Goal: Task Accomplishment & Management: Complete application form

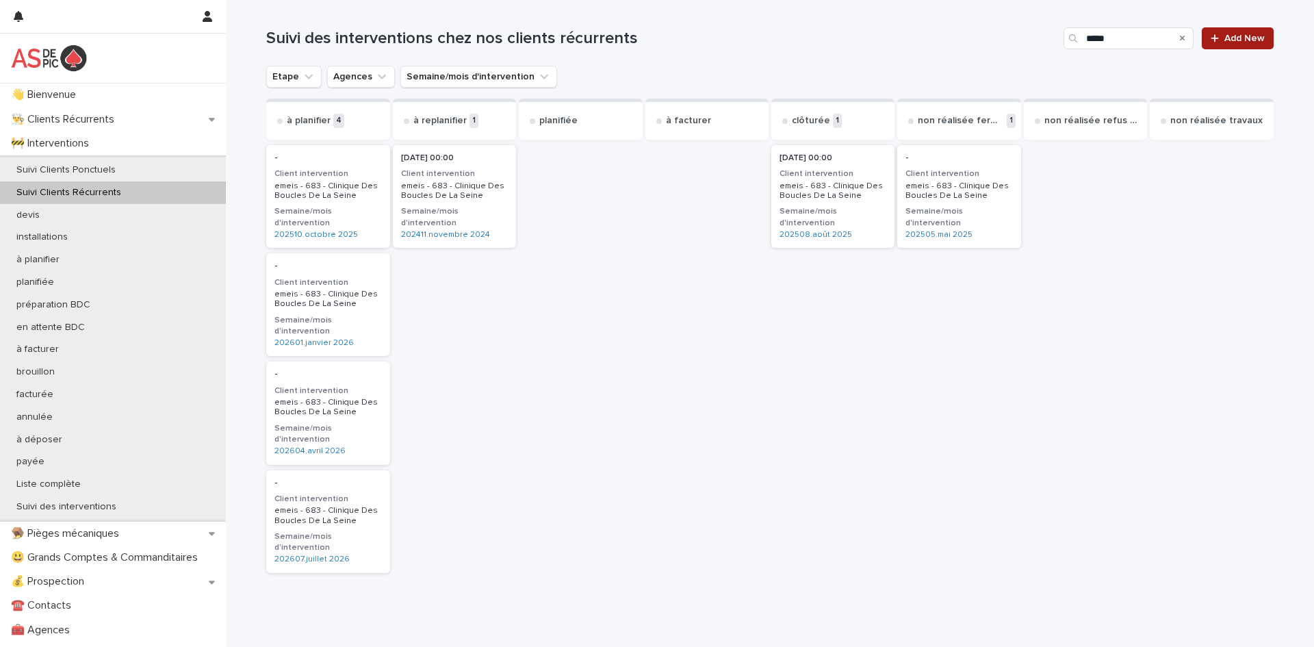
click at [1231, 42] on span "Add New" at bounding box center [1245, 39] width 40 height 10
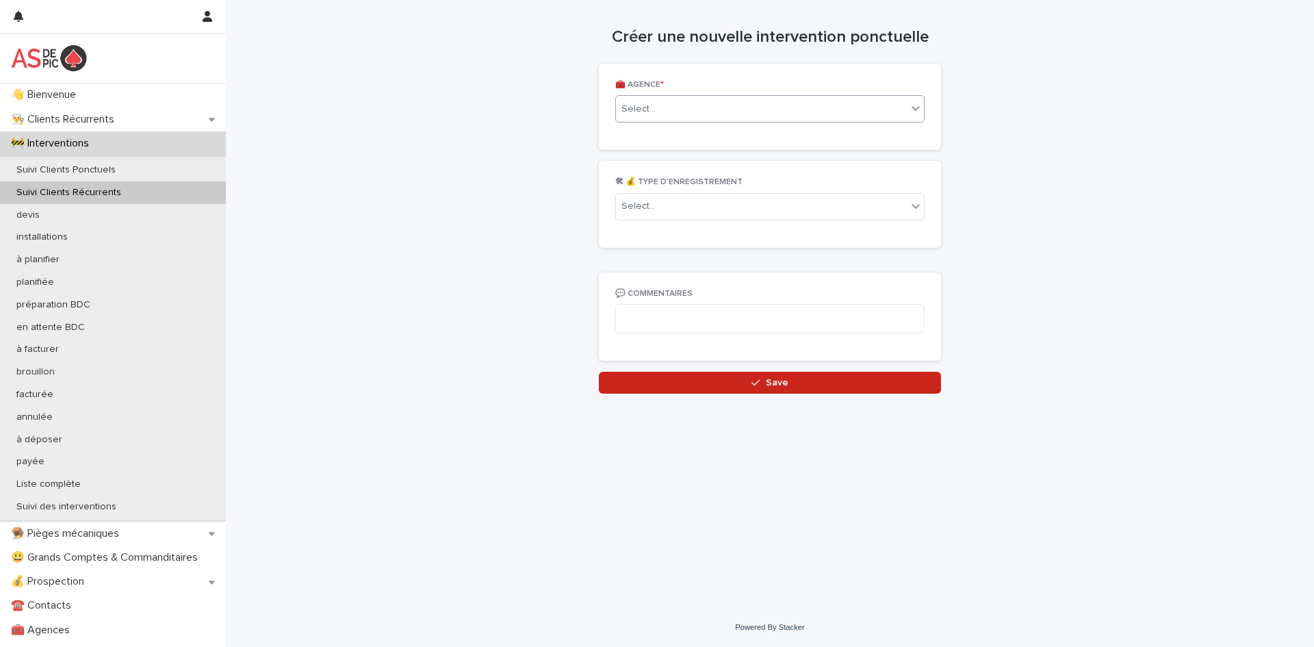
drag, startPoint x: 759, startPoint y: 121, endPoint x: 742, endPoint y: 109, distance: 20.5
click at [741, 110] on div "Select..." at bounding box center [769, 108] width 309 height 27
click at [743, 110] on div "Select..." at bounding box center [761, 109] width 291 height 23
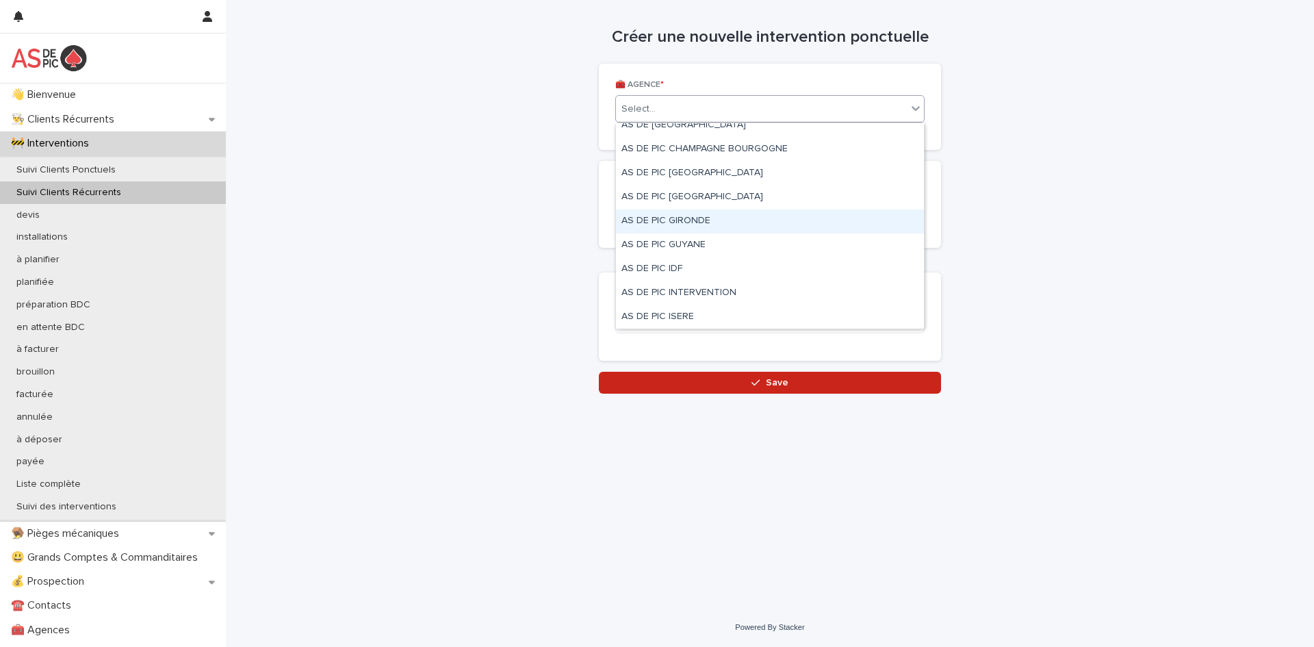
scroll to position [250, 0]
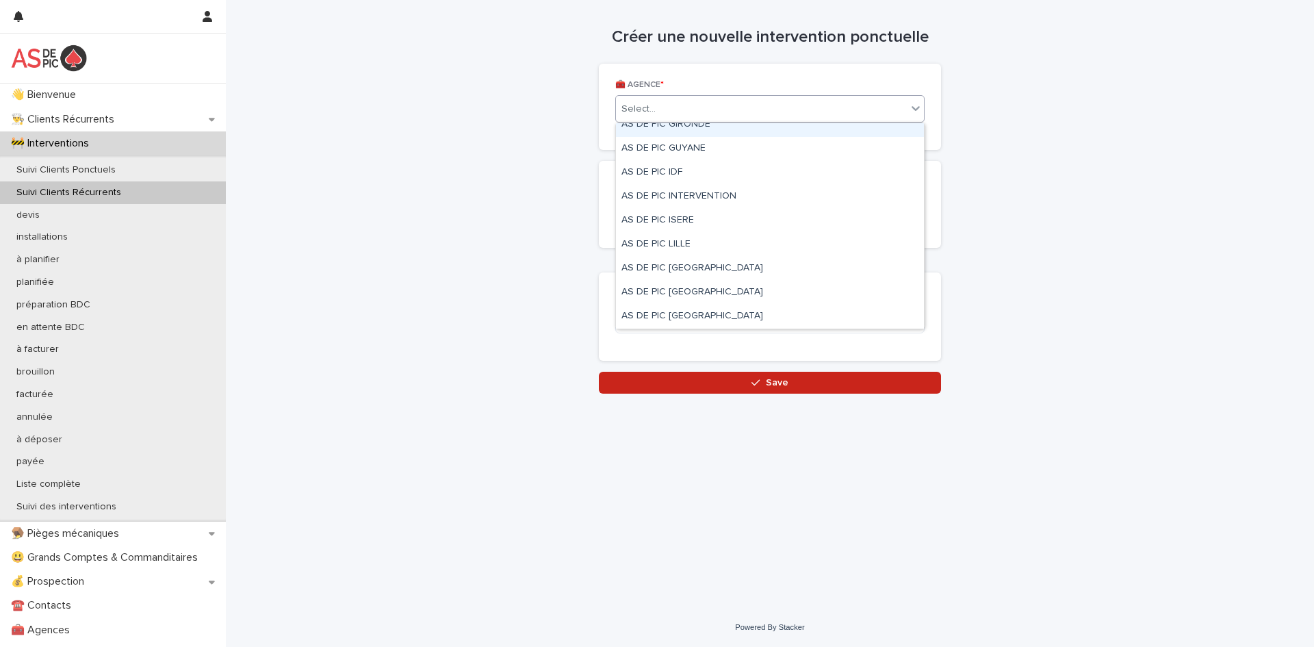
click at [699, 110] on div "Select..." at bounding box center [761, 109] width 291 height 23
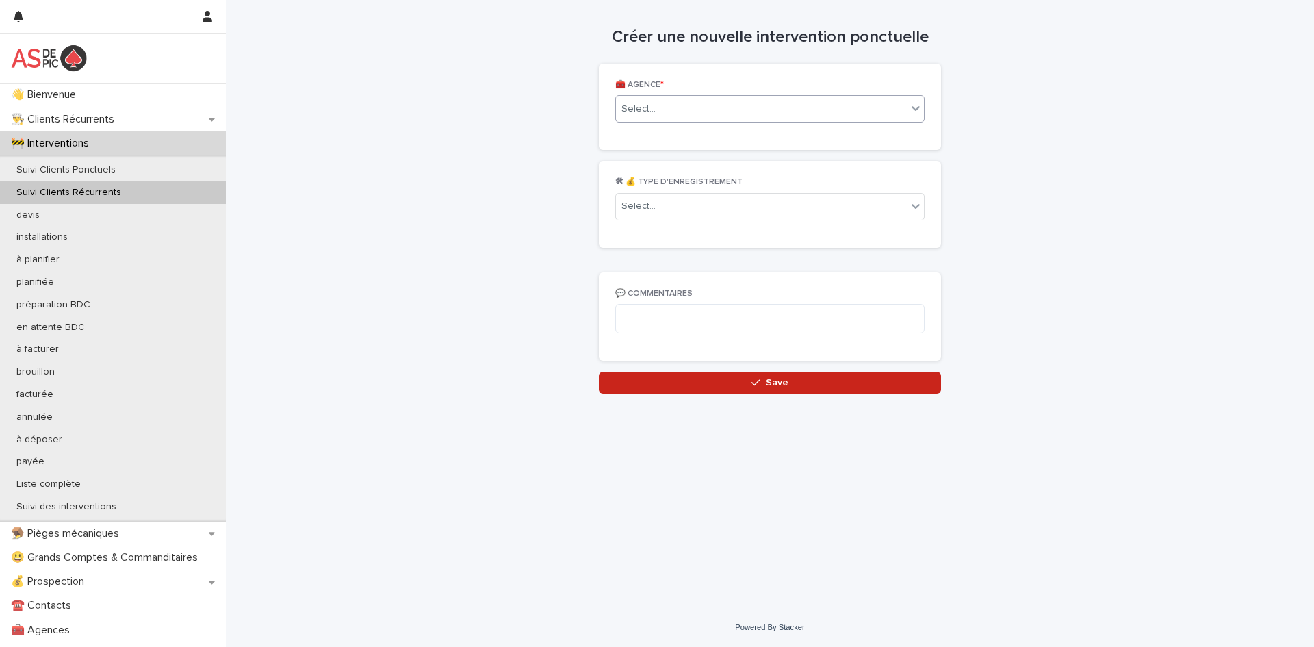
click at [699, 110] on div "Select..." at bounding box center [761, 109] width 291 height 23
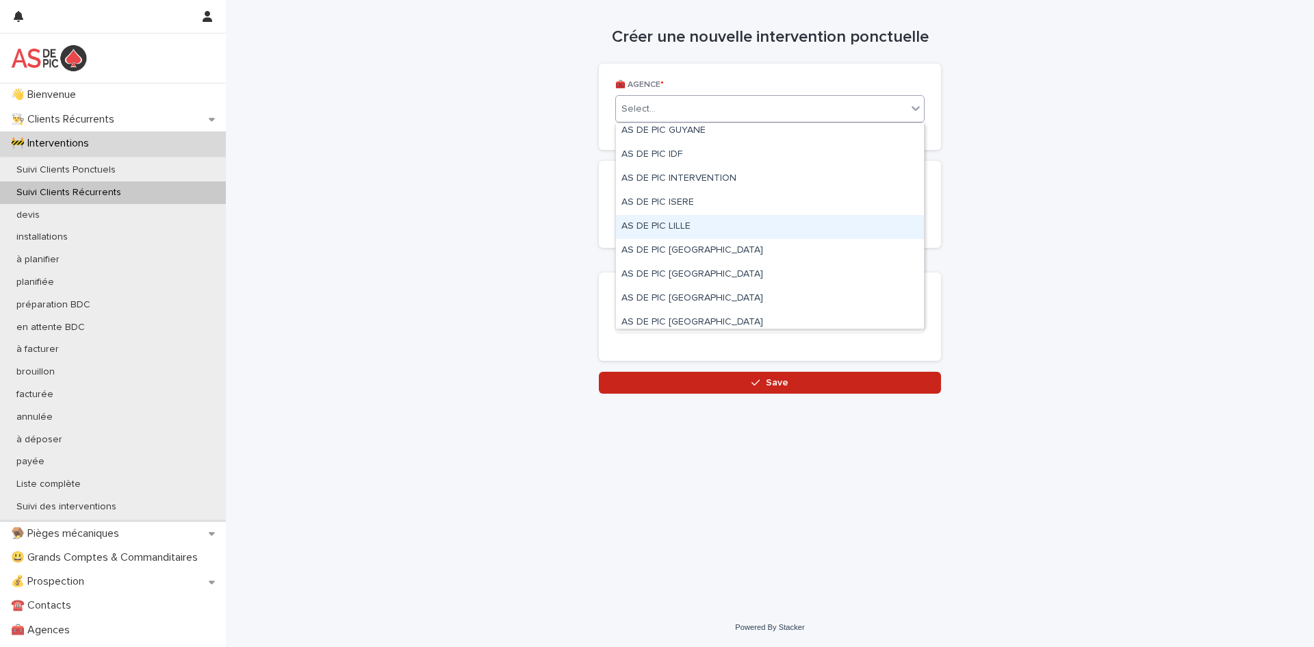
scroll to position [391, 0]
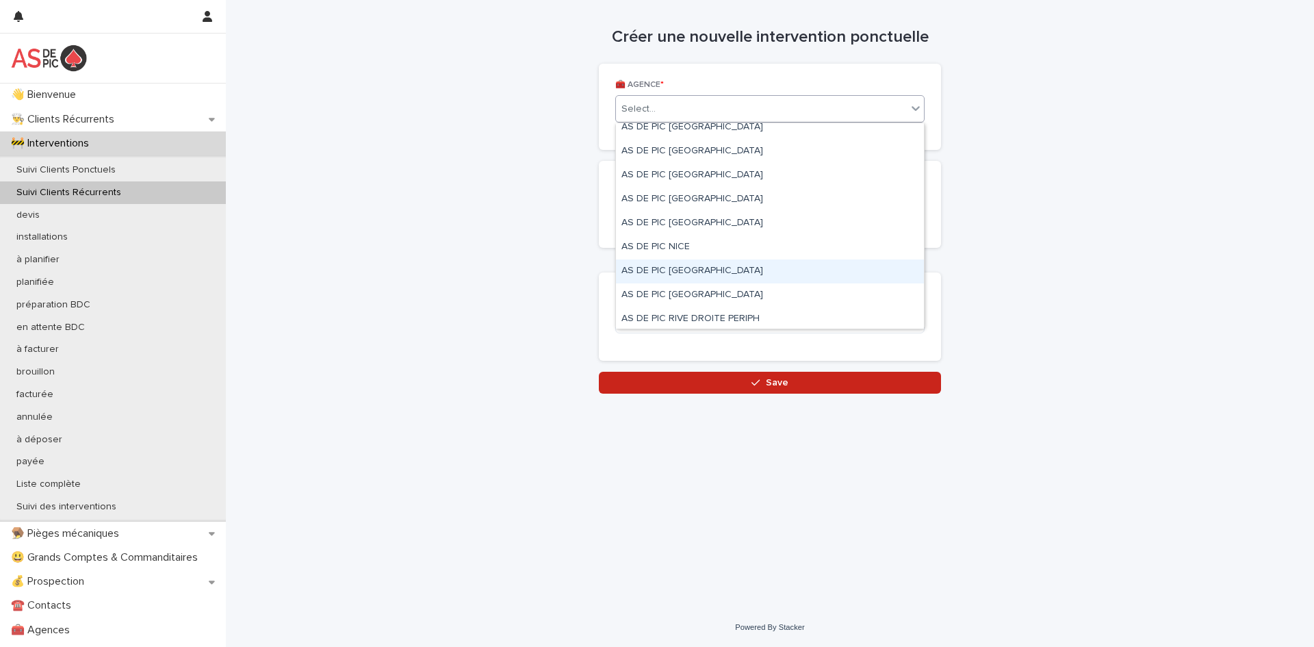
click at [756, 266] on div "AS DE PIC [GEOGRAPHIC_DATA]" at bounding box center [770, 271] width 308 height 24
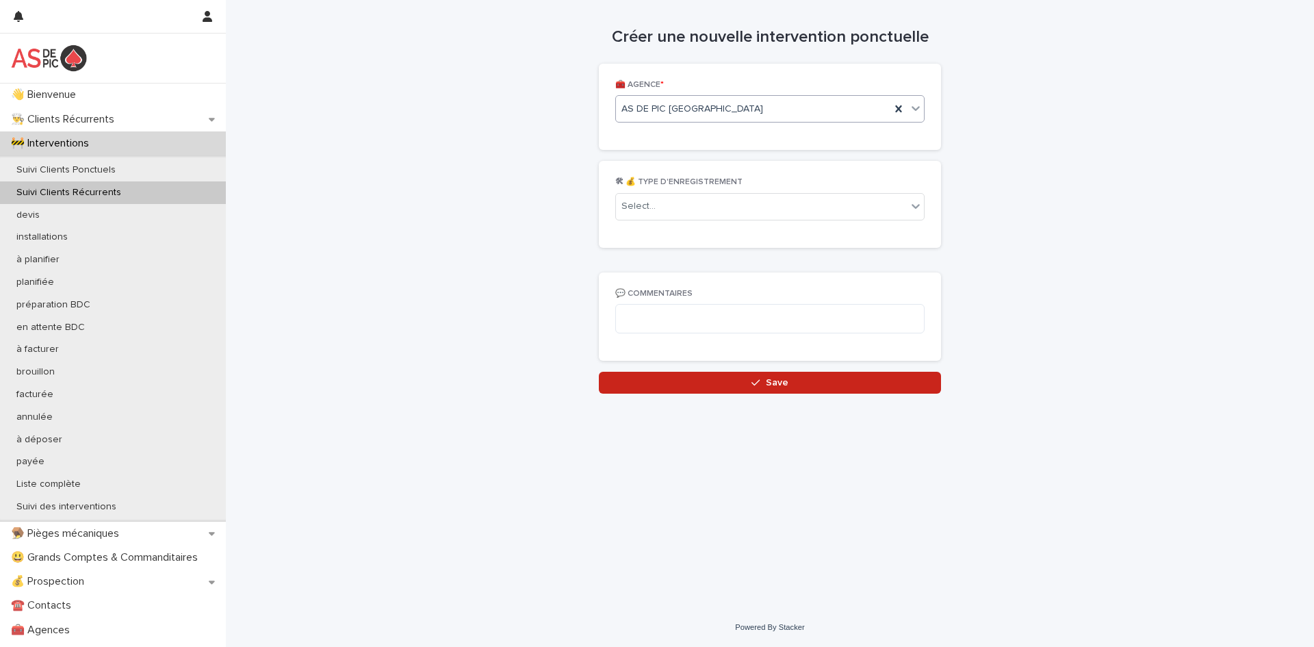
click at [682, 222] on div "🛠 💰 TYPE D'ENREGISTREMENT Select..." at bounding box center [769, 203] width 309 height 53
click at [688, 201] on div "Select..." at bounding box center [761, 206] width 291 height 23
click at [673, 238] on div "intervention" at bounding box center [770, 233] width 308 height 24
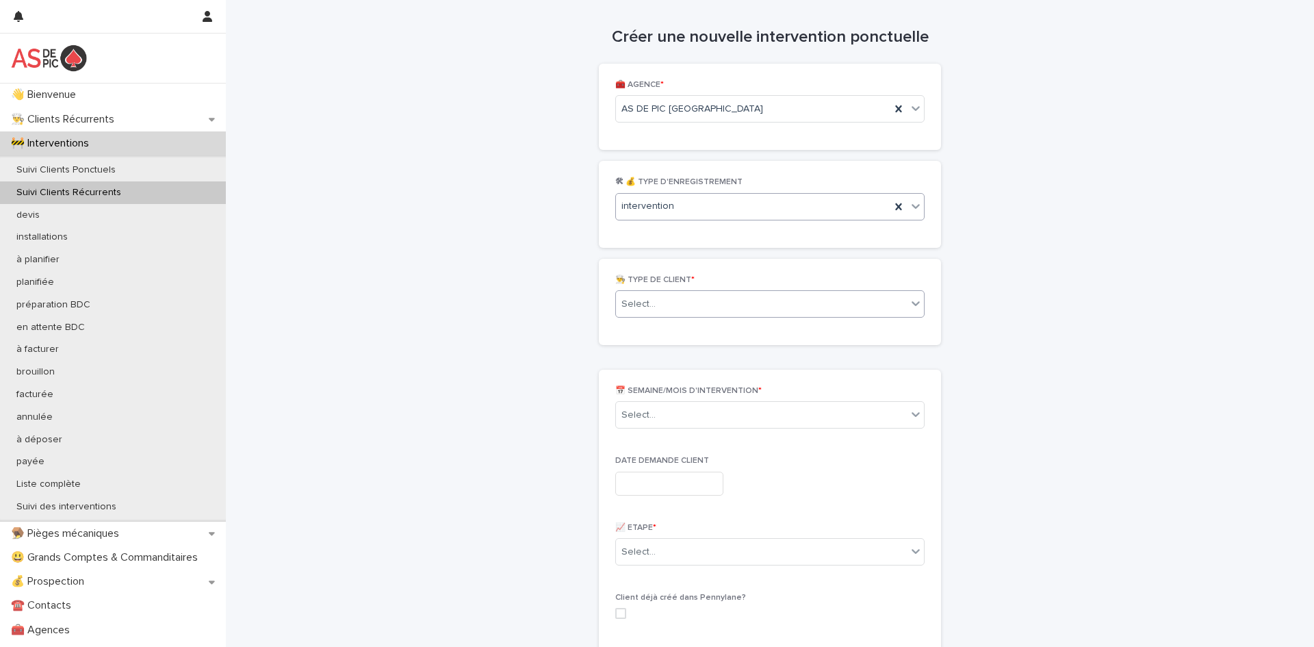
click at [667, 309] on div "Select..." at bounding box center [761, 304] width 291 height 23
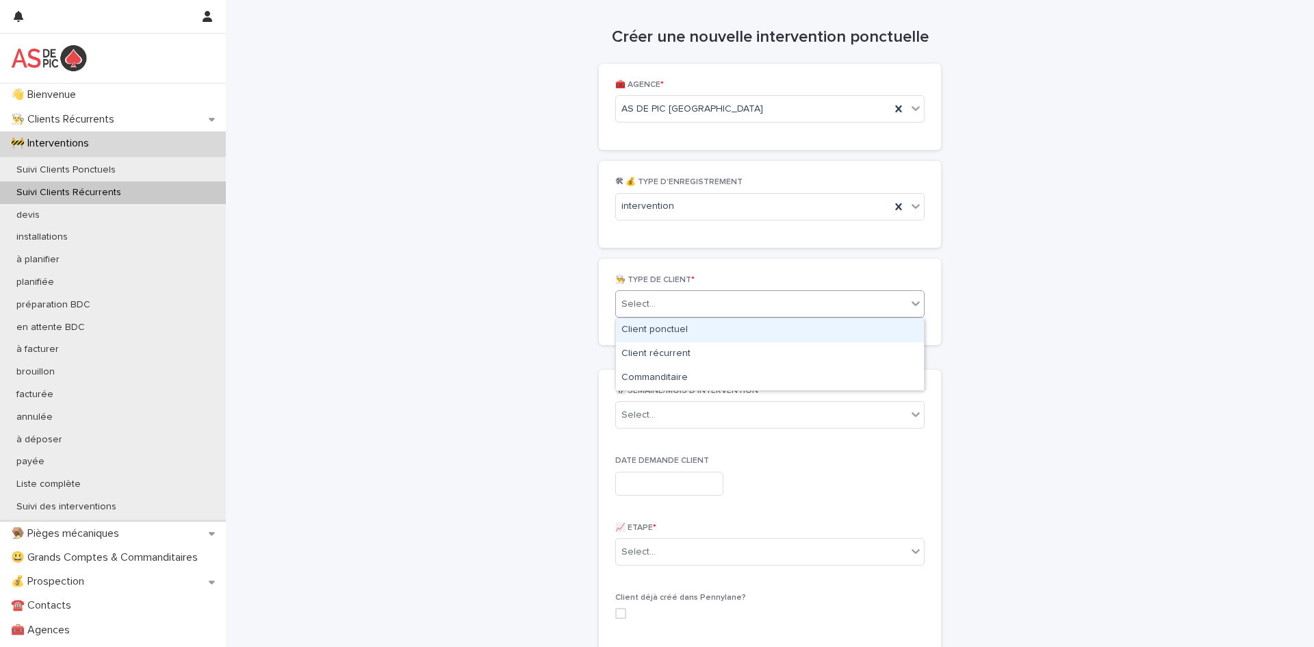
click at [667, 331] on div "Client ponctuel" at bounding box center [770, 330] width 308 height 24
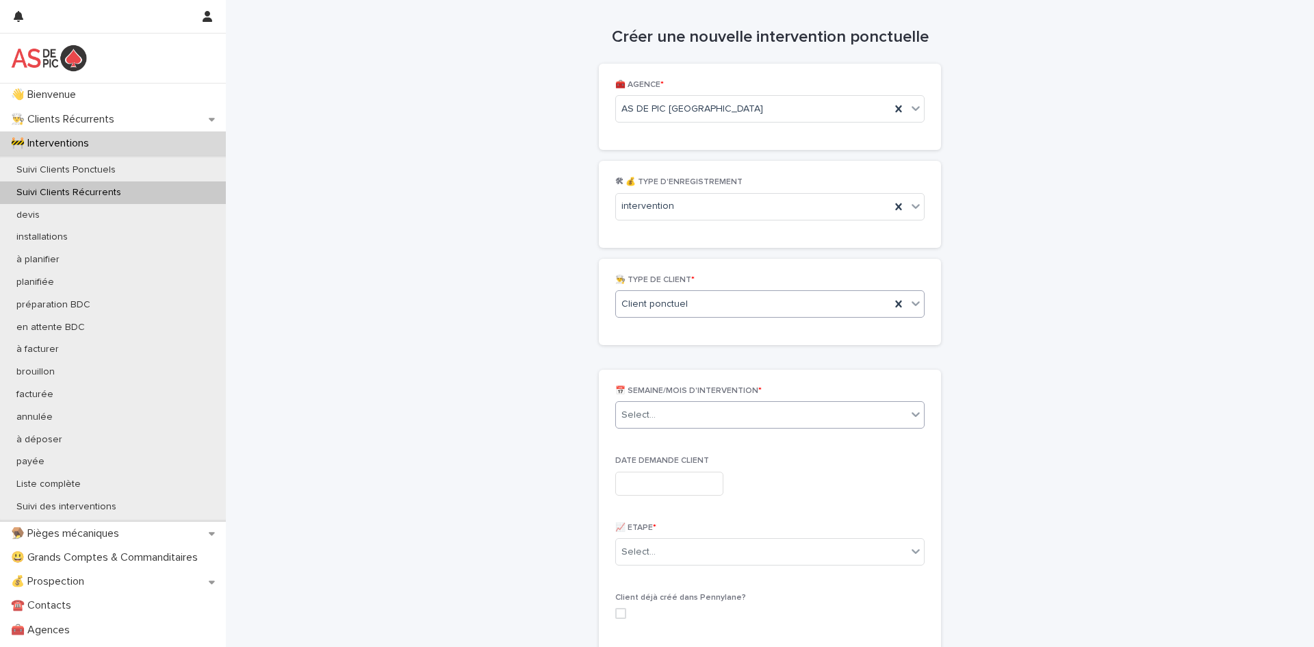
click at [675, 420] on div "Select..." at bounding box center [761, 415] width 291 height 23
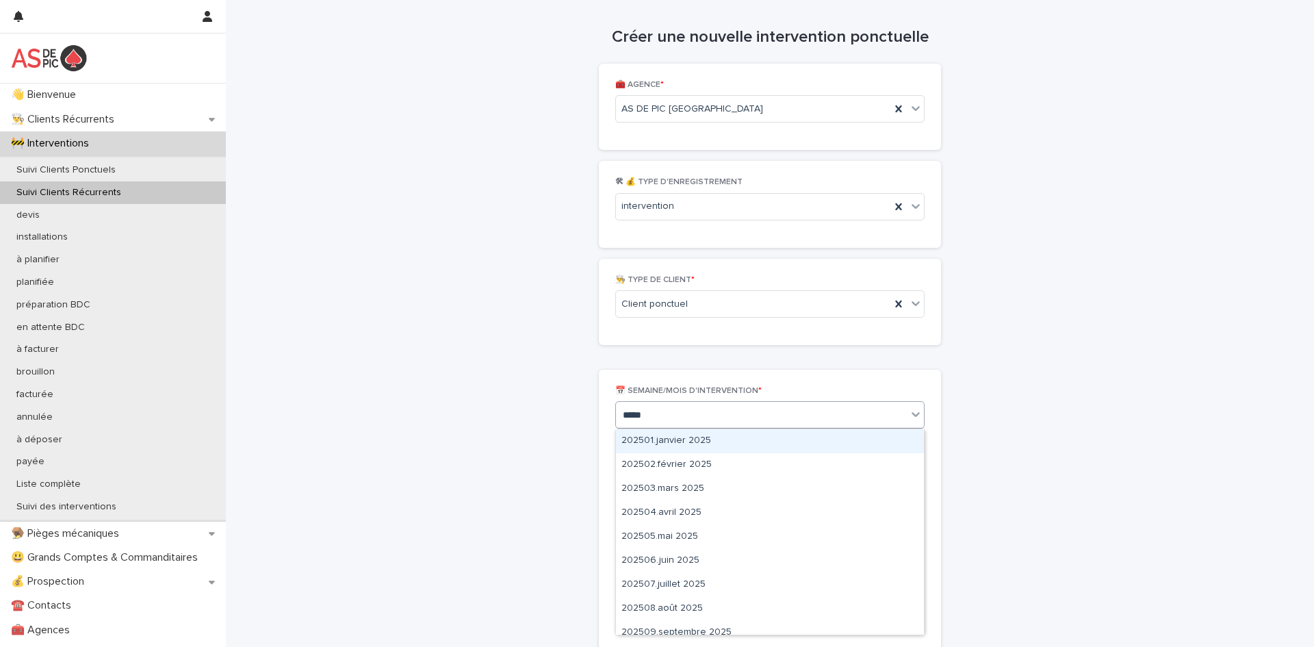
type input "******"
click at [671, 442] on div "202508.août 2025" at bounding box center [770, 441] width 308 height 24
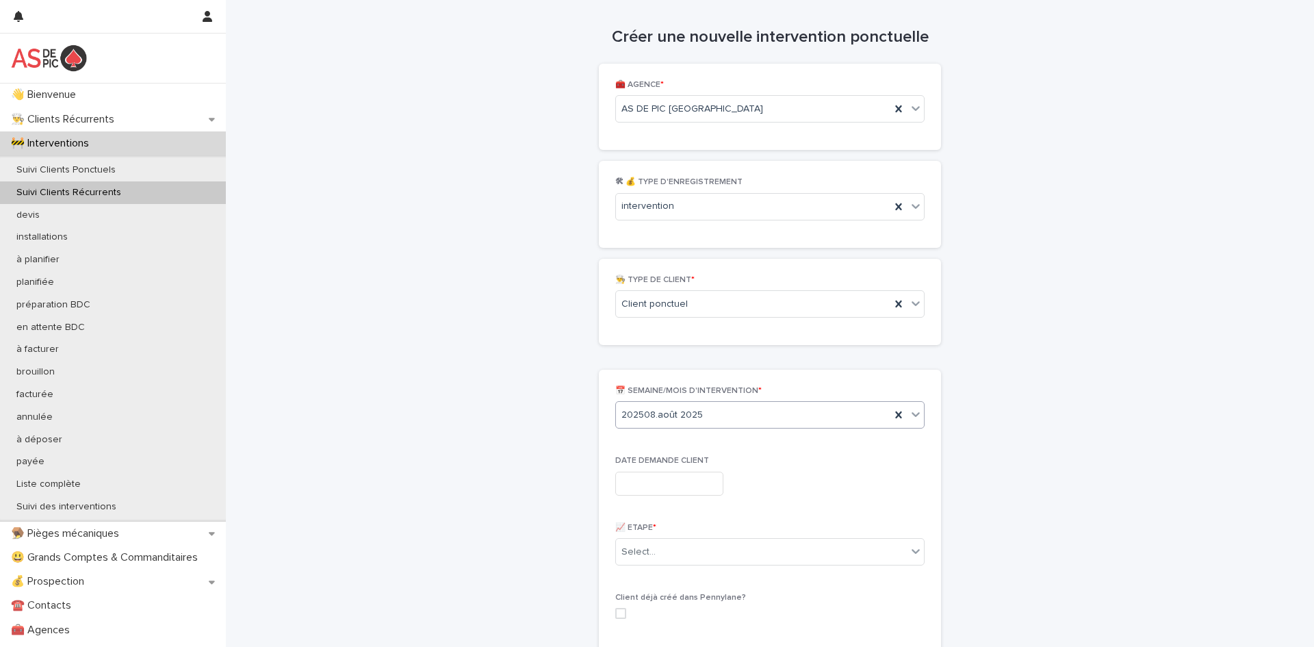
click at [691, 476] on input "text" at bounding box center [669, 484] width 108 height 24
click at [659, 366] on div "13" at bounding box center [661, 372] width 18 height 18
type input "**********"
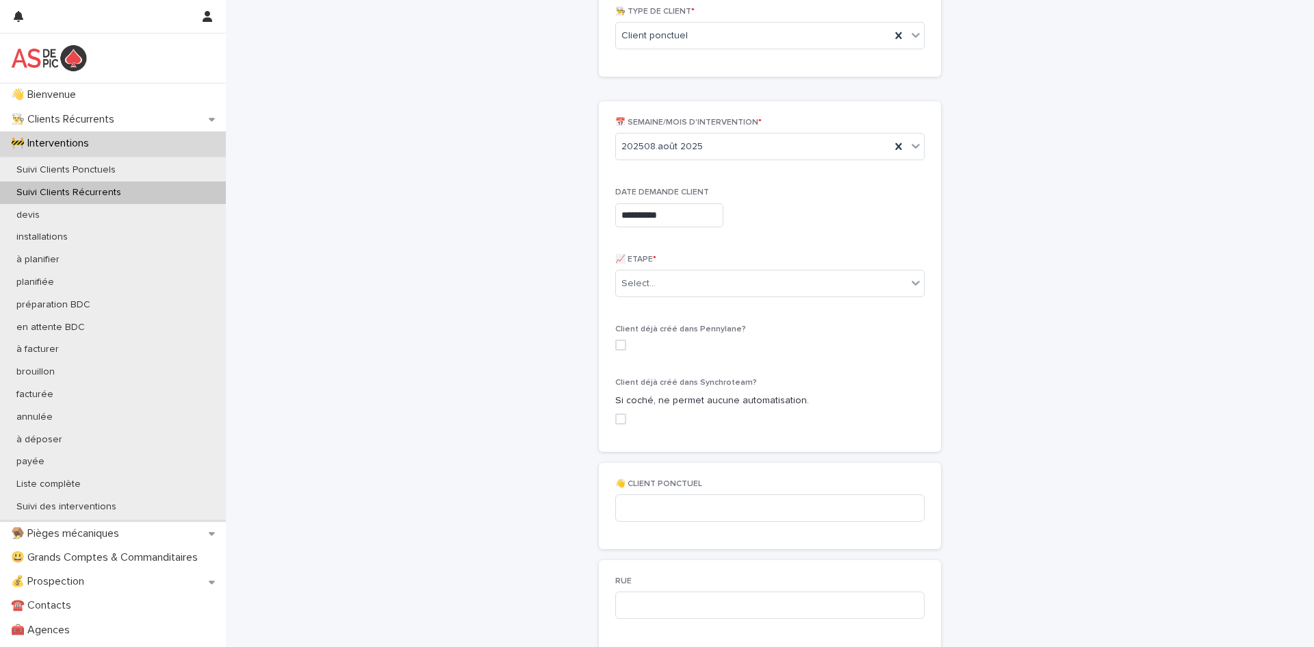
scroll to position [259, 0]
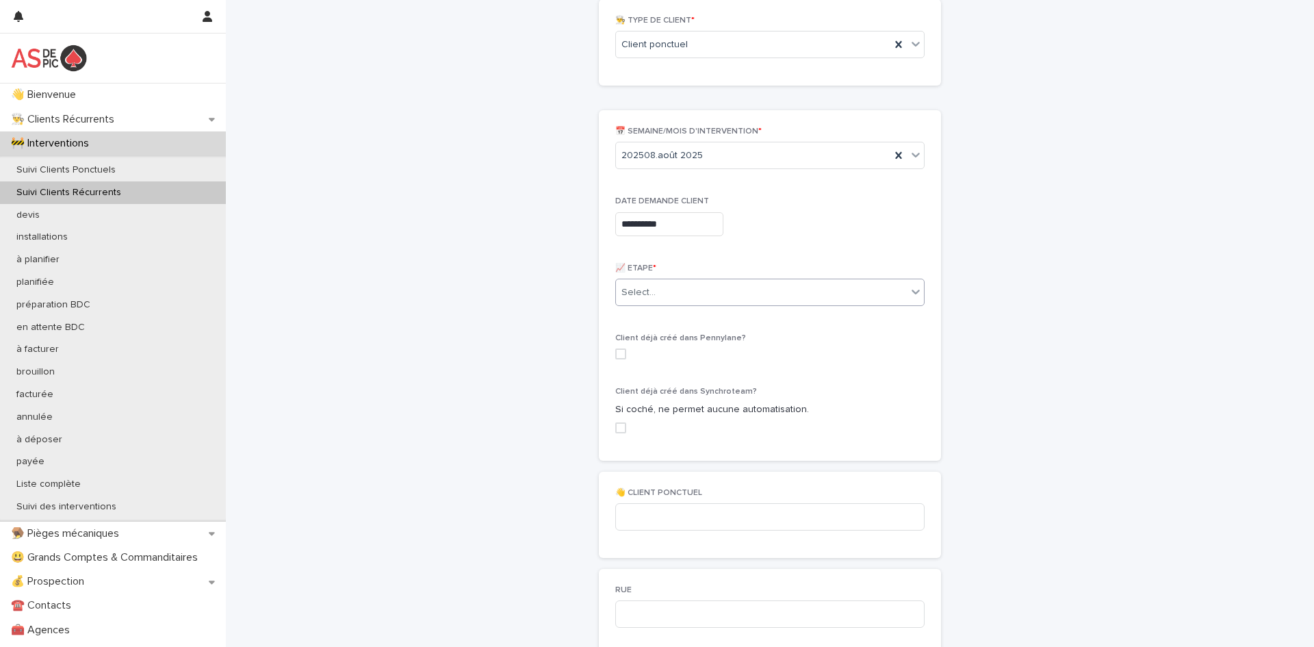
click at [730, 290] on div "Select..." at bounding box center [761, 292] width 291 height 23
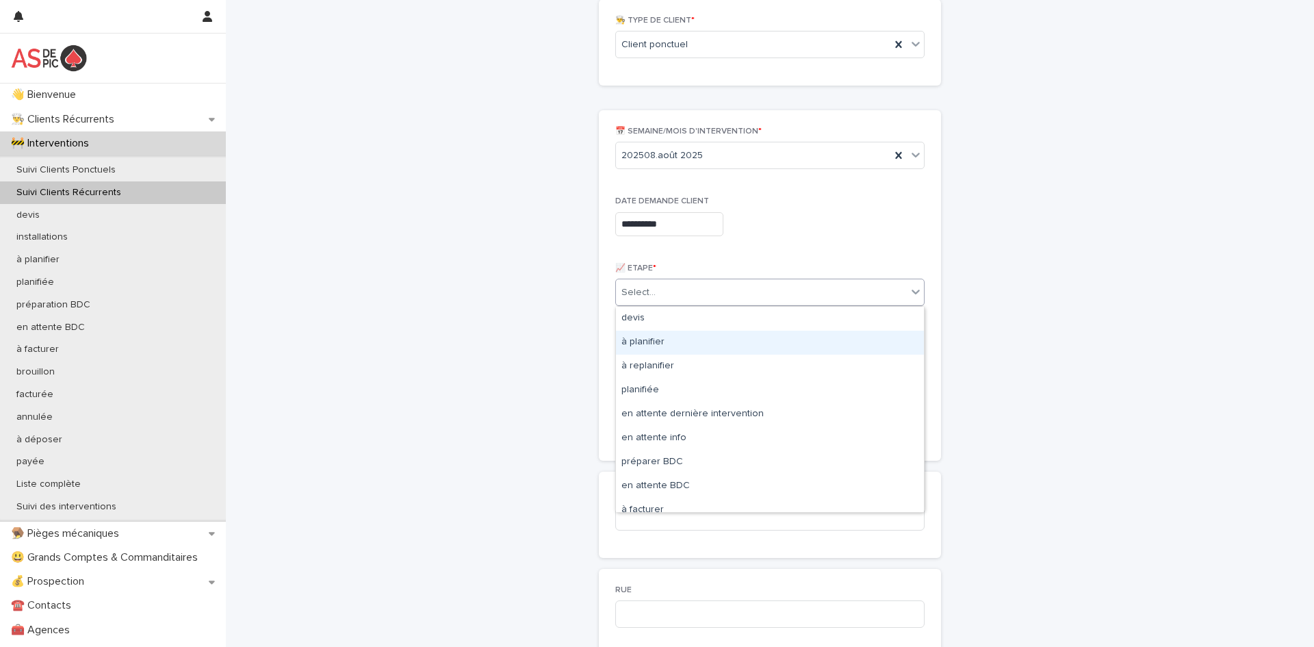
click at [688, 345] on div "à planifier" at bounding box center [770, 343] width 308 height 24
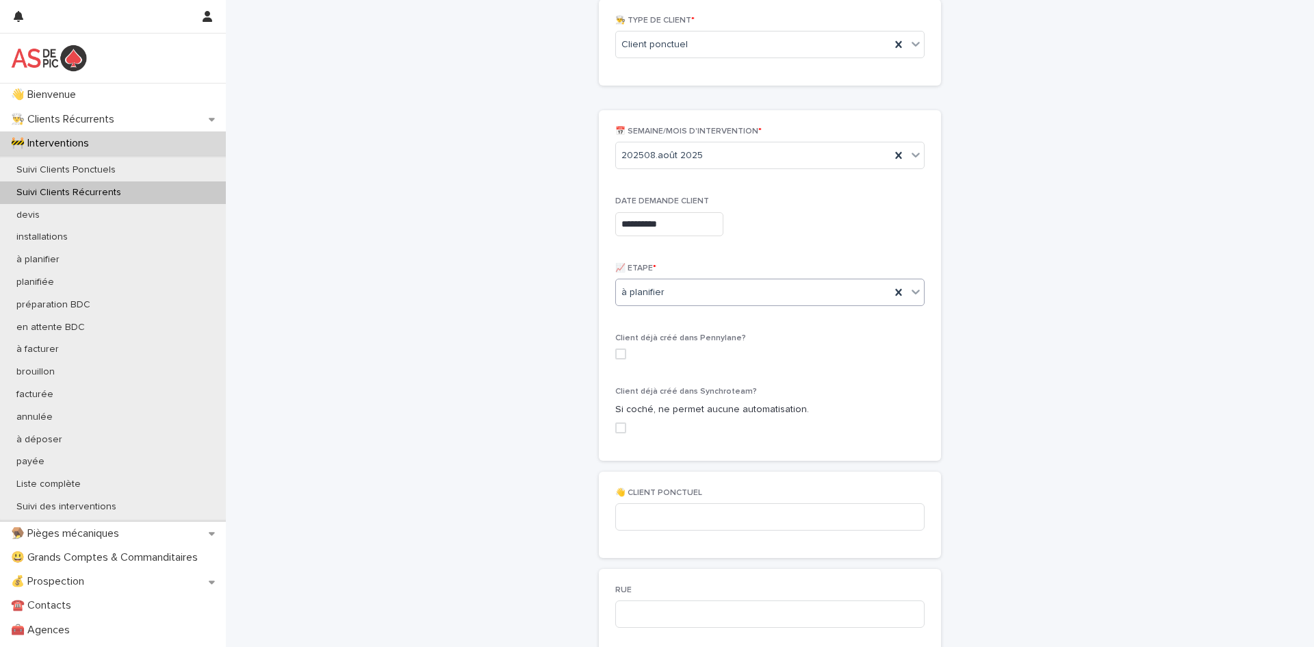
scroll to position [404, 0]
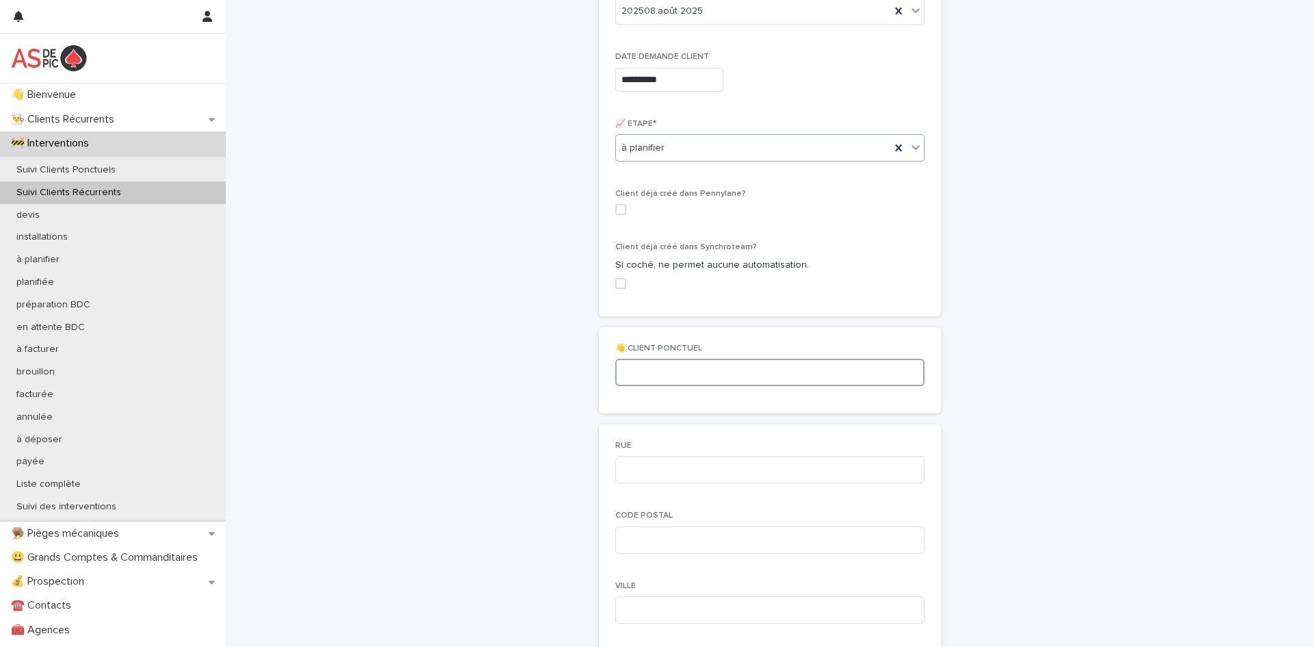
click at [782, 369] on input at bounding box center [769, 372] width 309 height 27
type input "**********"
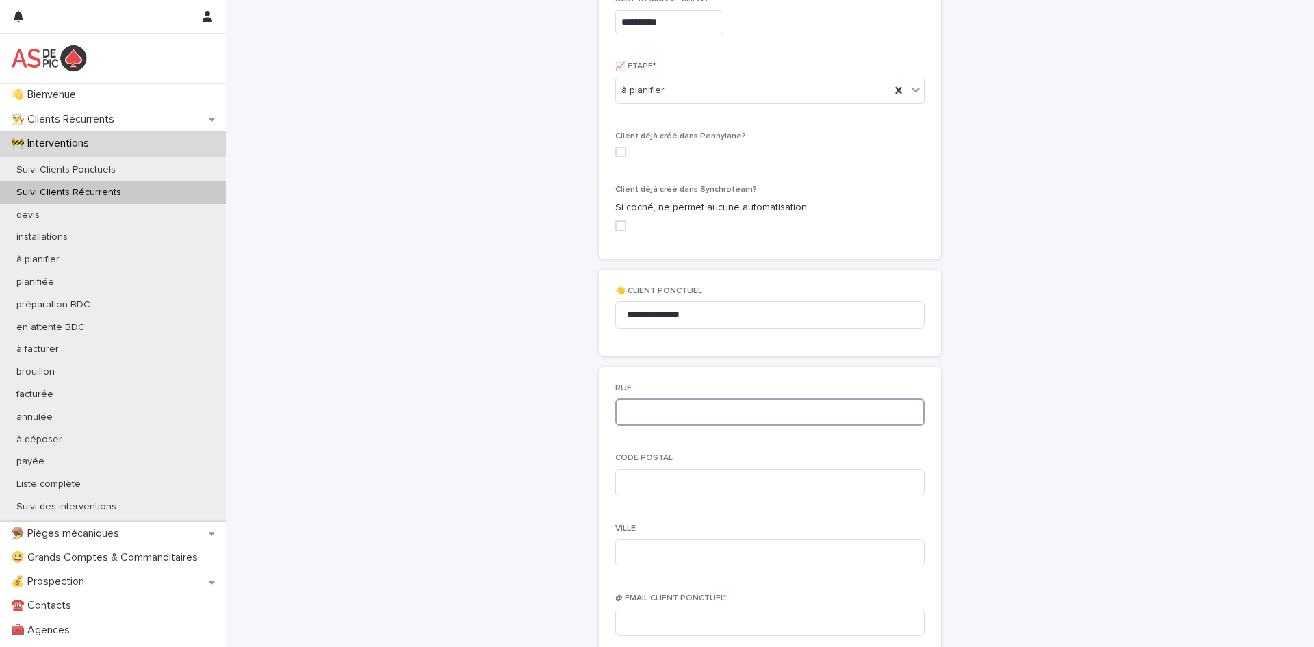
scroll to position [496, 0]
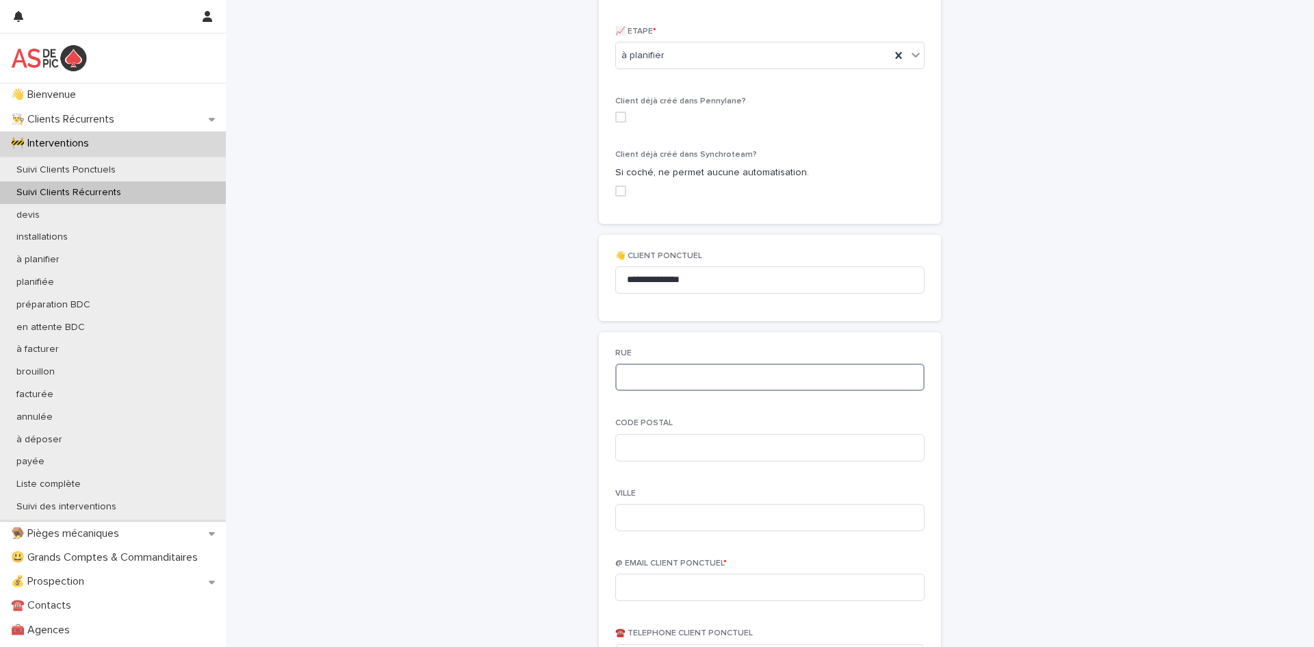
paste input "**********"
type input "**********"
click at [749, 453] on input at bounding box center [769, 447] width 309 height 27
type input "*****"
type input "*"
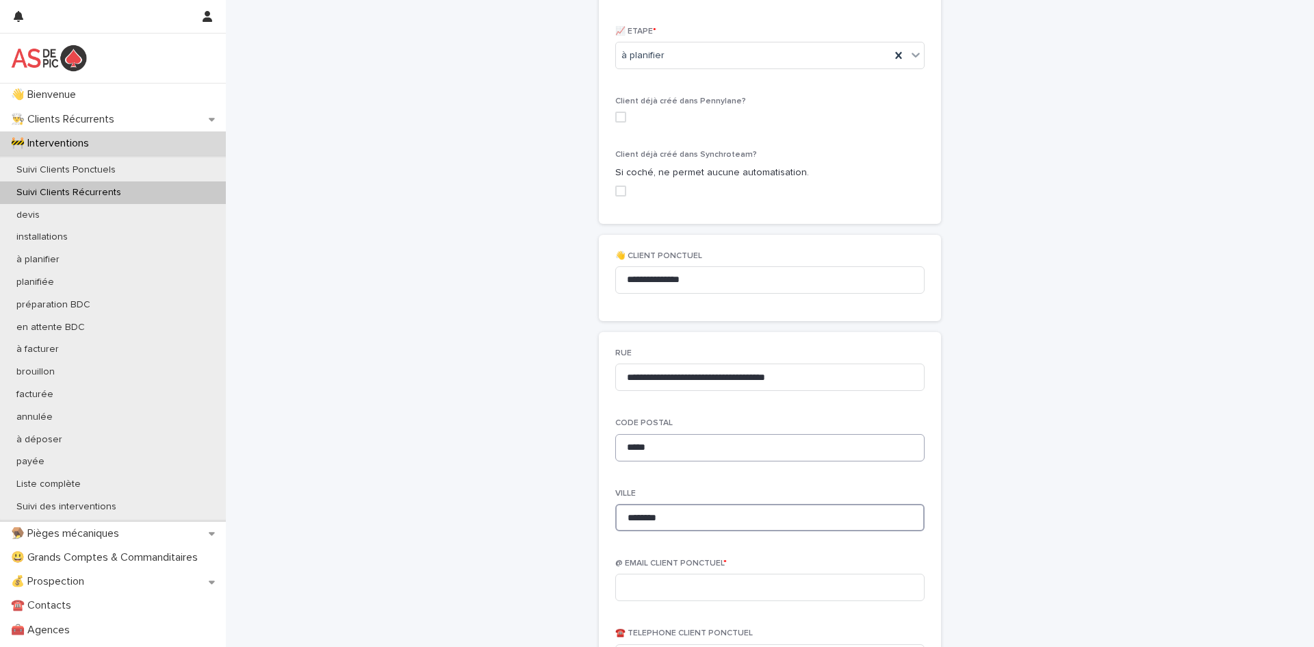
type input "********"
drag, startPoint x: 823, startPoint y: 379, endPoint x: 737, endPoint y: 383, distance: 85.7
click at [737, 383] on input "**********" at bounding box center [769, 377] width 309 height 27
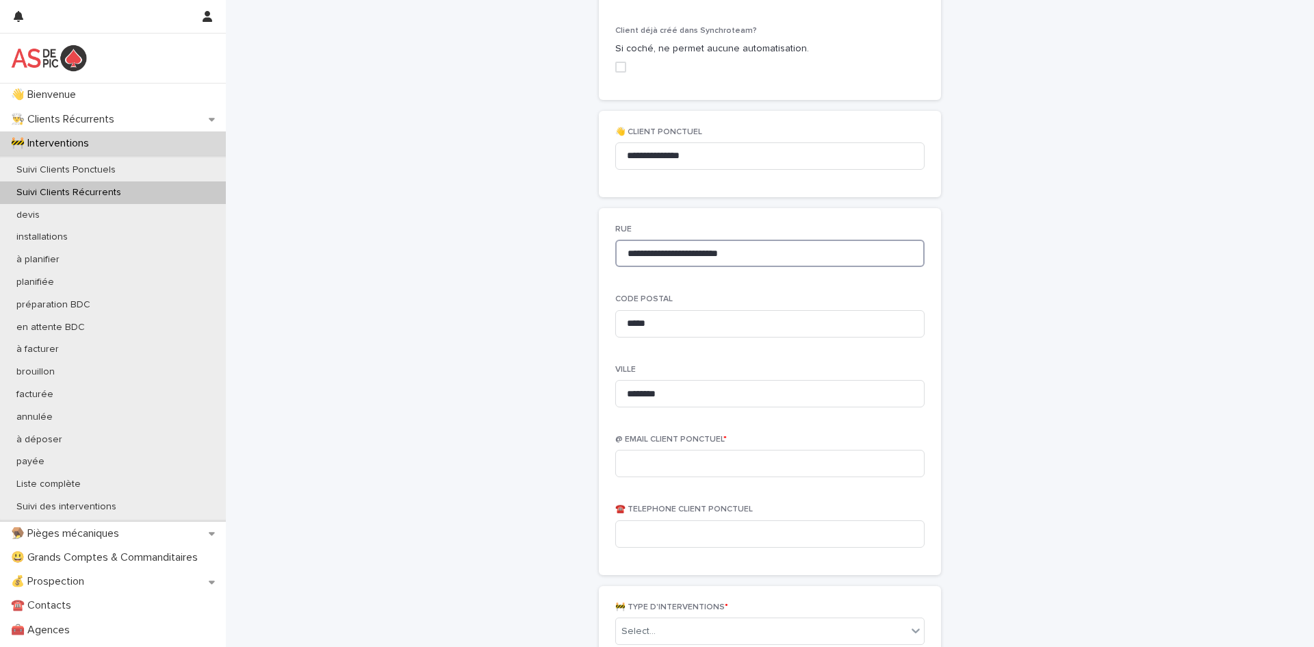
scroll to position [620, 0]
type input "**********"
click at [696, 458] on input at bounding box center [769, 463] width 309 height 27
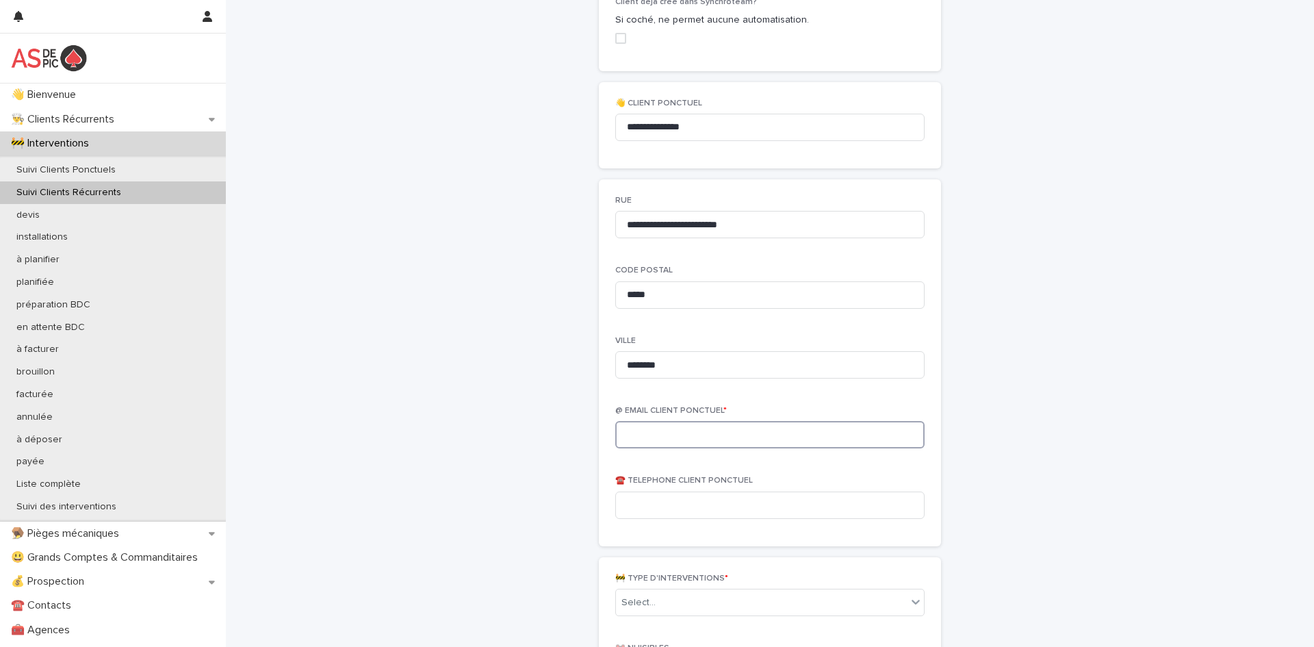
scroll to position [652, 0]
paste input "**********"
type input "**********"
click at [648, 498] on input at bounding box center [769, 502] width 309 height 27
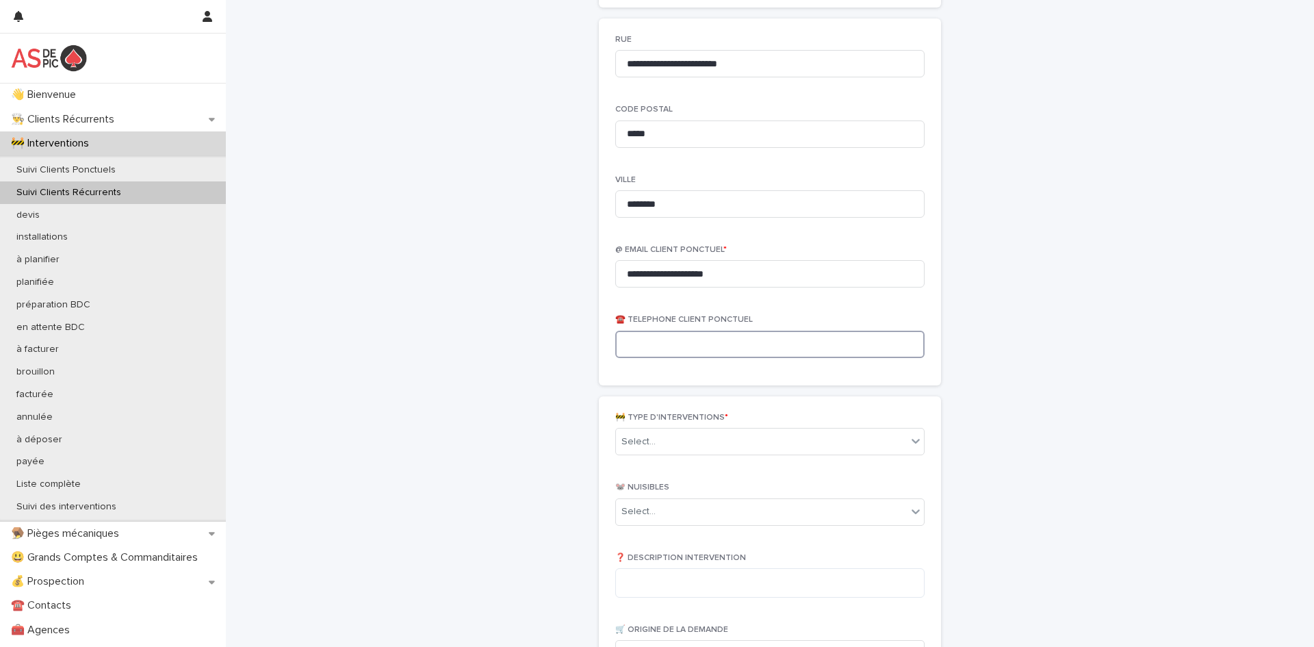
scroll to position [830, 0]
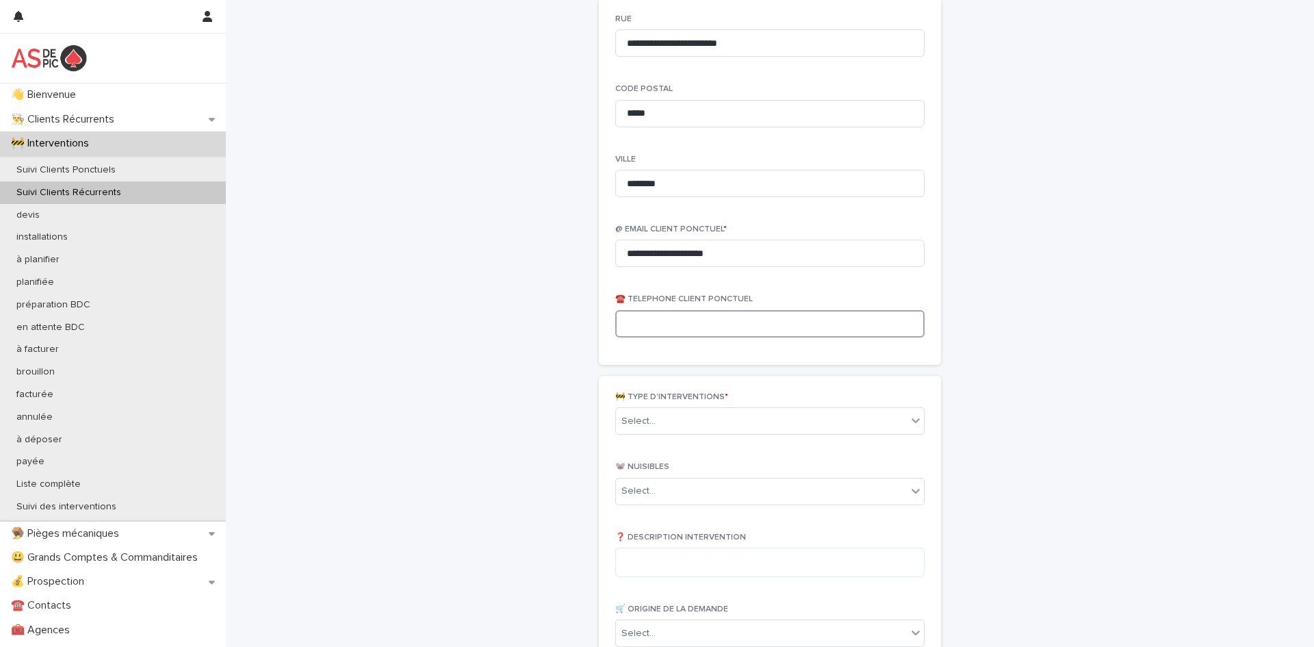
paste input "**********"
type input "**********"
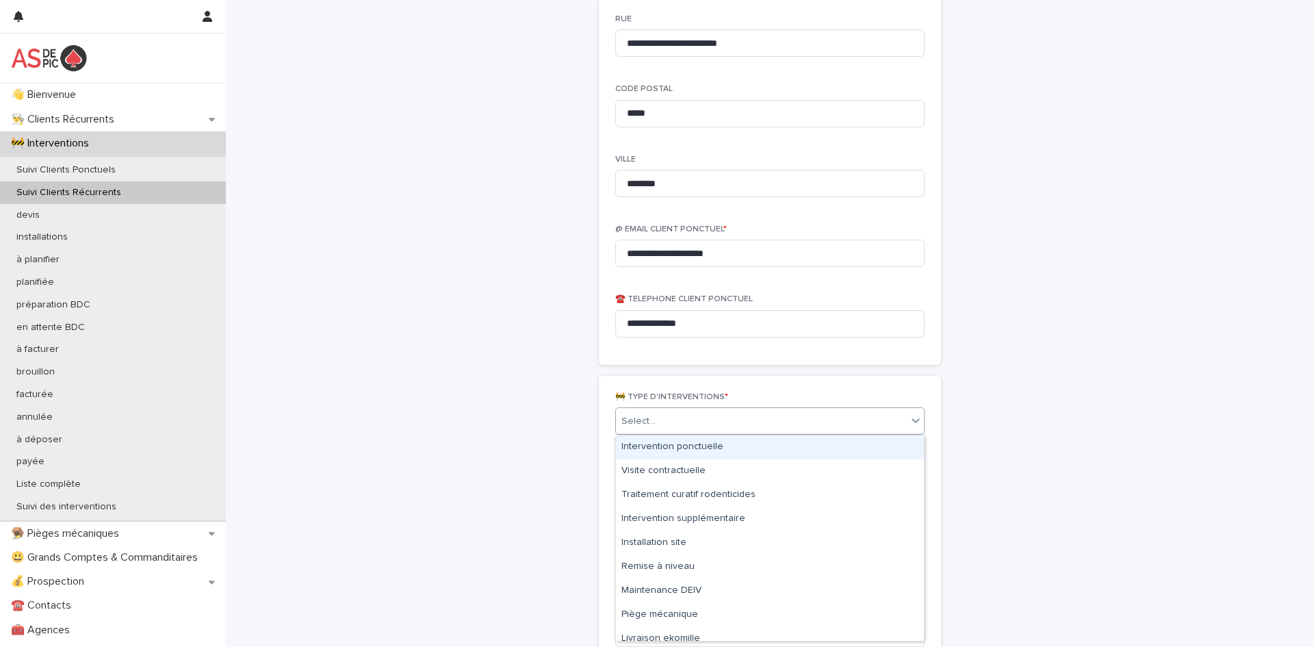
click at [667, 411] on div "Select..." at bounding box center [761, 421] width 291 height 23
click at [675, 442] on div "Intervention ponctuelle" at bounding box center [770, 447] width 308 height 24
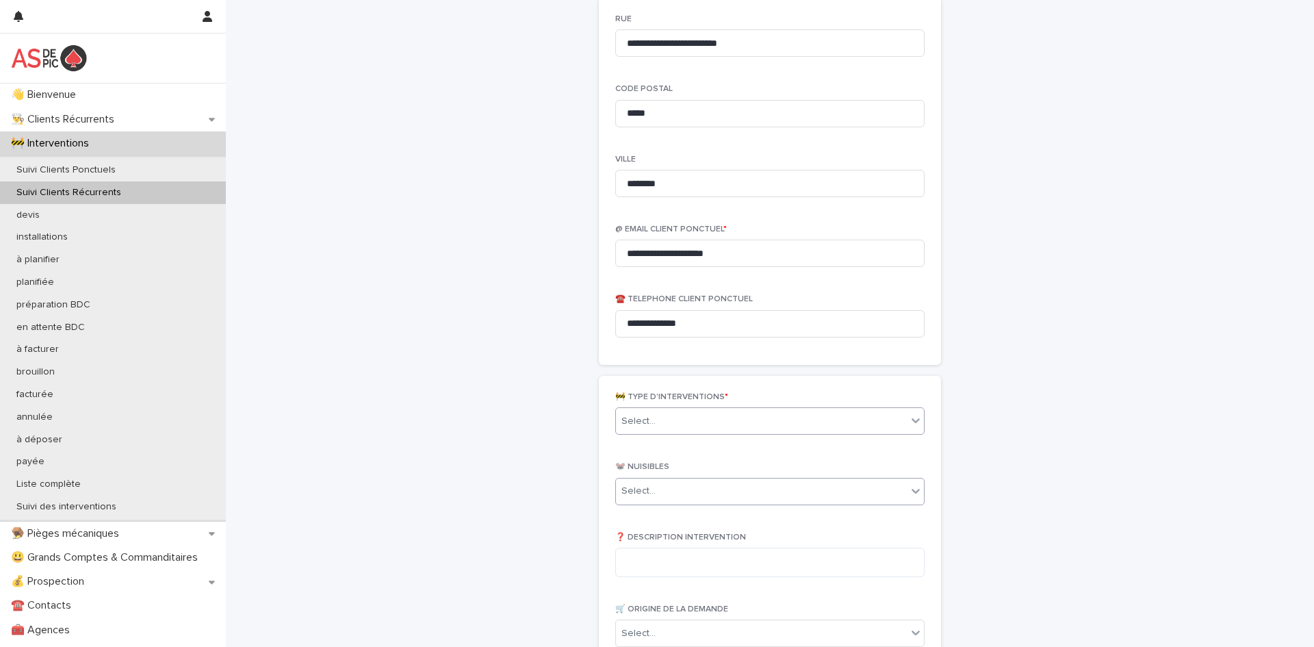
click at [647, 494] on div "Select..." at bounding box center [639, 491] width 34 height 14
type input "**"
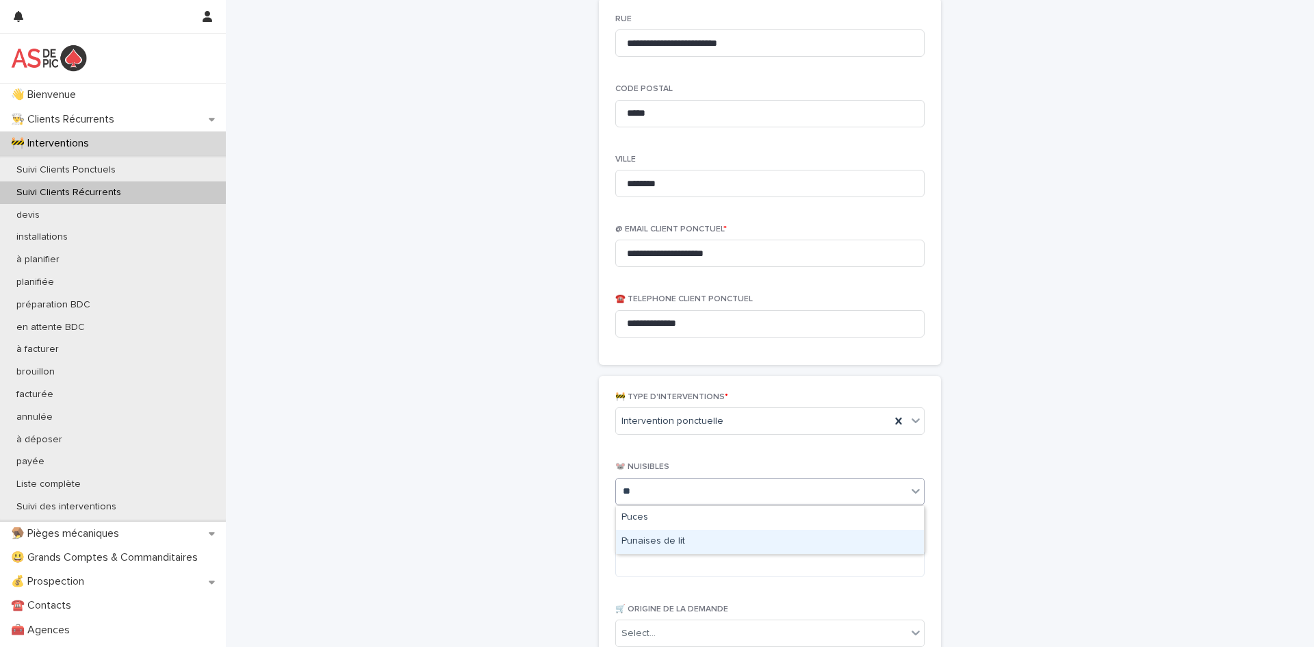
click at [658, 539] on div "Punaises de lit" at bounding box center [770, 542] width 308 height 24
click at [659, 565] on textarea at bounding box center [769, 562] width 309 height 29
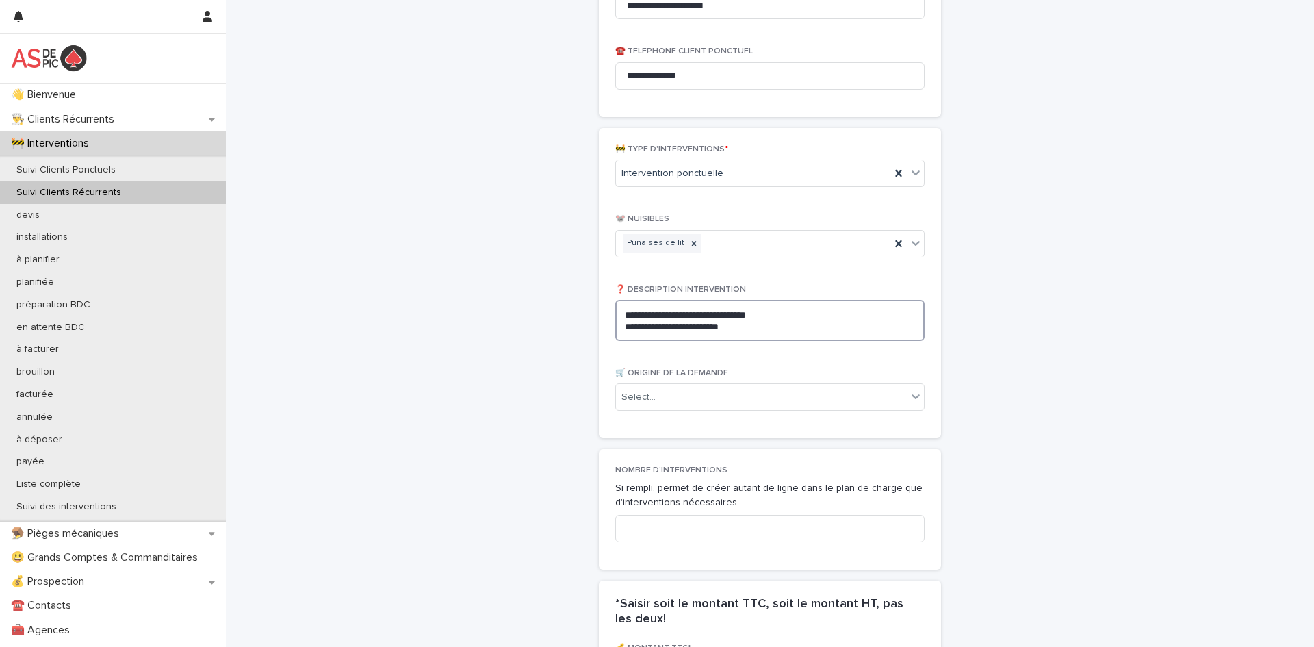
scroll to position [1182, 0]
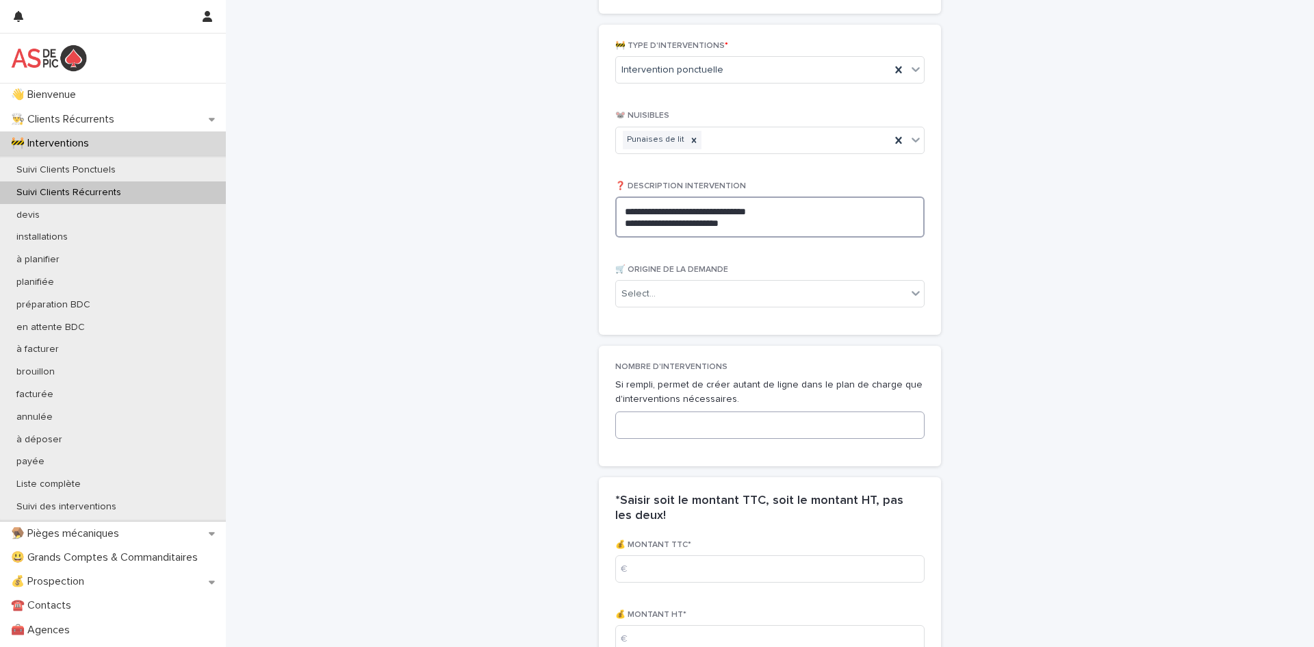
type textarea "**********"
click at [730, 434] on input at bounding box center [769, 424] width 309 height 27
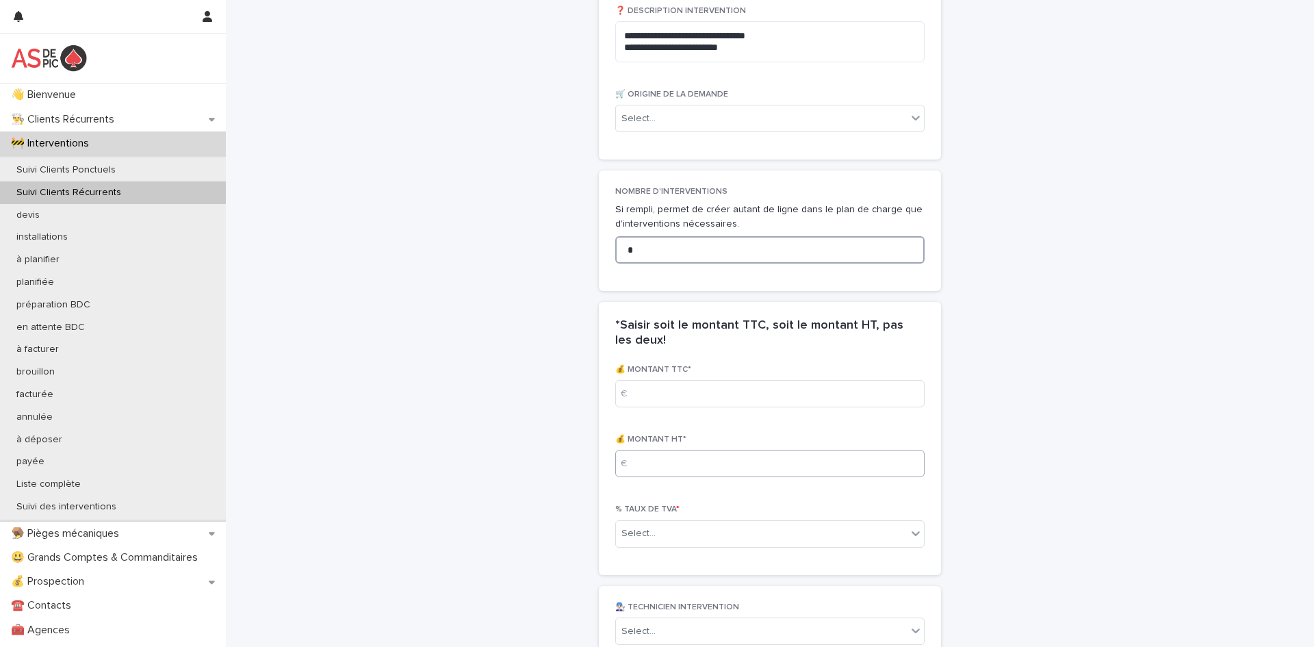
scroll to position [1376, 0]
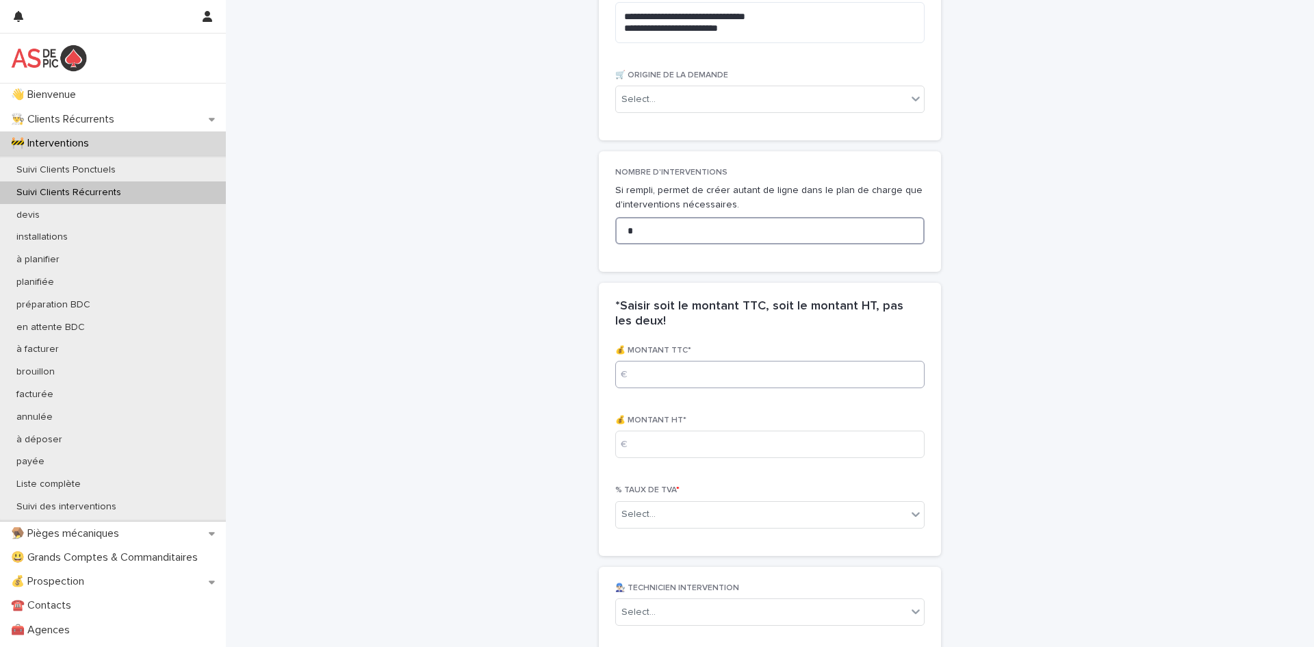
type input "*"
click at [696, 379] on input at bounding box center [769, 374] width 309 height 27
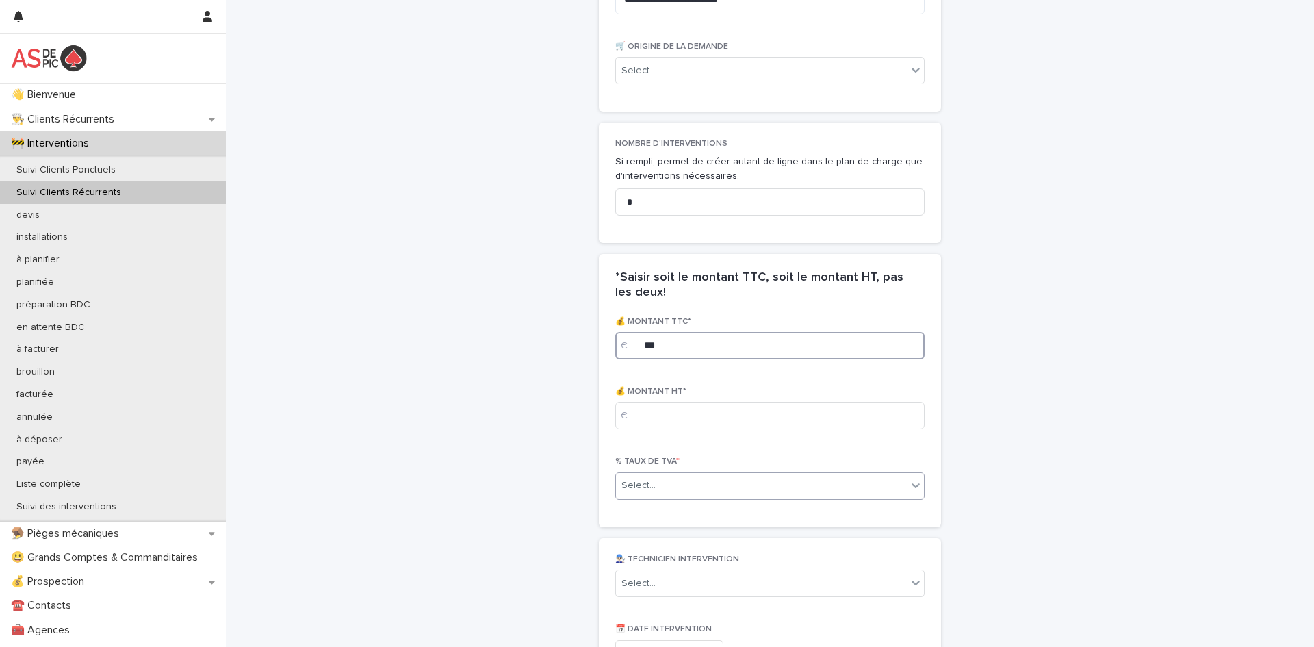
scroll to position [1432, 0]
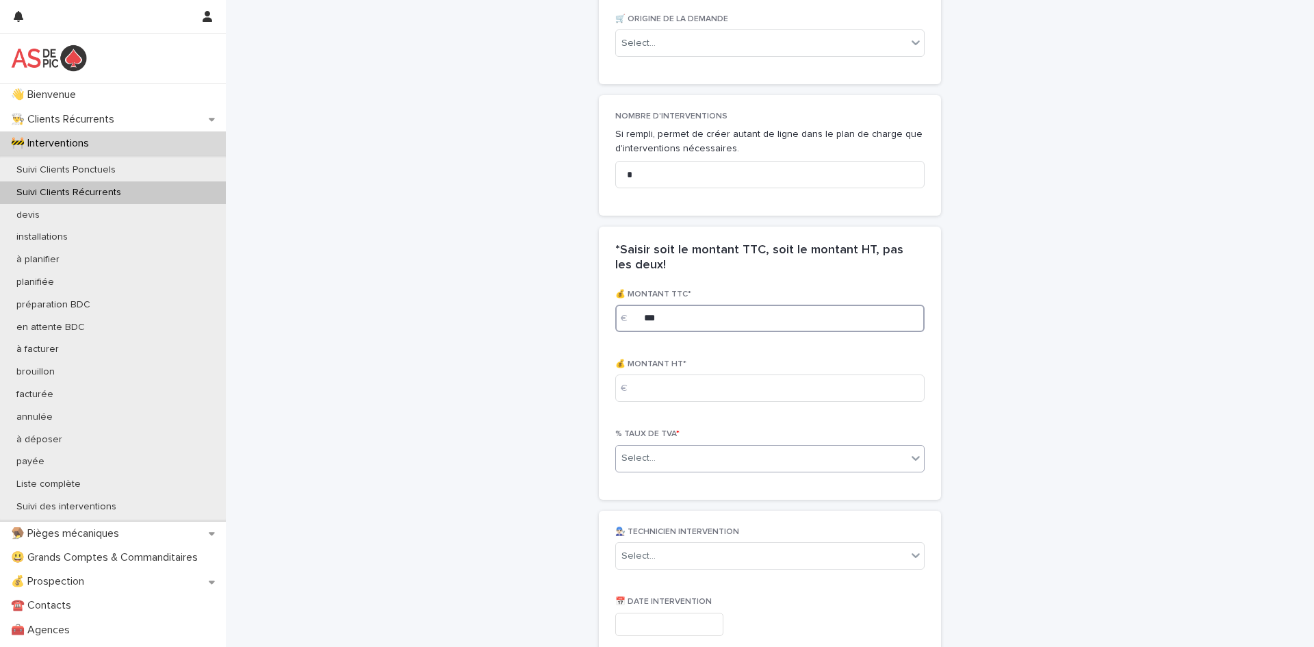
type input "***"
click at [672, 459] on div "Select..." at bounding box center [761, 458] width 291 height 23
click at [670, 488] on div "0.1" at bounding box center [770, 485] width 308 height 24
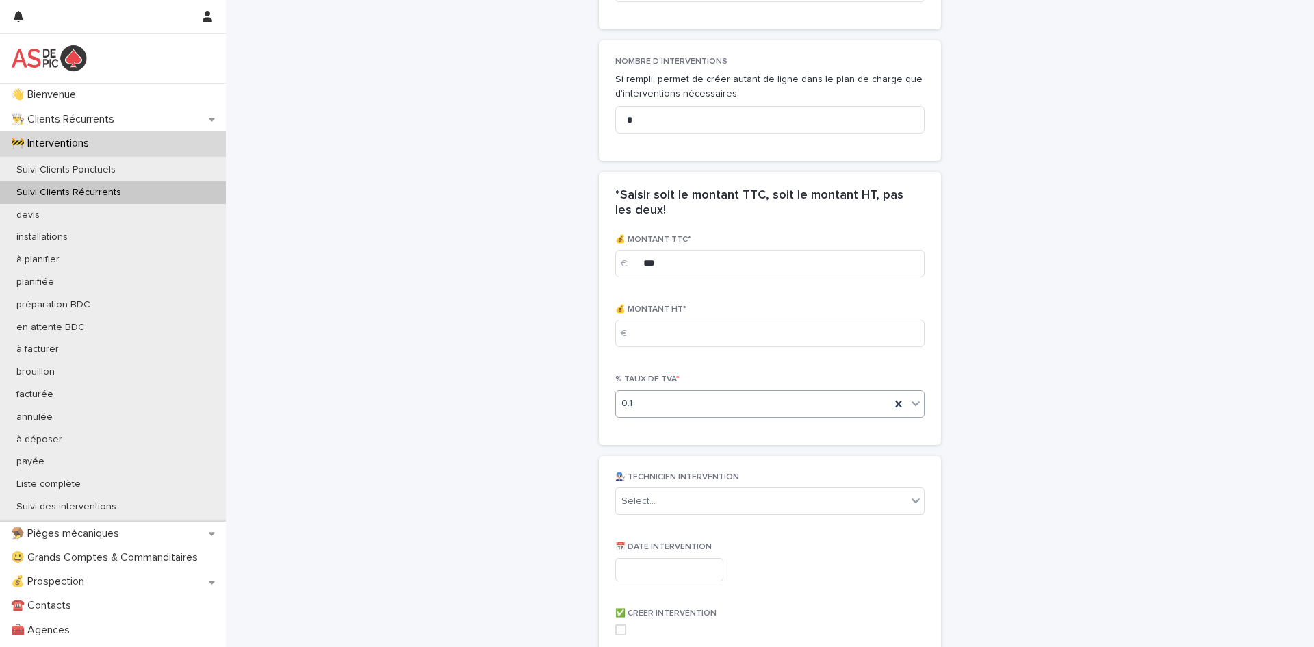
scroll to position [1492, 0]
drag, startPoint x: 703, startPoint y: 256, endPoint x: 551, endPoint y: 249, distance: 152.2
click at [692, 326] on input at bounding box center [769, 328] width 309 height 27
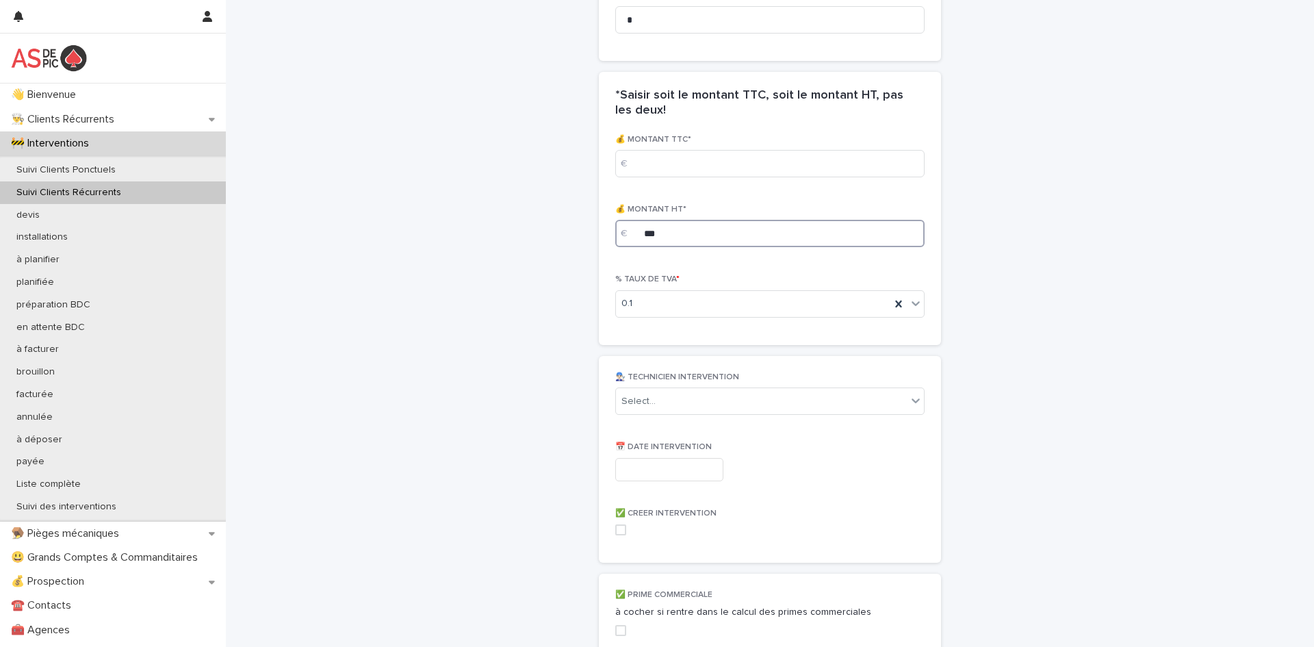
scroll to position [1603, 0]
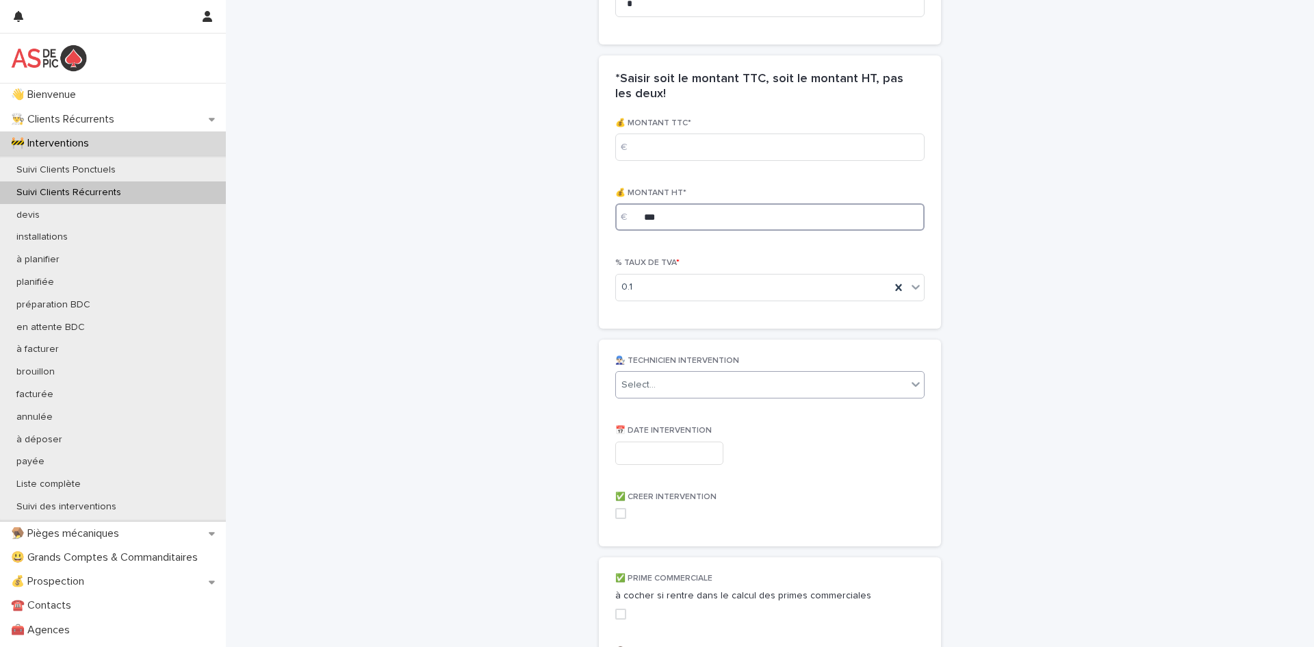
type input "***"
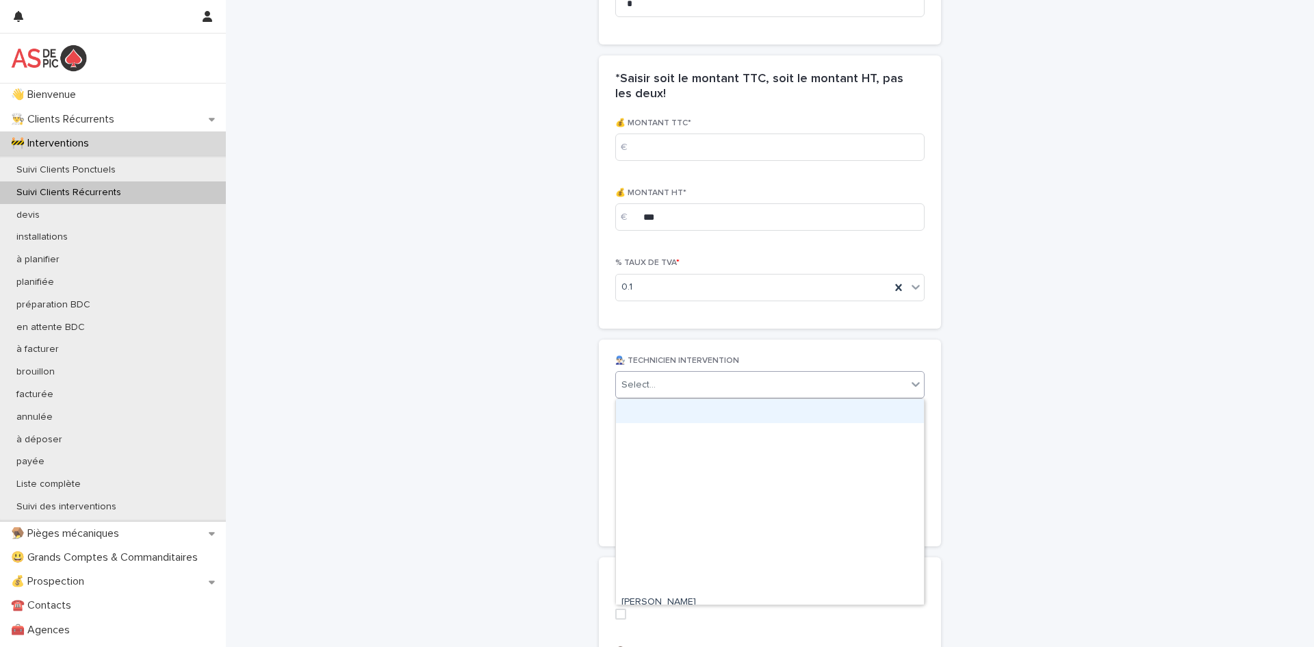
click at [678, 396] on div "Select..." at bounding box center [769, 384] width 309 height 27
type input "****"
click at [672, 413] on div "[PERSON_NAME]" at bounding box center [770, 411] width 308 height 24
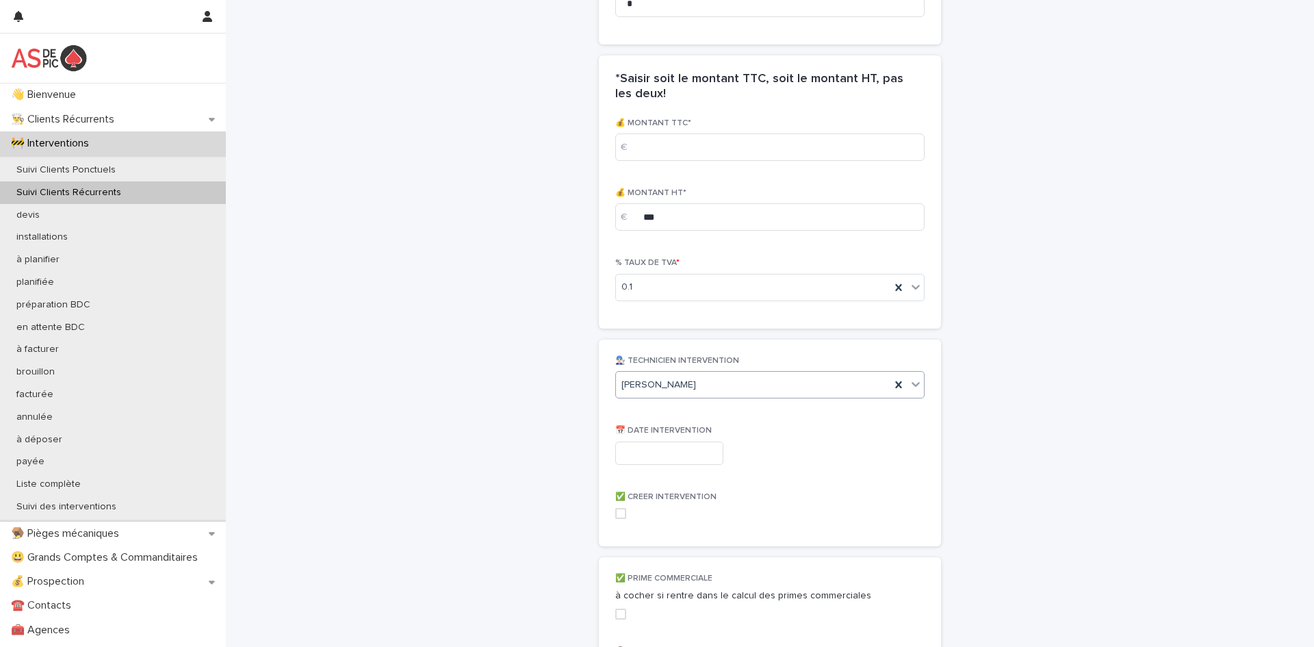
click at [675, 457] on input "text" at bounding box center [669, 454] width 108 height 24
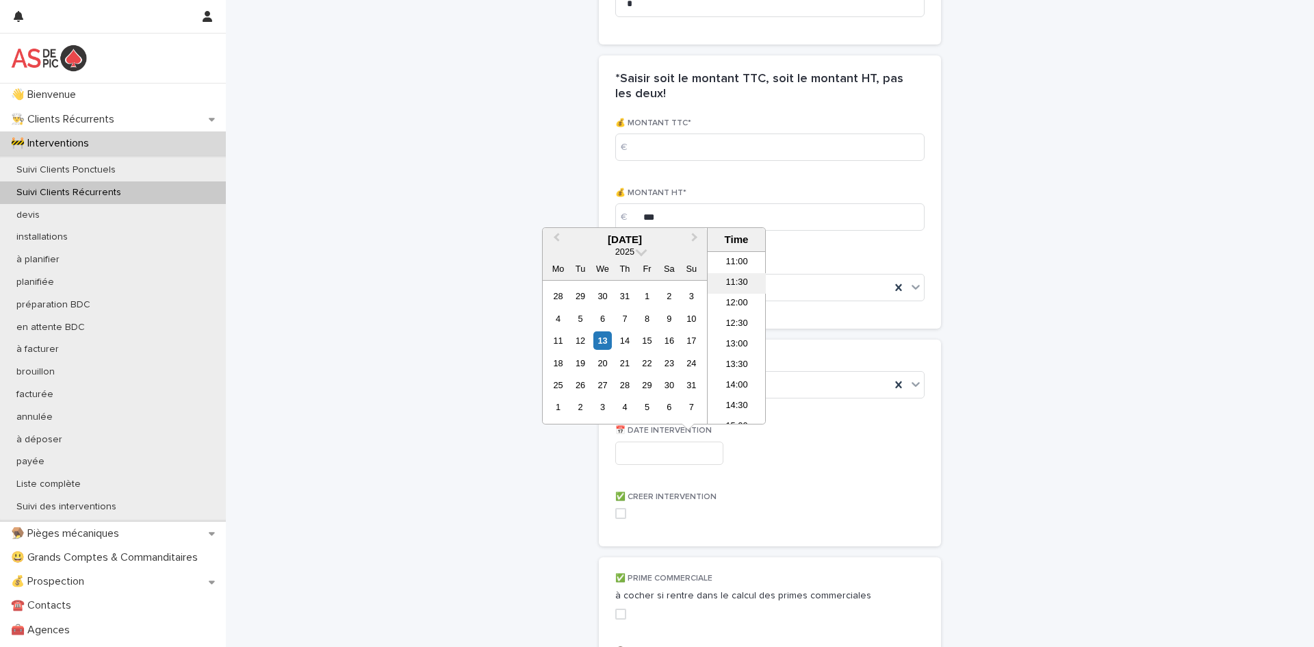
scroll to position [456, 0]
click at [738, 400] on li "14:30" at bounding box center [737, 402] width 58 height 21
type input "**********"
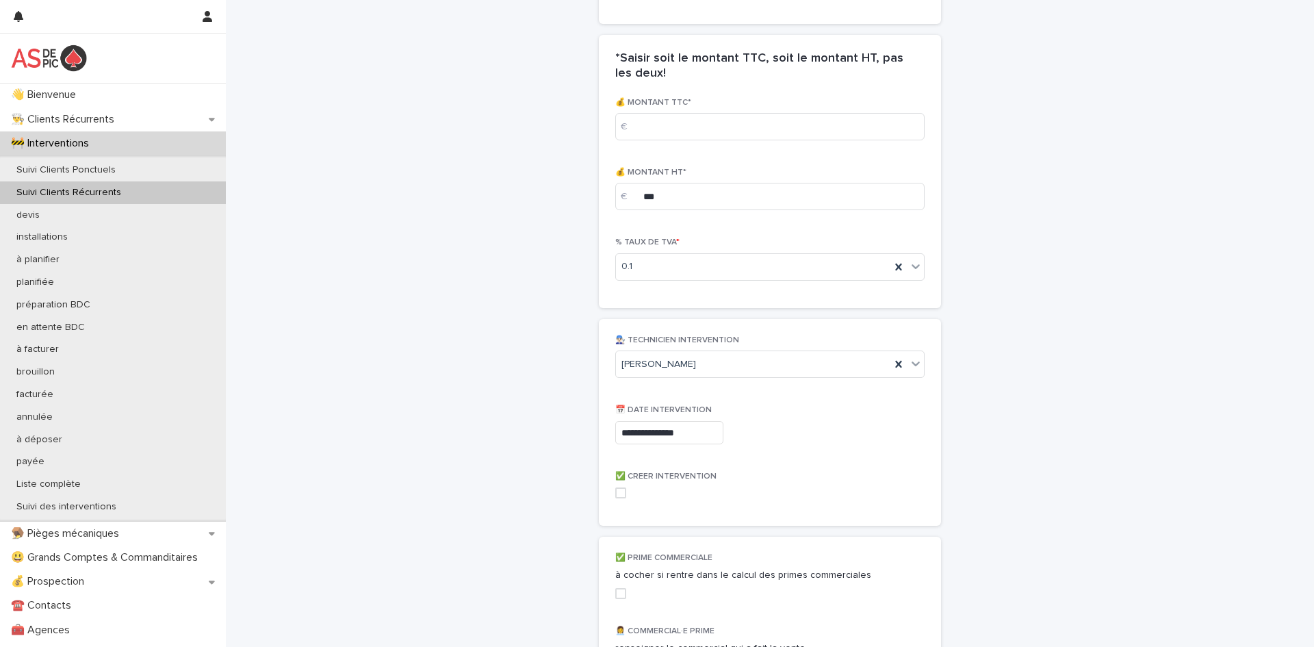
scroll to position [1626, 0]
click at [622, 493] on span at bounding box center [620, 490] width 11 height 11
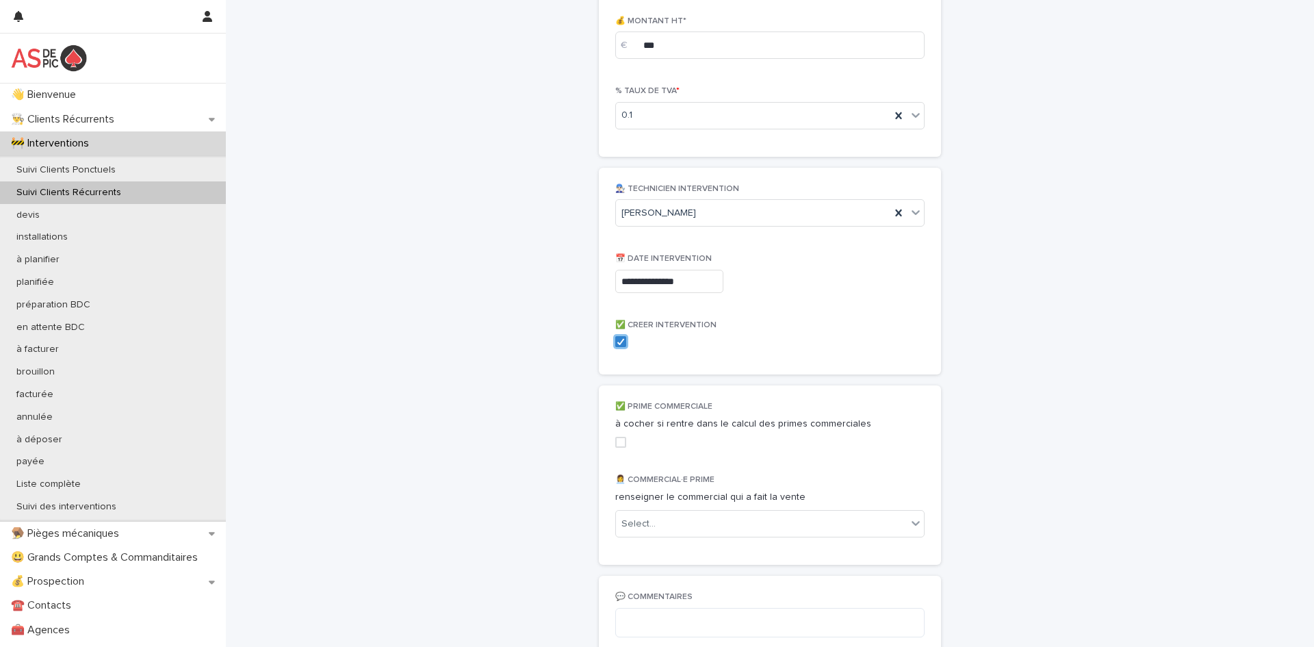
scroll to position [1778, 0]
click at [622, 440] on span at bounding box center [620, 439] width 11 height 11
click at [704, 529] on div "Select..." at bounding box center [761, 521] width 291 height 23
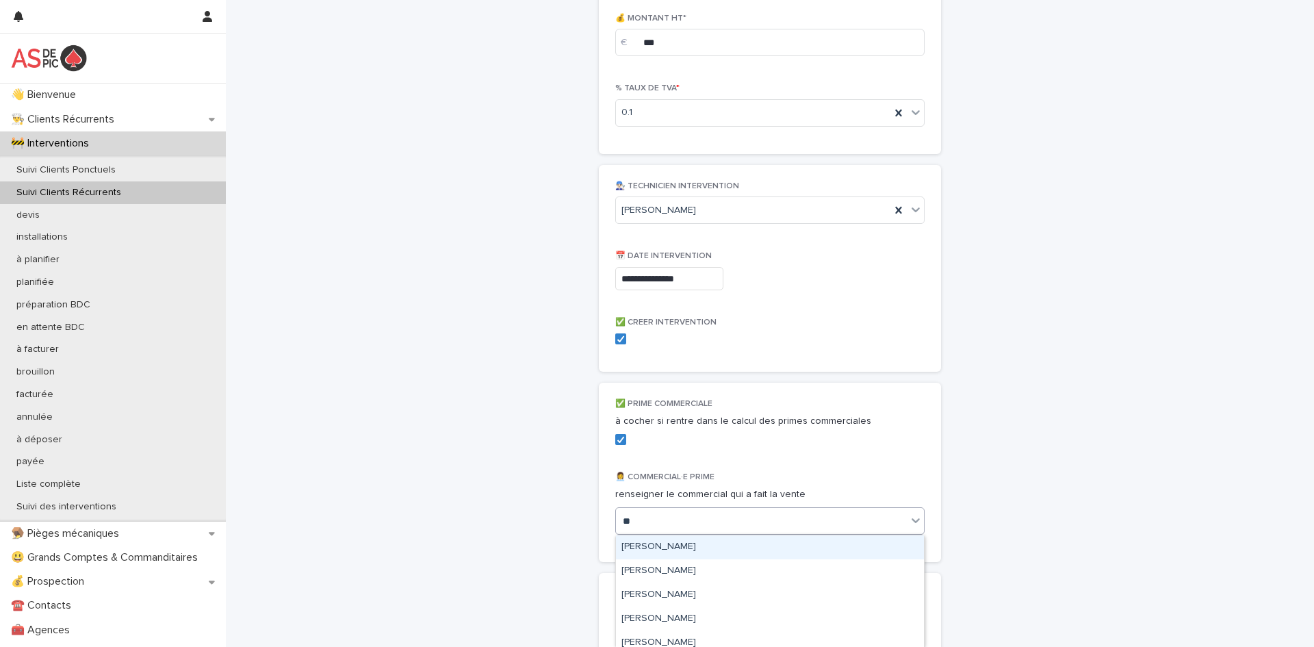
type input "***"
click at [666, 548] on div "[PERSON_NAME]" at bounding box center [770, 547] width 308 height 24
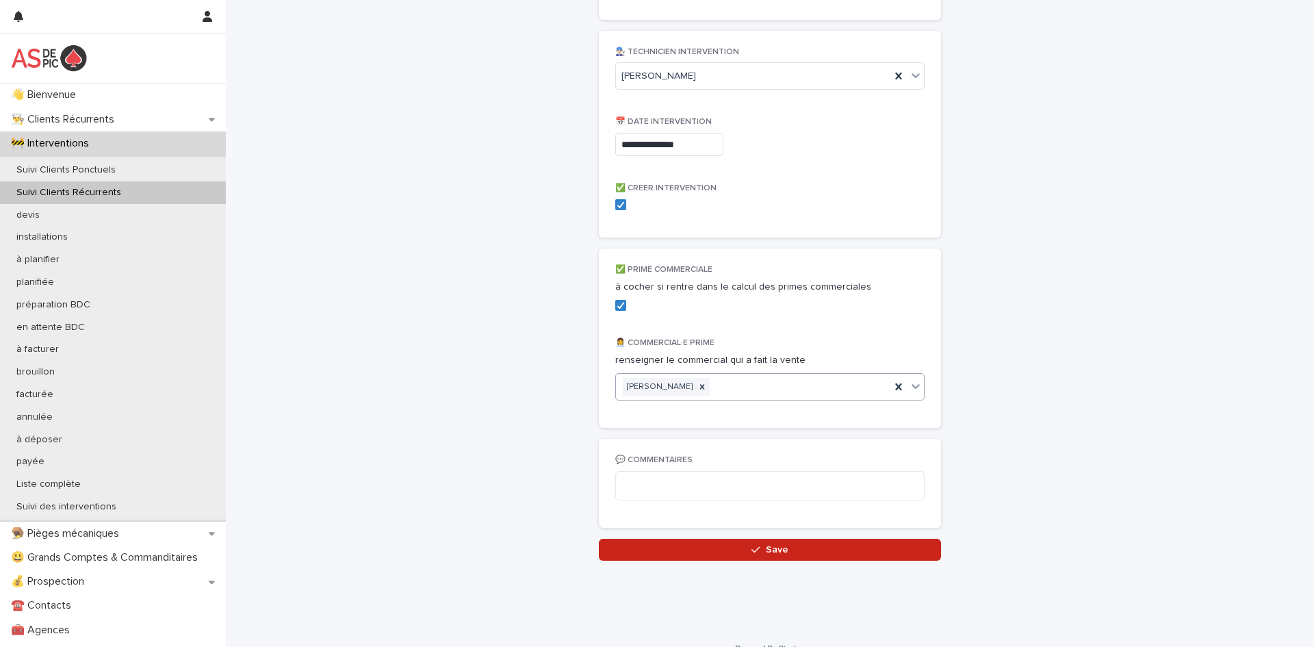
scroll to position [1933, 0]
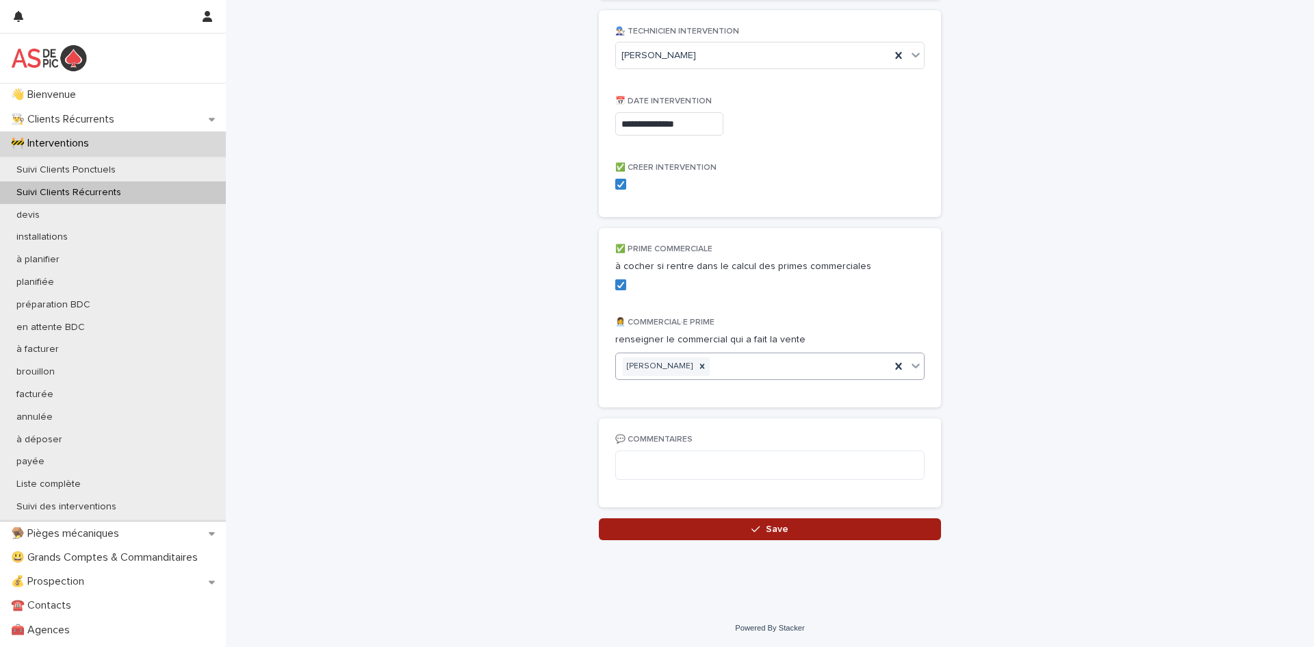
click at [781, 539] on button "Save" at bounding box center [770, 529] width 342 height 22
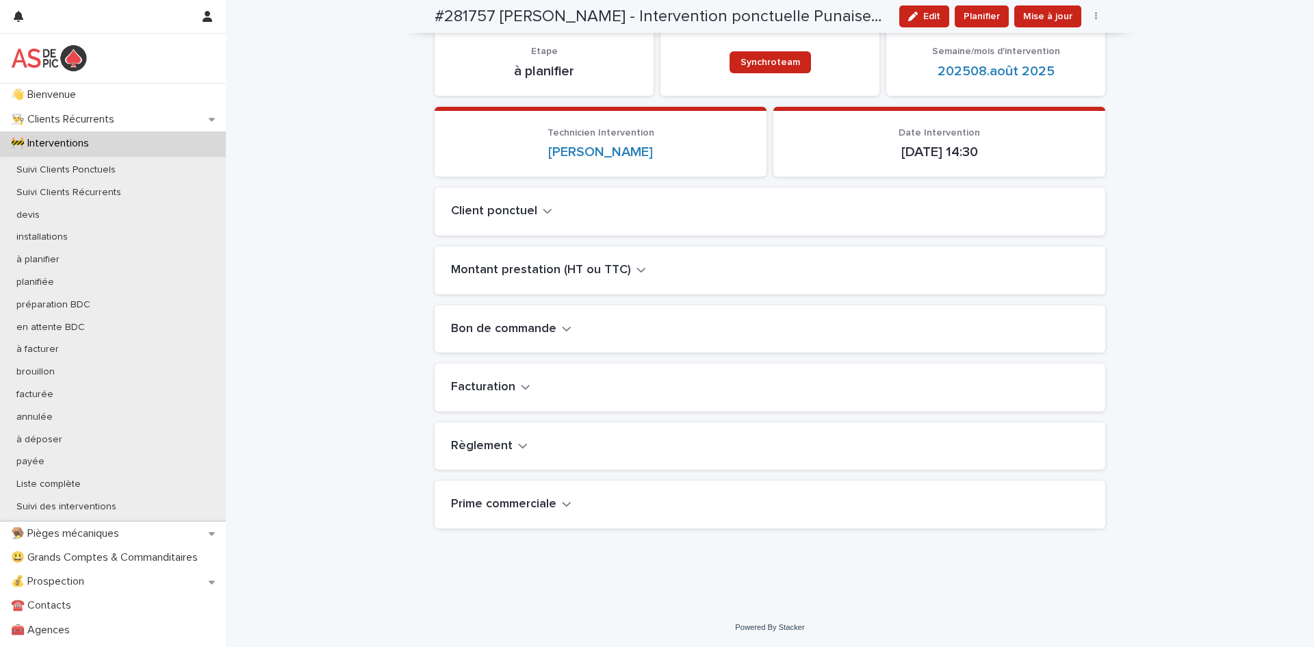
scroll to position [152, 0]
click at [526, 202] on div "Client ponctuel" at bounding box center [770, 212] width 671 height 48
click at [536, 206] on button "Client ponctuel" at bounding box center [501, 211] width 101 height 15
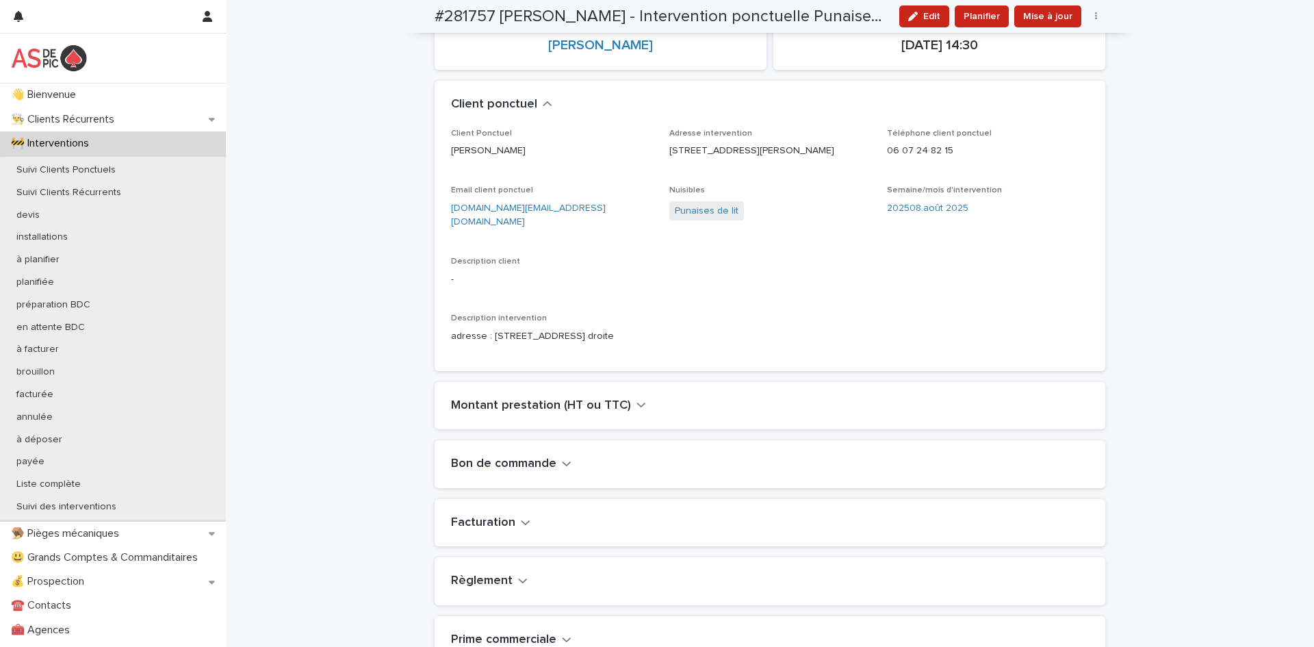
scroll to position [277, 0]
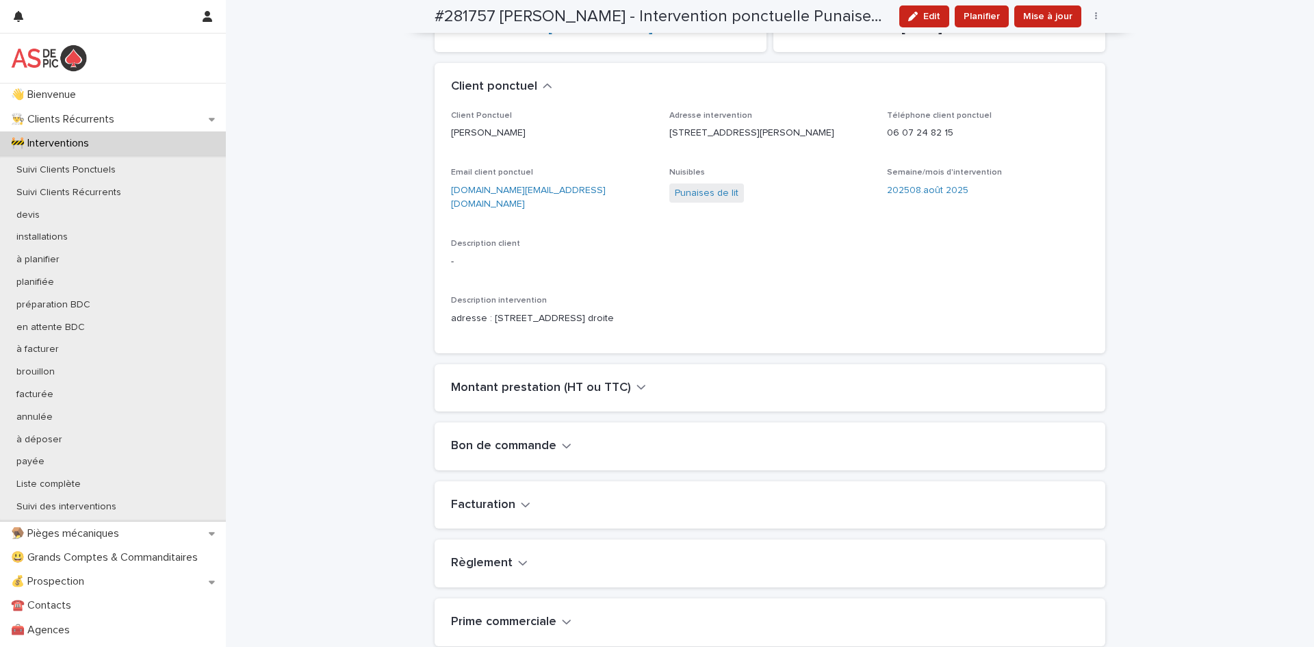
drag, startPoint x: 605, startPoint y: 329, endPoint x: 427, endPoint y: 318, distance: 178.3
click at [427, 318] on div "Loading... Saving… Loading... Saving… #281757 LEMAITRE PIERRE - Intervention po…" at bounding box center [770, 224] width 1089 height 1002
copy p "adresse : 108 cour de la république M.EBDAM / 3eme etage droite"
click at [130, 169] on div "Suivi Clients Ponctuels" at bounding box center [113, 170] width 226 height 23
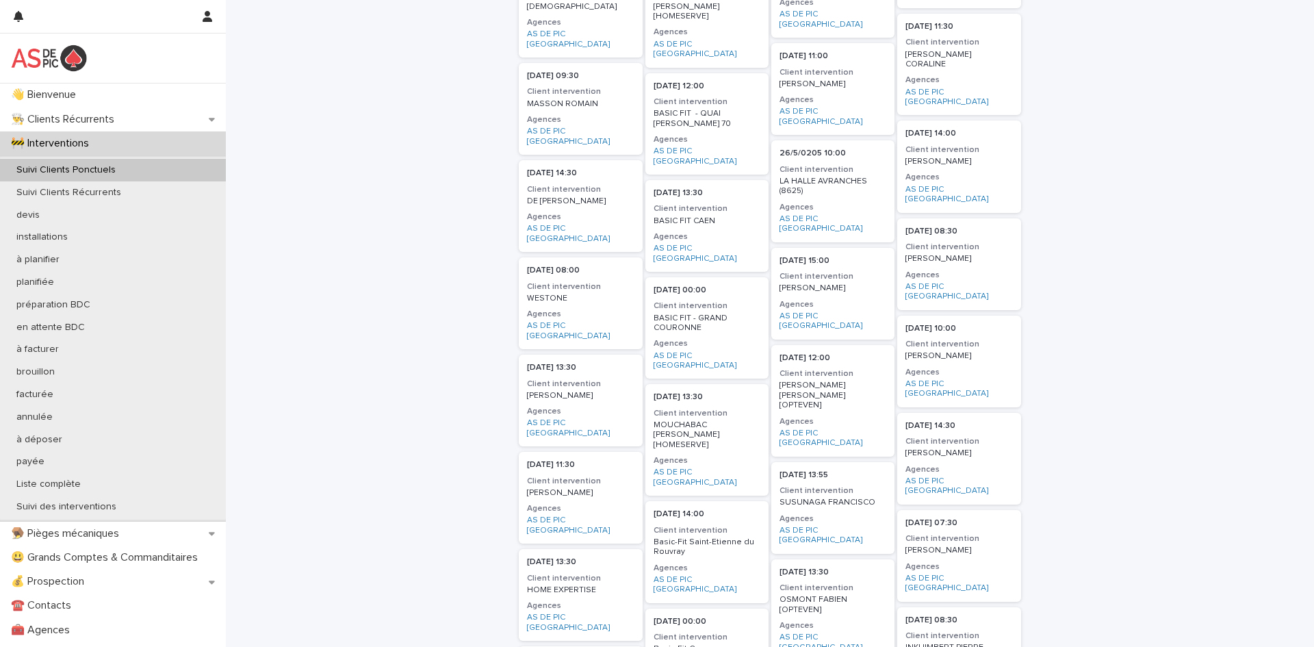
scroll to position [526, 0]
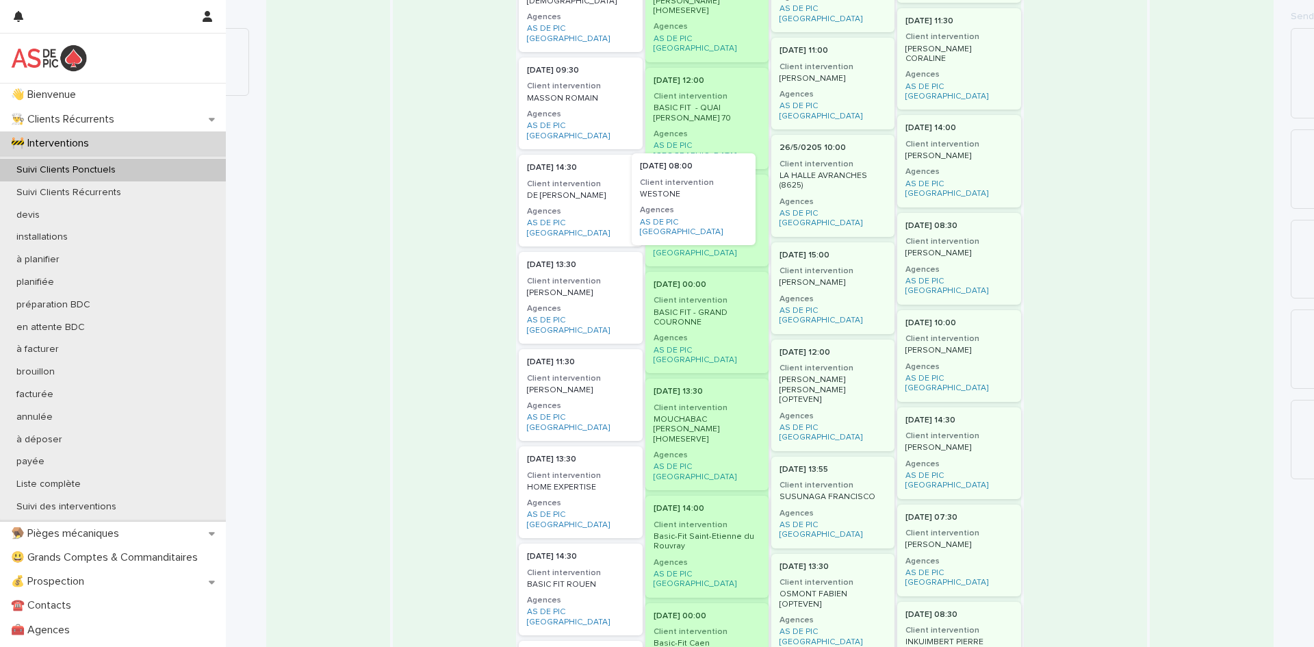
drag, startPoint x: 605, startPoint y: 206, endPoint x: 680, endPoint y: 196, distance: 76.0
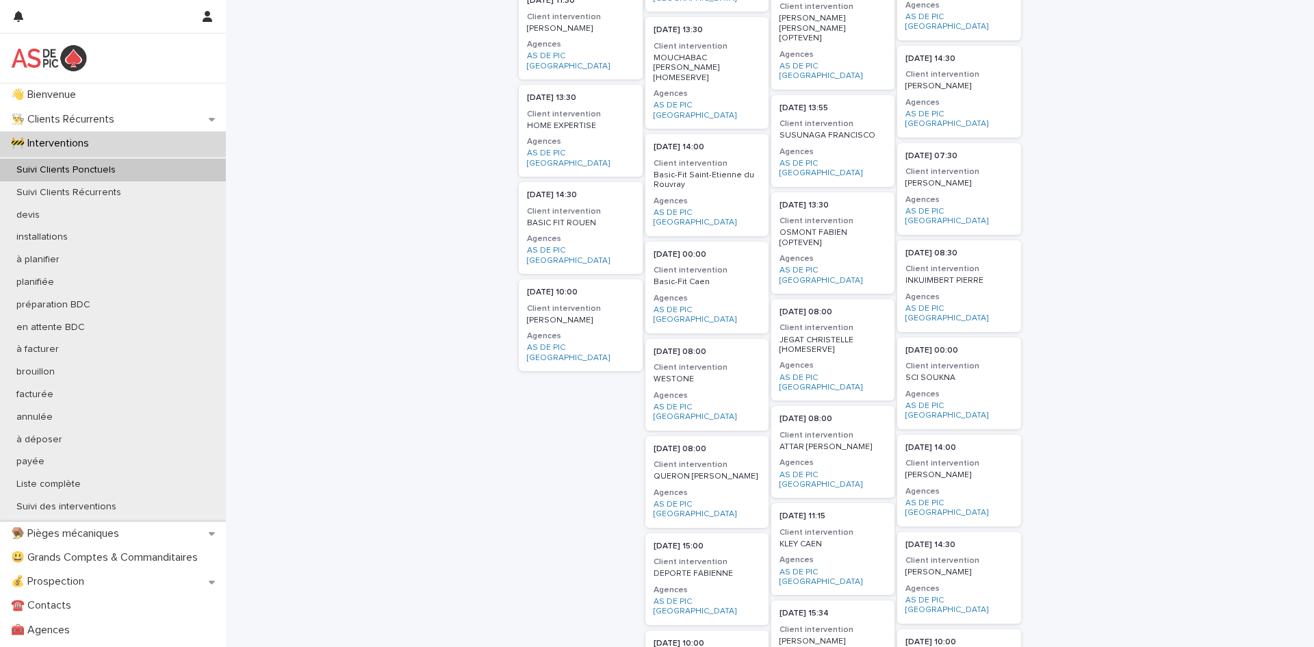
scroll to position [890, 0]
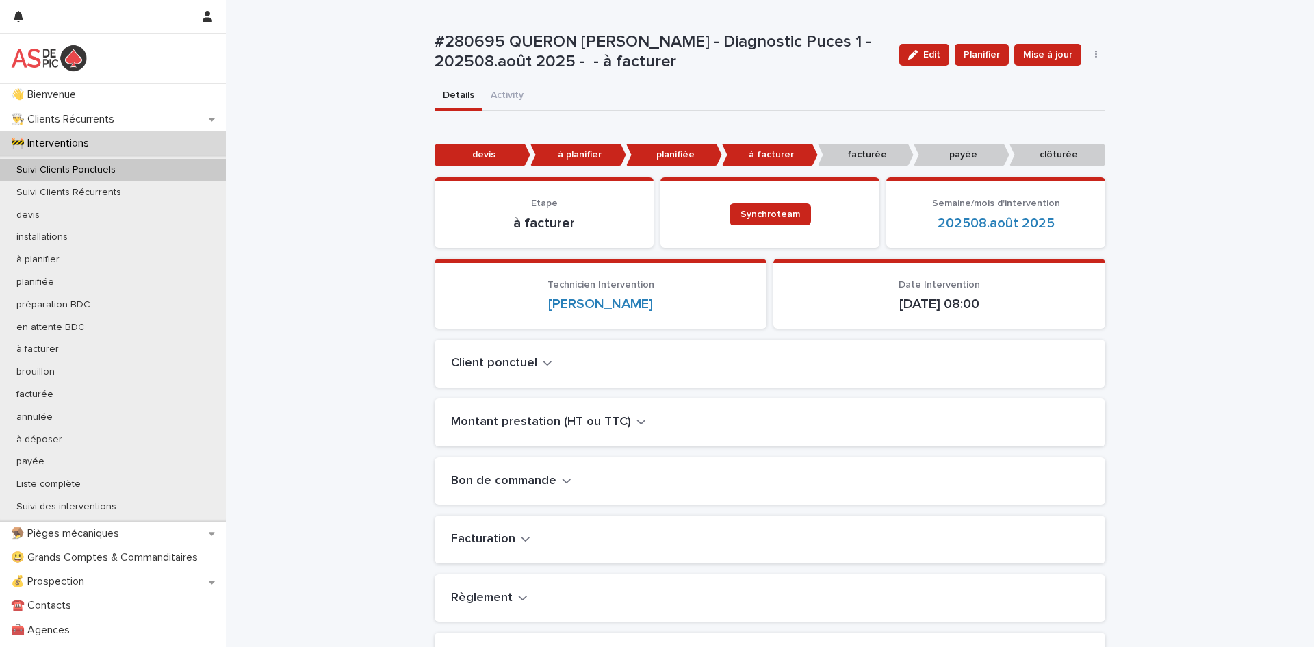
click at [557, 421] on h2 "Montant prestation (HT ou TTC)" at bounding box center [541, 422] width 180 height 15
click at [485, 598] on h2 "Facturation" at bounding box center [483, 596] width 64 height 15
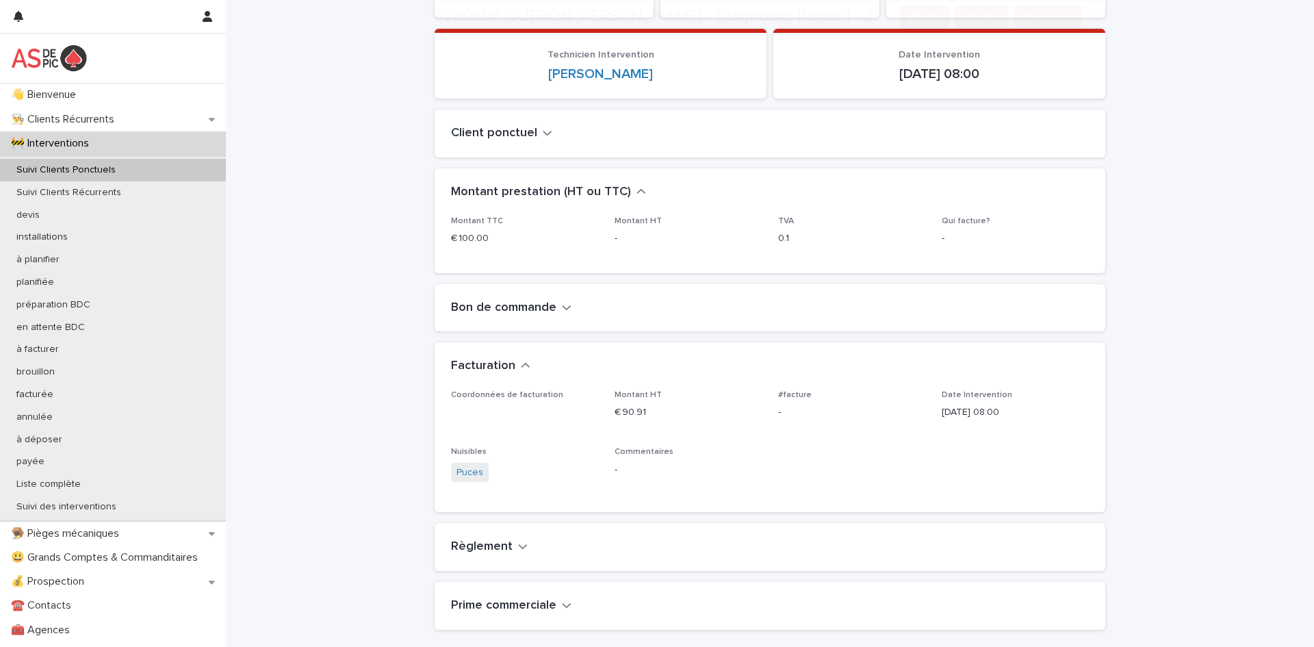
scroll to position [253, 0]
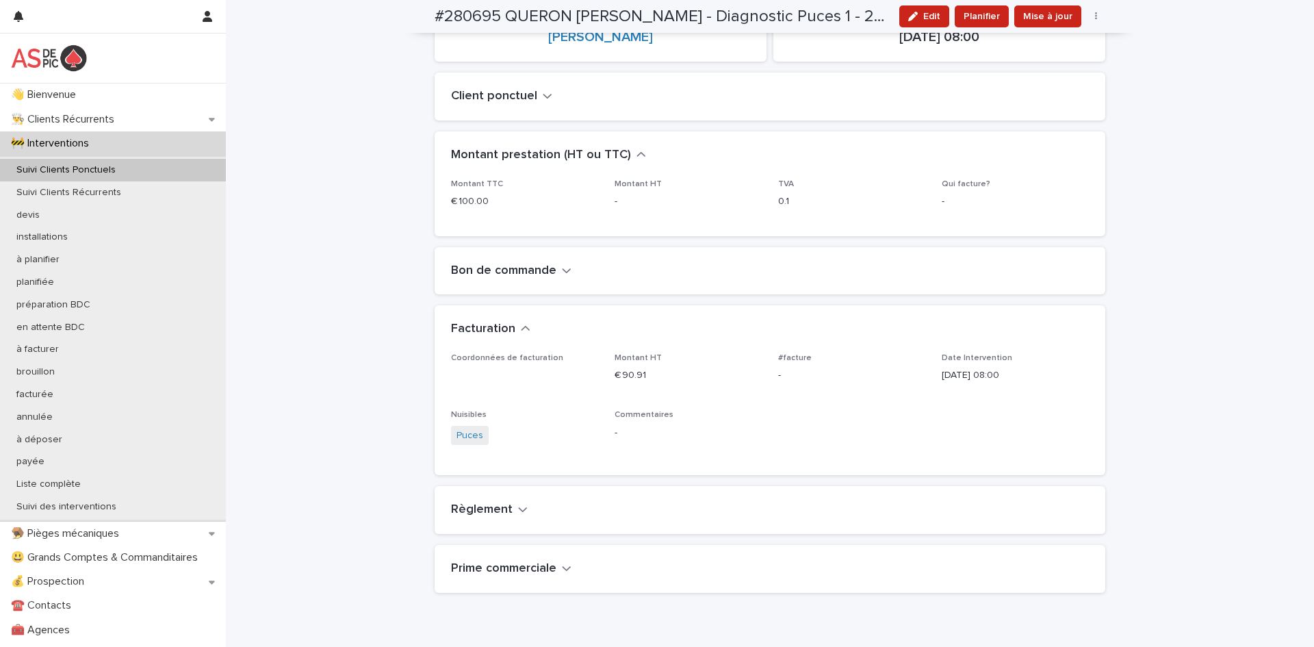
click at [489, 514] on h2 "Règlement" at bounding box center [482, 509] width 62 height 15
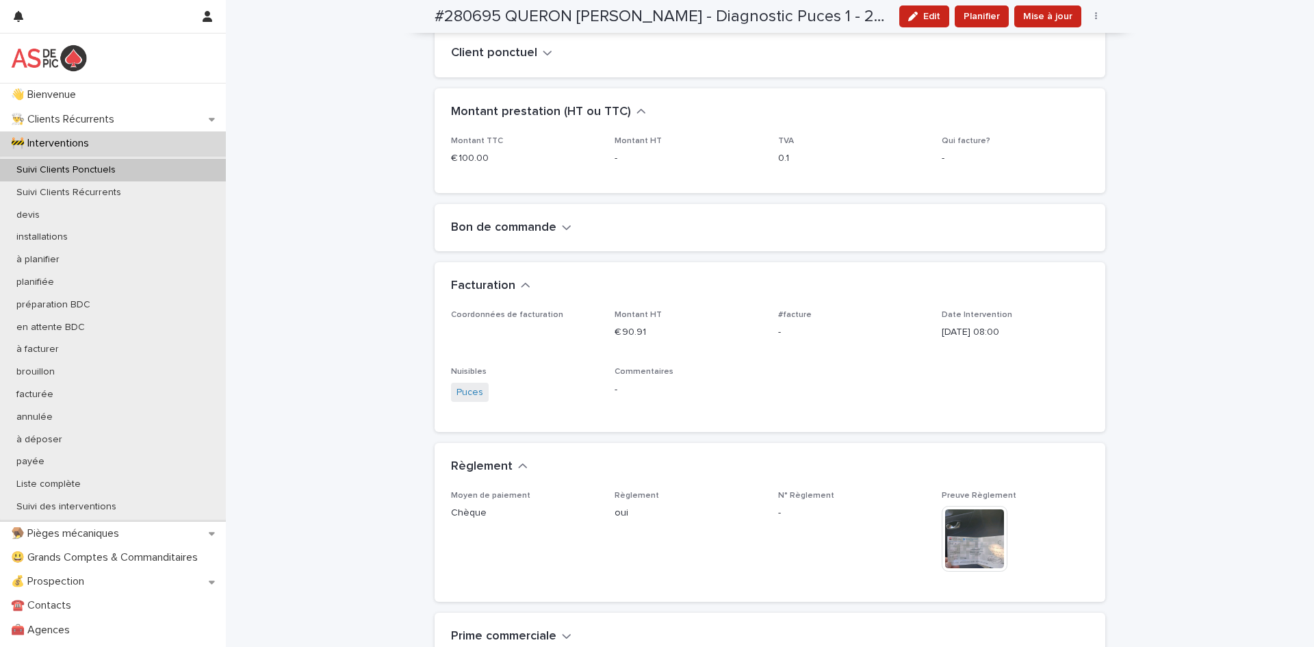
scroll to position [309, 0]
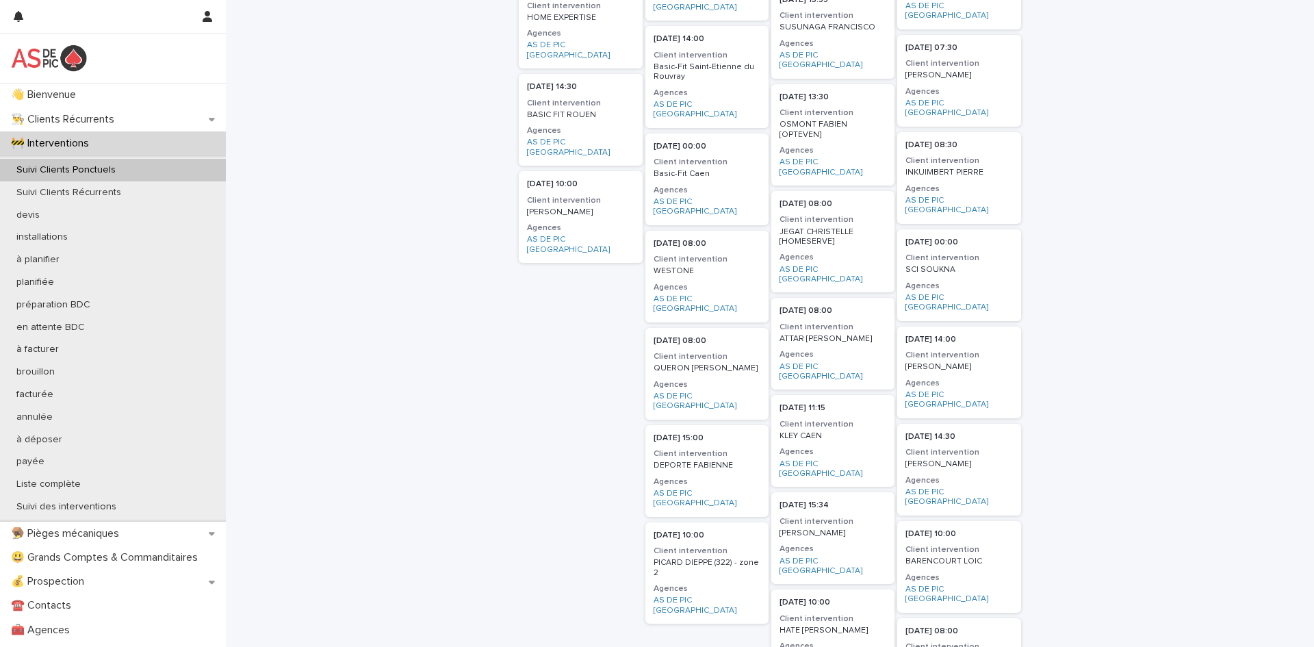
scroll to position [982, 0]
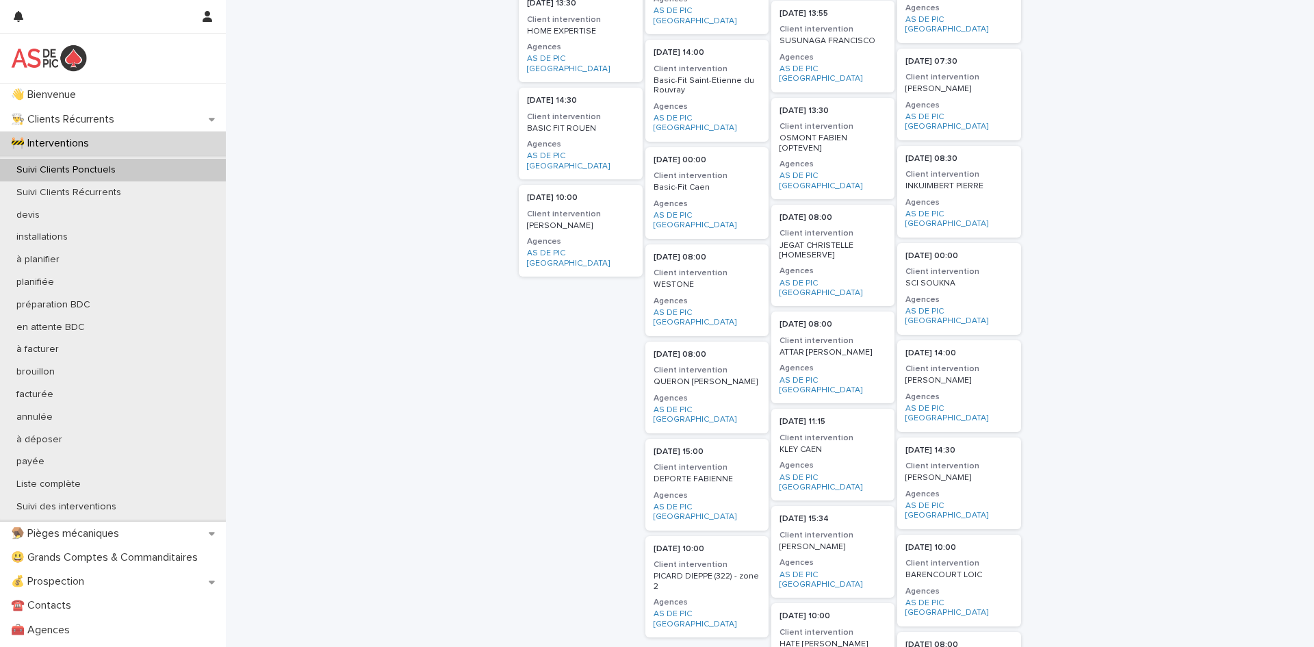
click at [727, 439] on div "12/8/2025 15:00 Client intervention DEPORTE FABIENNE Agences AS DE PIC NORMANDIE" at bounding box center [707, 485] width 123 height 92
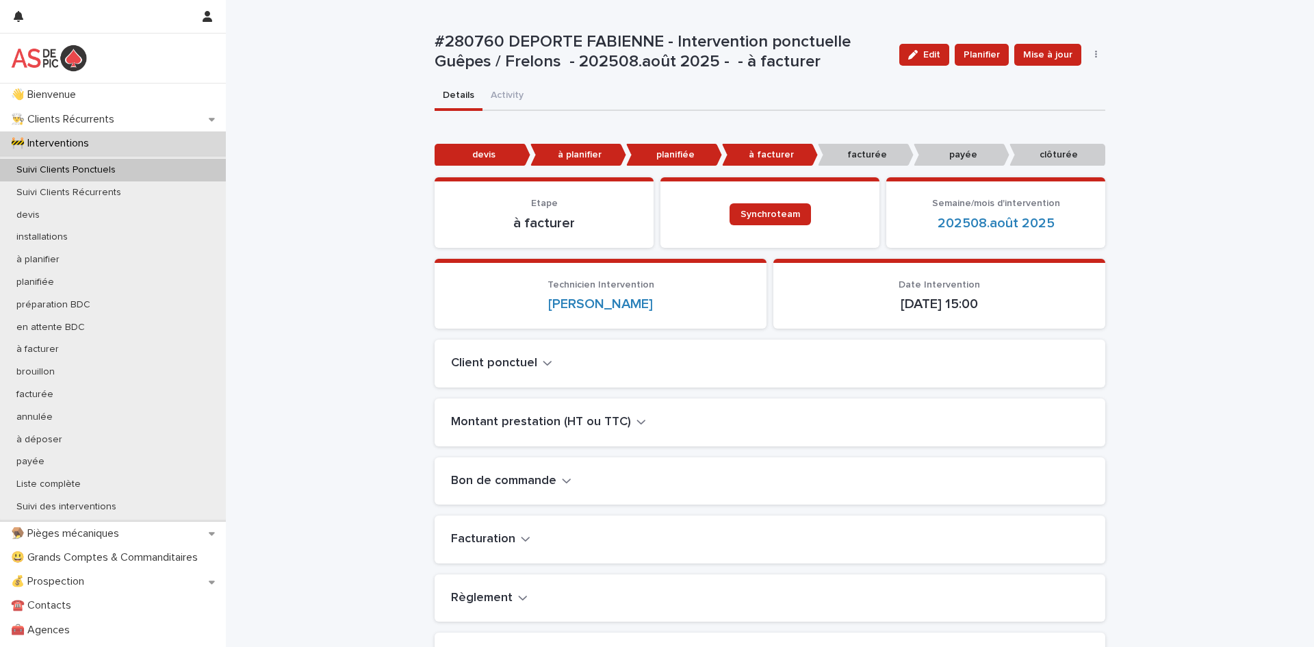
click at [533, 427] on h2 "Montant prestation (HT ou TTC)" at bounding box center [541, 422] width 180 height 15
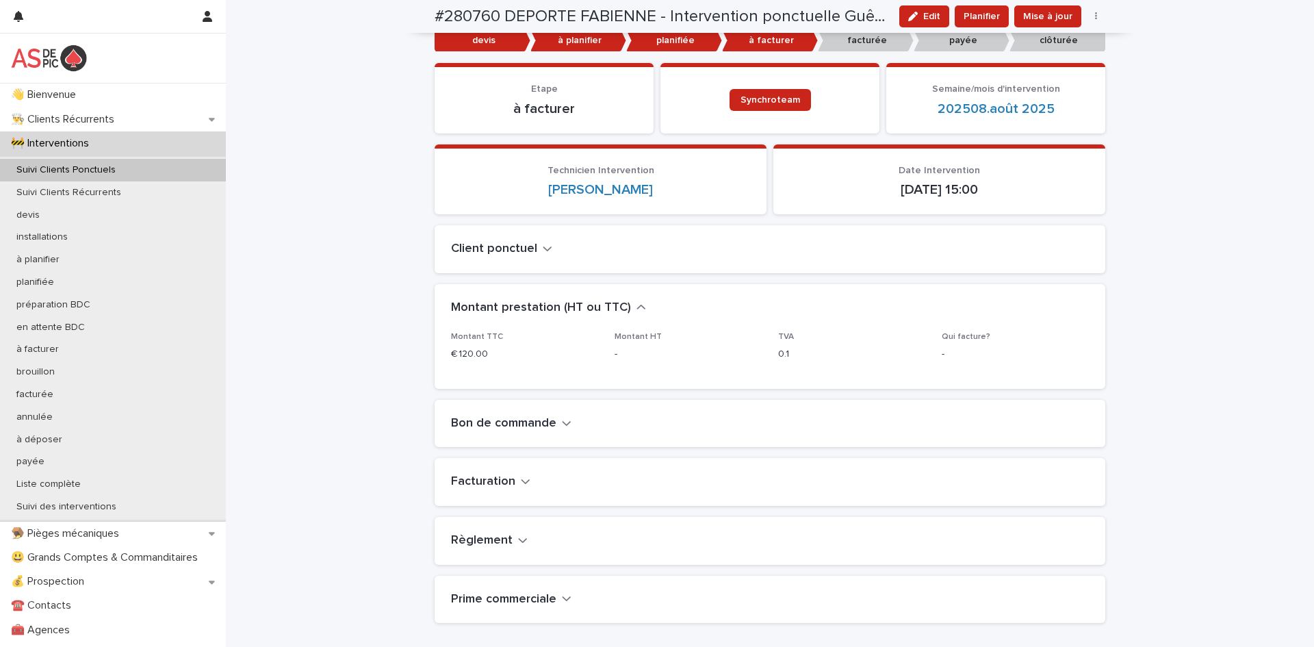
click at [506, 541] on h2 "Règlement" at bounding box center [482, 540] width 62 height 15
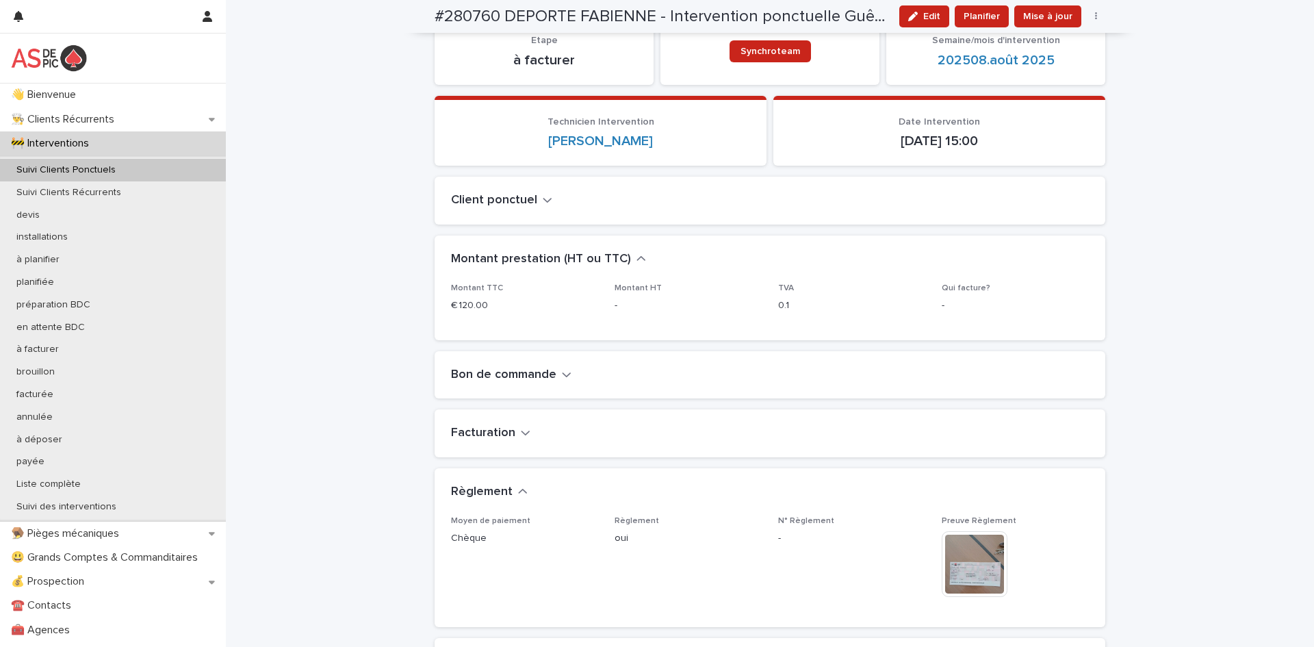
scroll to position [156, 0]
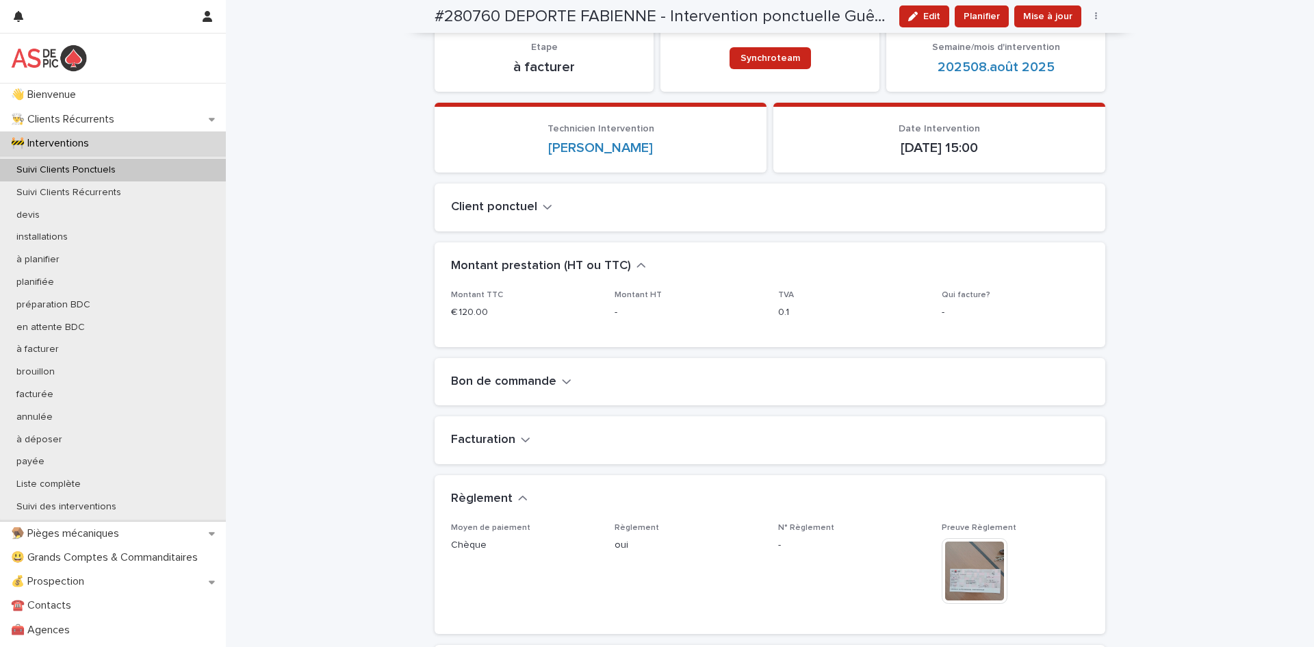
click at [511, 440] on h2 "Facturation" at bounding box center [483, 440] width 64 height 15
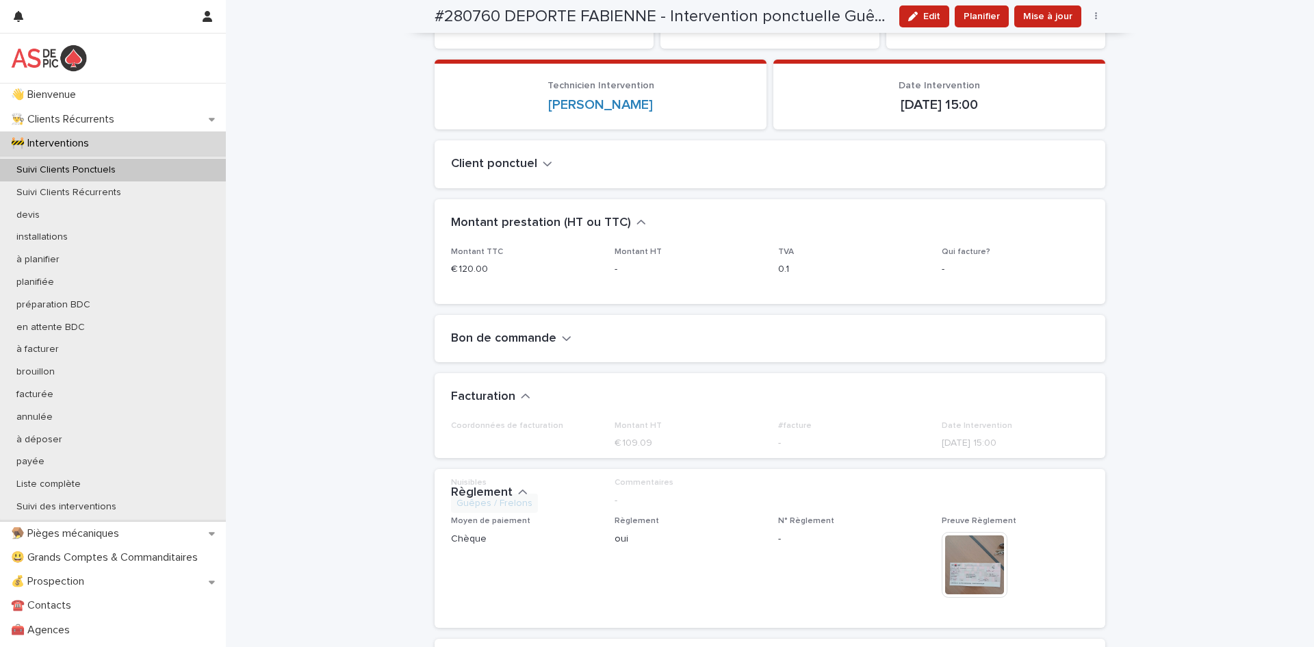
scroll to position [218, 0]
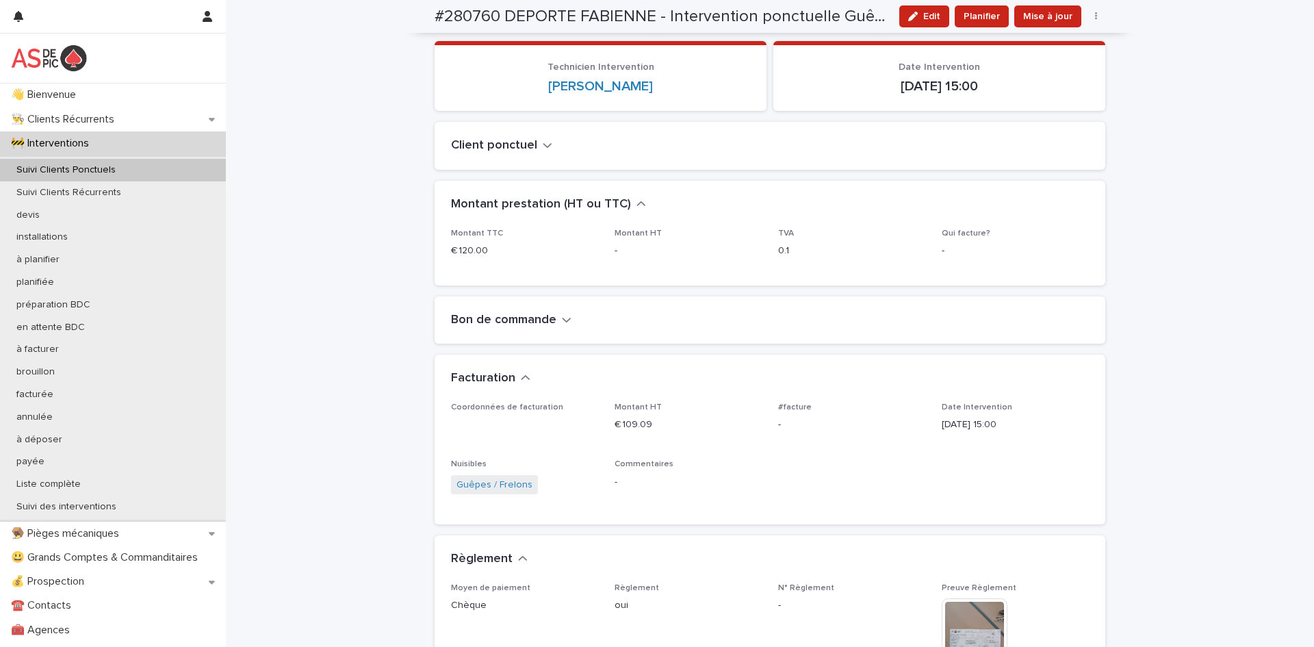
click at [157, 168] on div "Suivi Clients Ponctuels" at bounding box center [113, 170] width 226 height 23
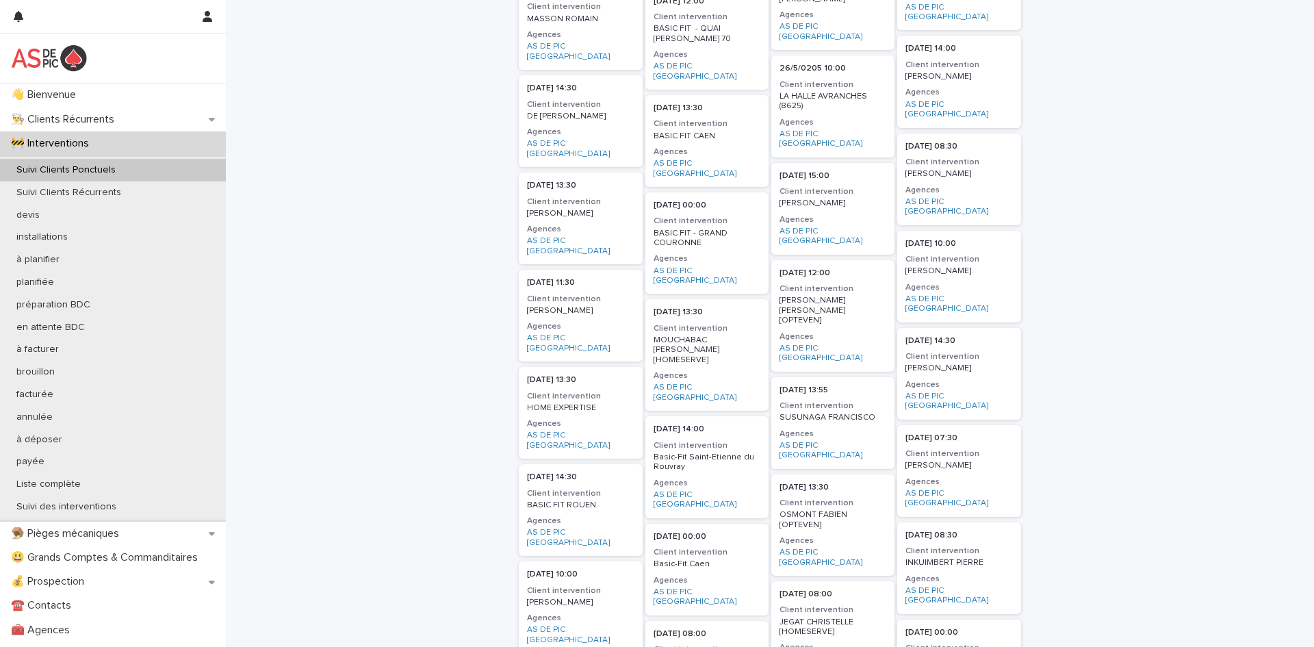
scroll to position [604, 0]
click at [587, 405] on p "HOME EXPERTISE" at bounding box center [580, 410] width 107 height 10
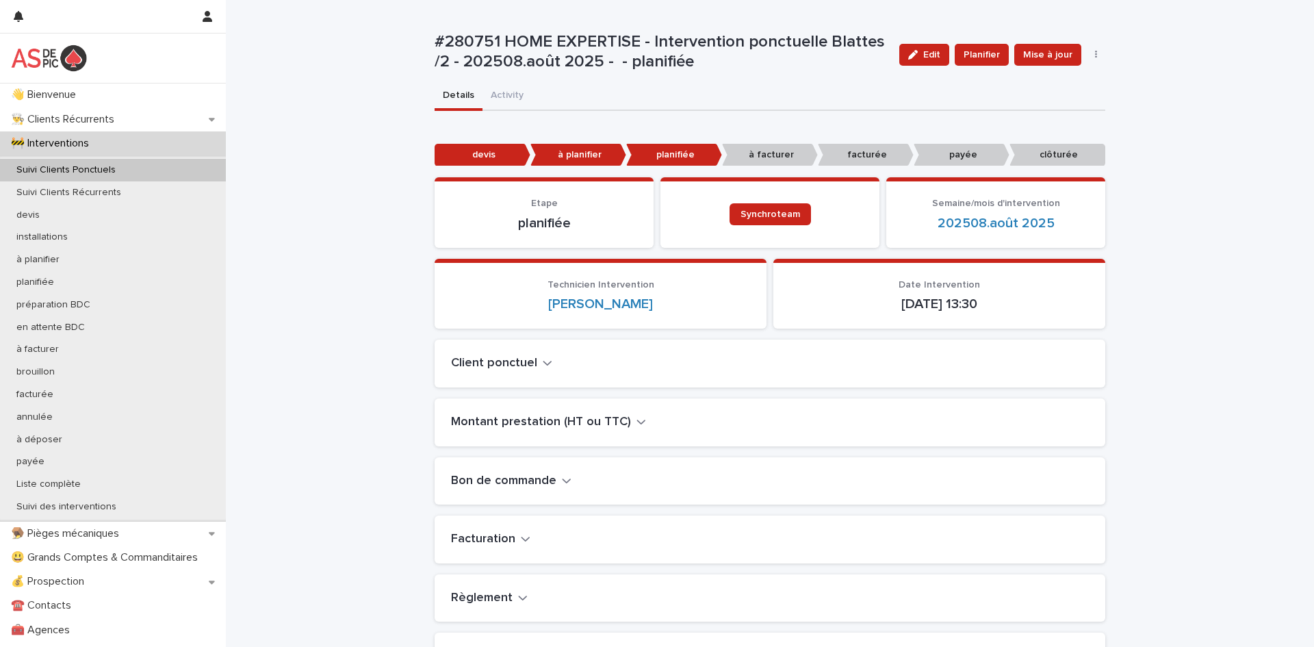
click at [561, 424] on h2 "Montant prestation (HT ou TTC)" at bounding box center [541, 422] width 180 height 15
click at [532, 533] on h2 "Bon de commande" at bounding box center [503, 538] width 105 height 15
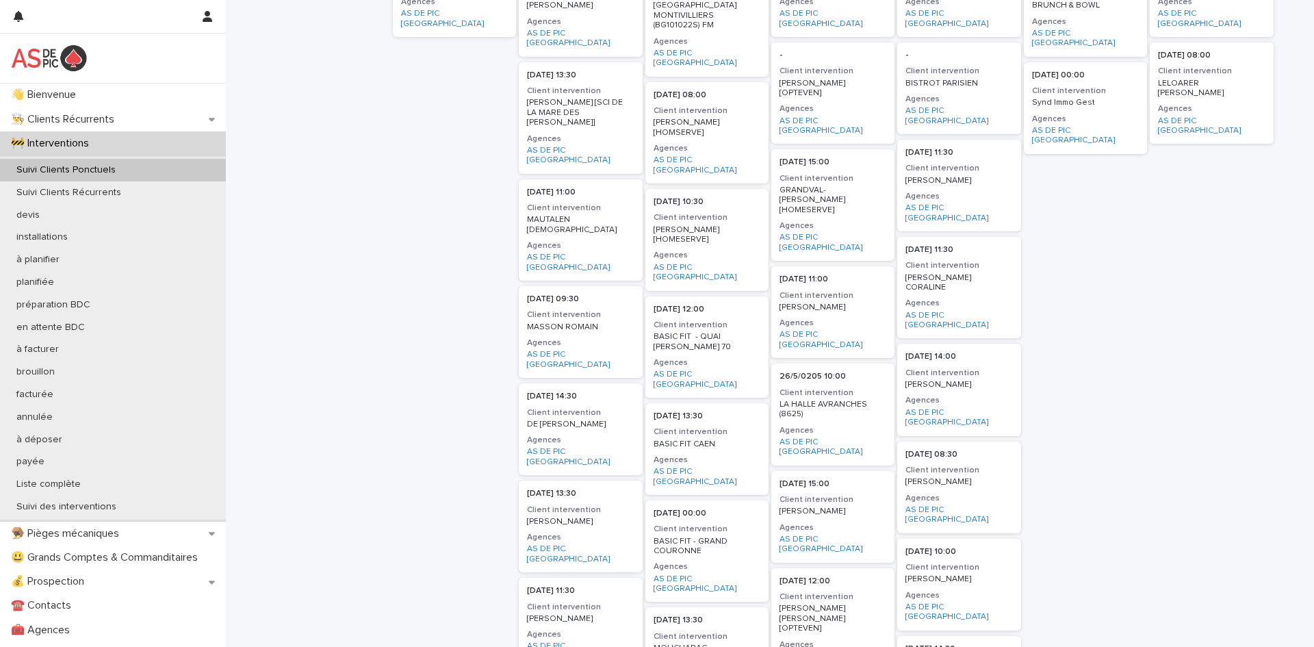
scroll to position [315, 0]
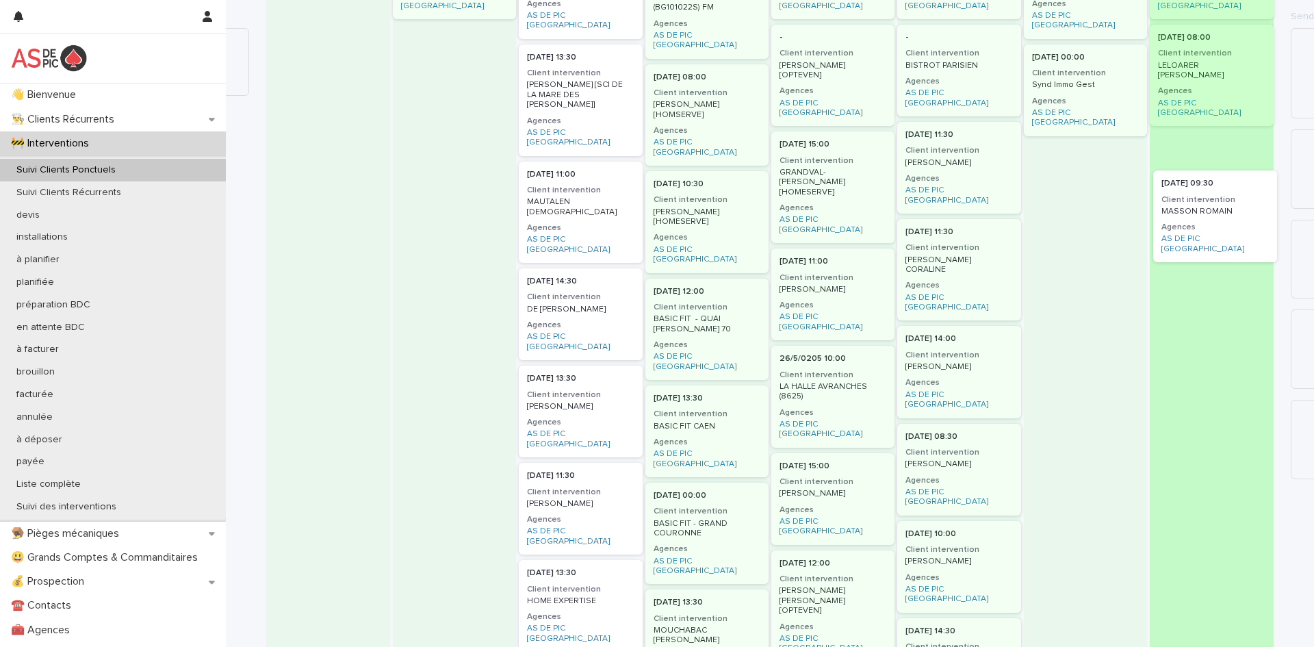
drag, startPoint x: 592, startPoint y: 240, endPoint x: 1231, endPoint y: 210, distance: 639.4
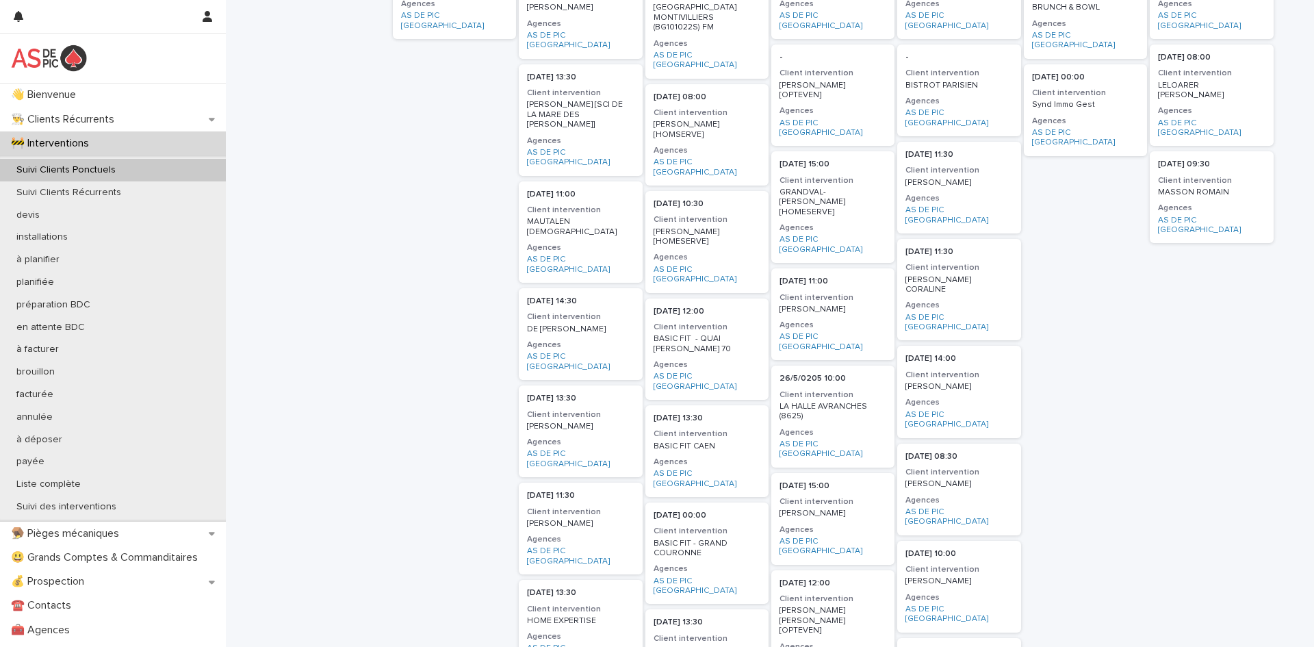
scroll to position [300, 0]
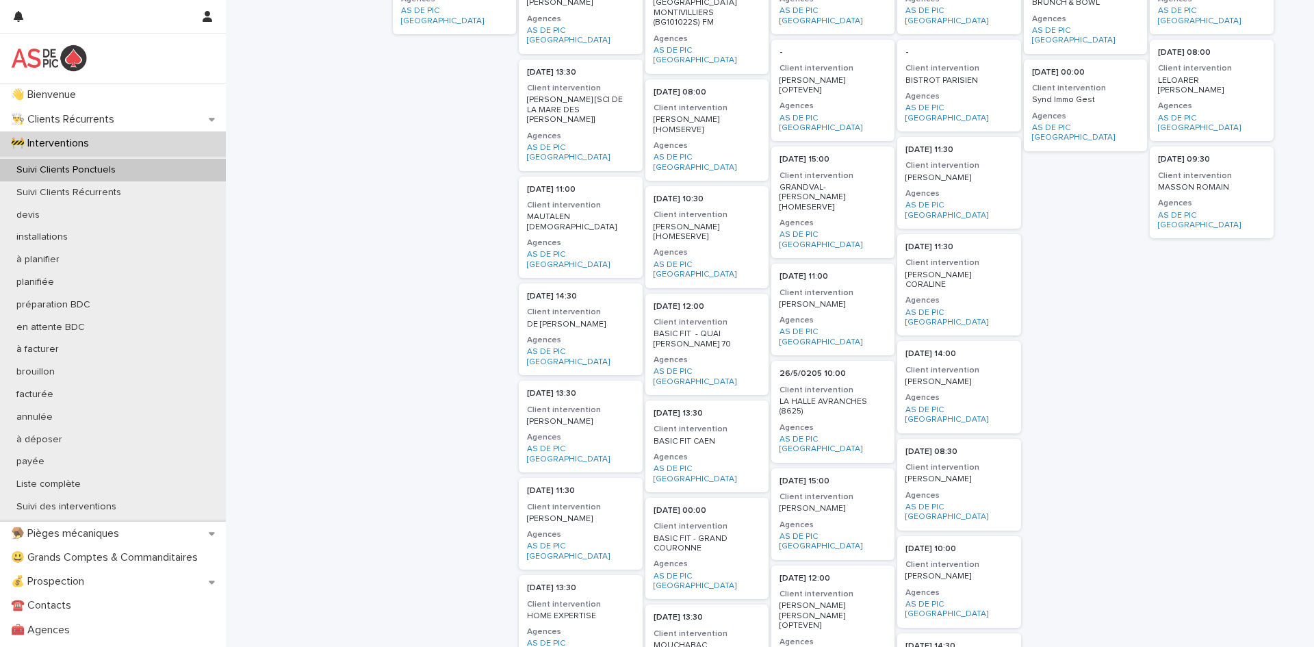
click at [573, 335] on h3 "Agences" at bounding box center [580, 340] width 107 height 11
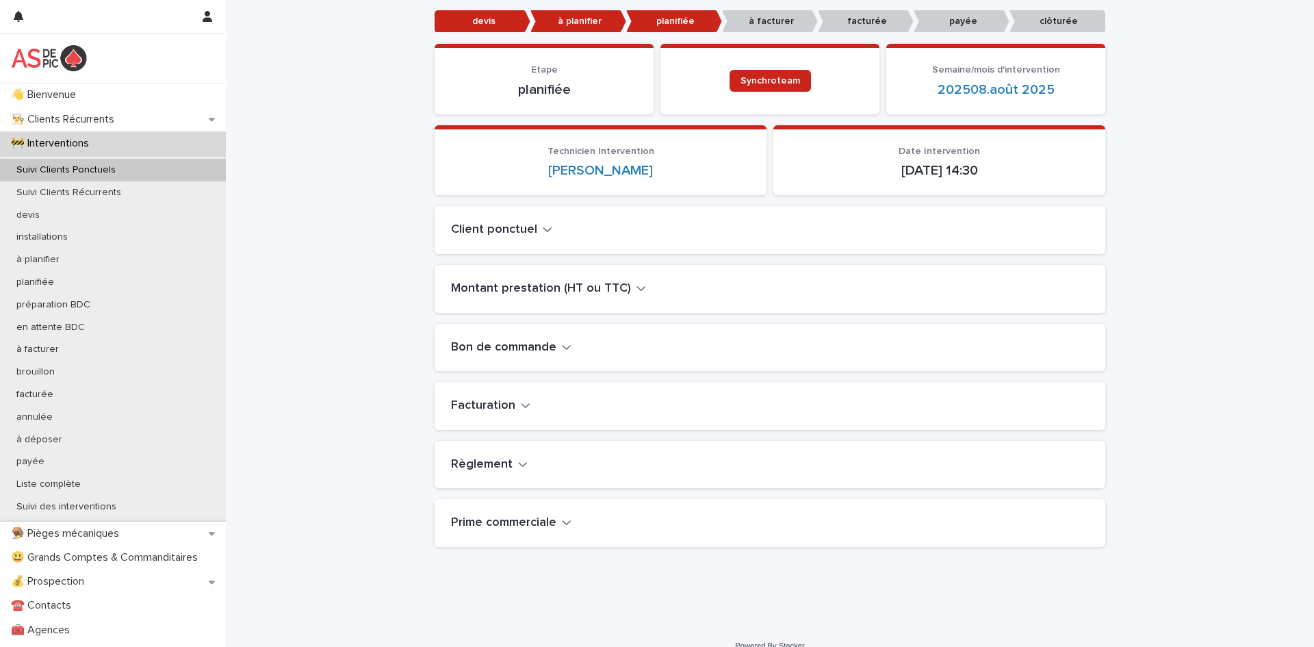
scroll to position [152, 0]
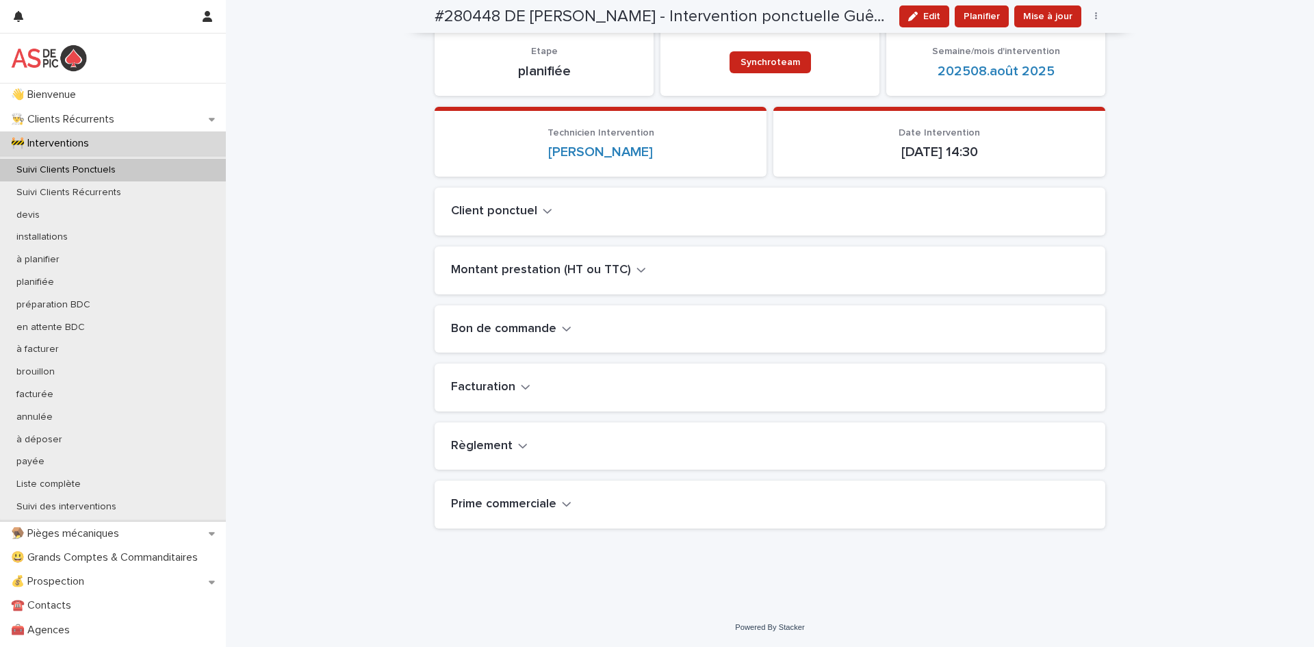
click at [496, 442] on h2 "Règlement" at bounding box center [482, 446] width 62 height 15
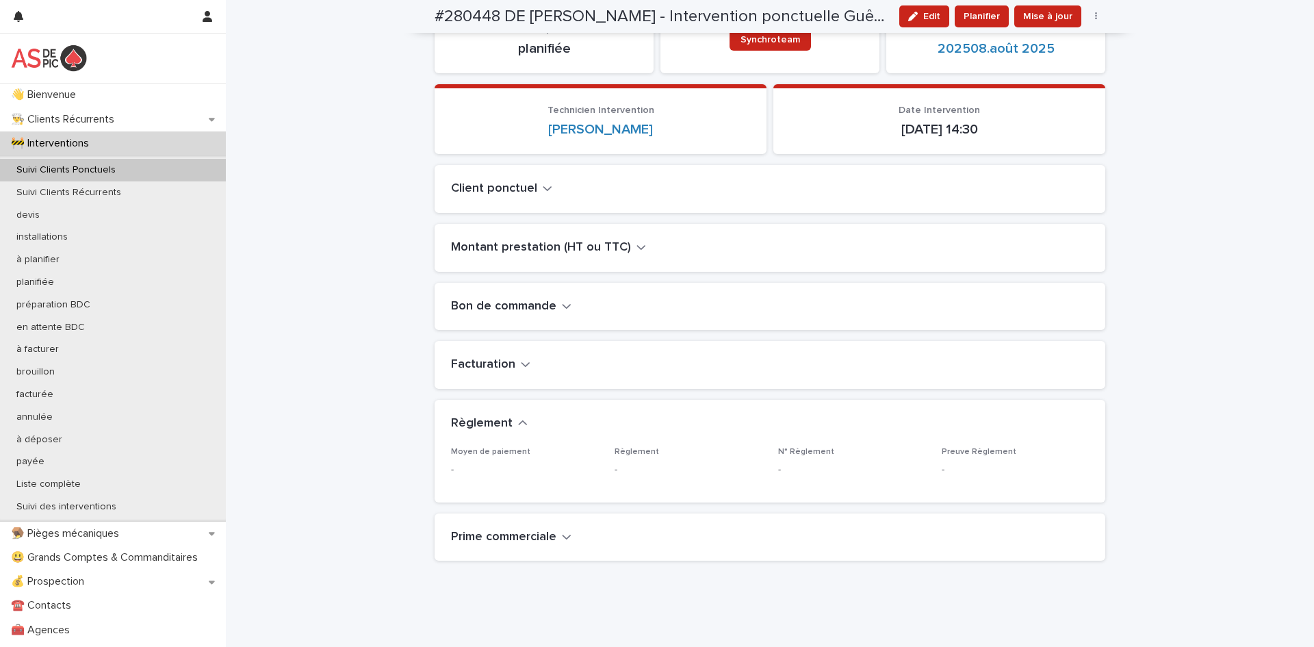
scroll to position [180, 0]
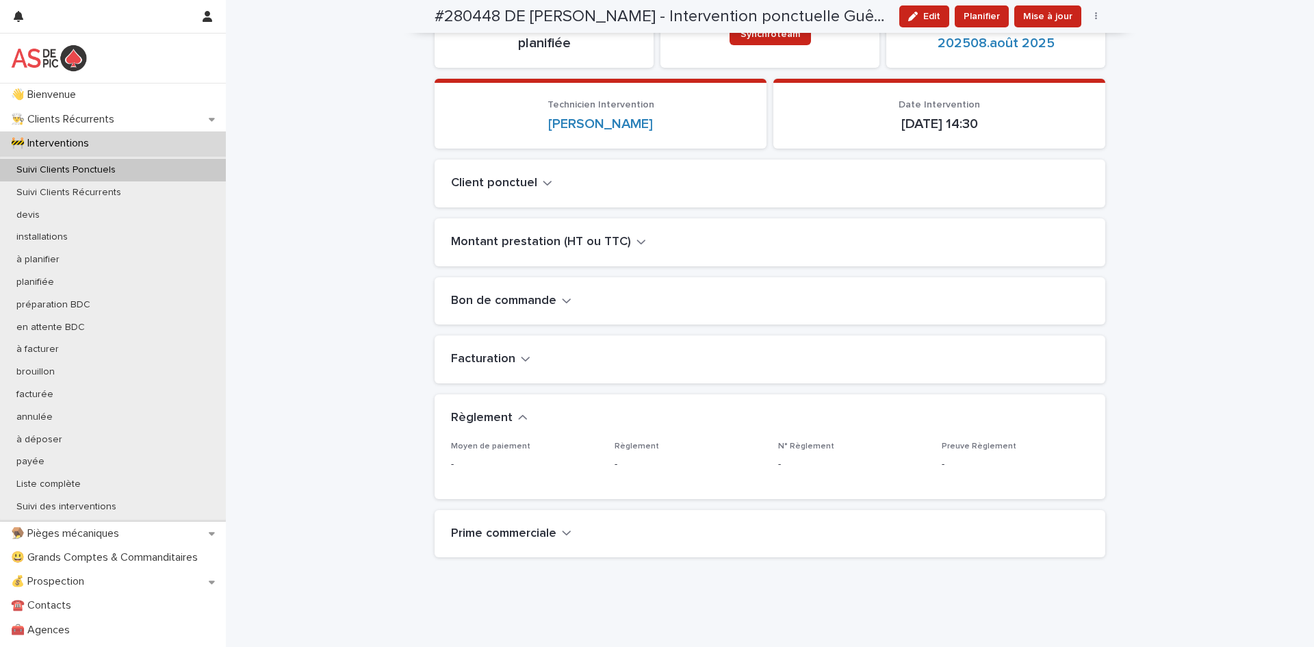
click at [504, 359] on h2 "Facturation" at bounding box center [483, 359] width 64 height 15
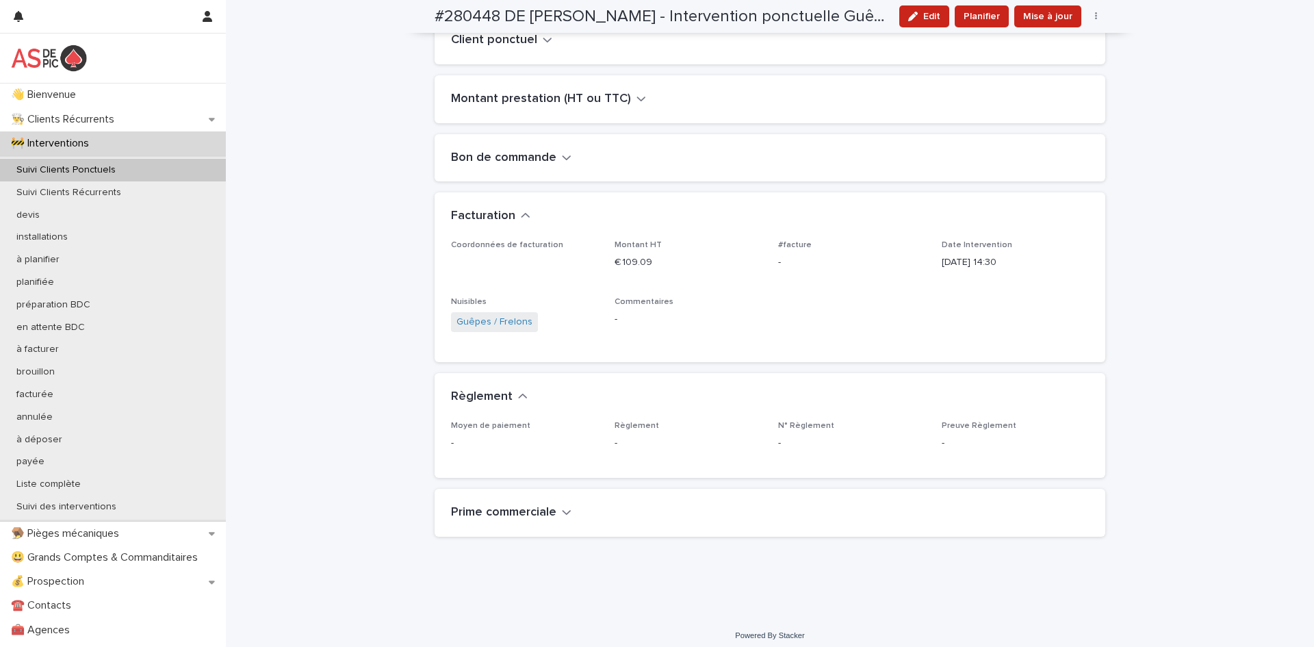
scroll to position [331, 0]
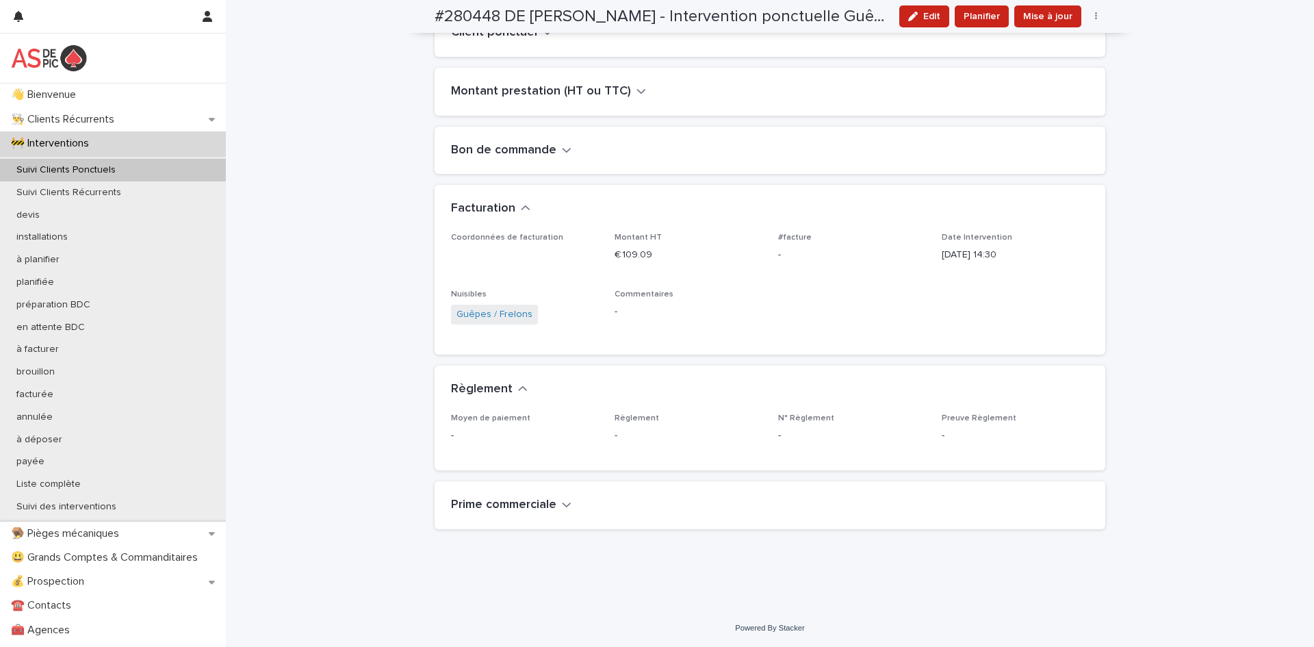
click at [531, 513] on div "Prime commerciale" at bounding box center [770, 505] width 671 height 48
click at [546, 504] on h2 "Prime commerciale" at bounding box center [503, 505] width 105 height 15
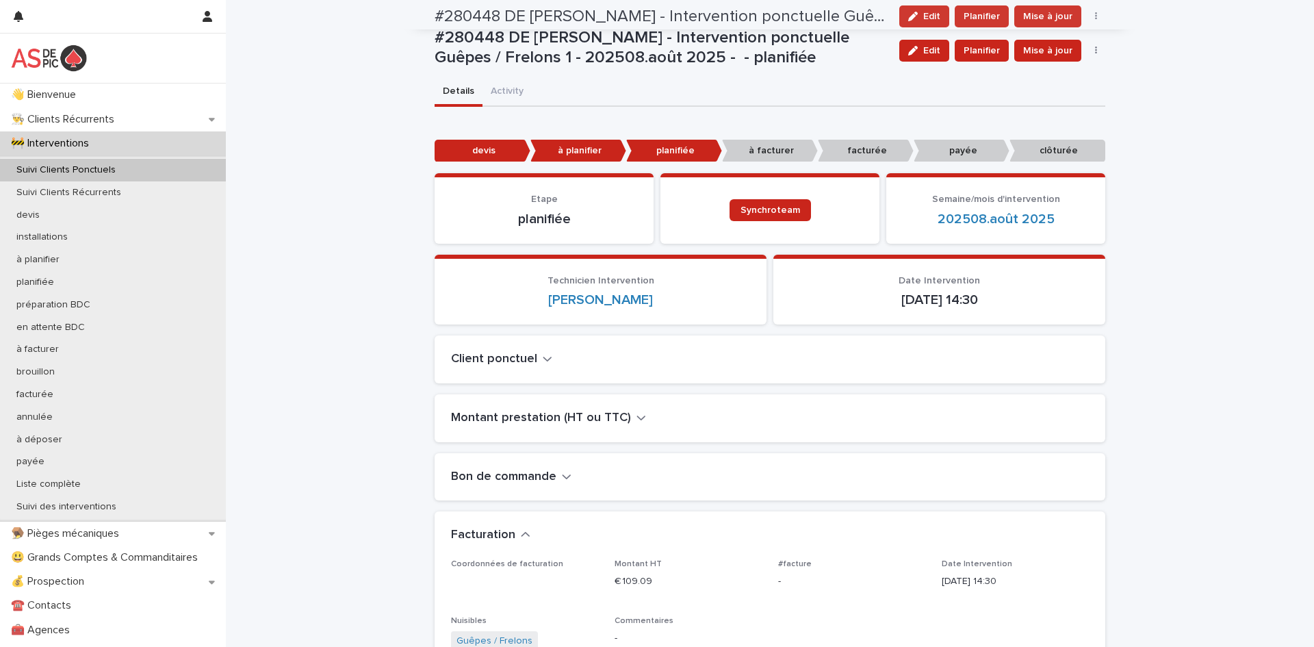
scroll to position [0, 0]
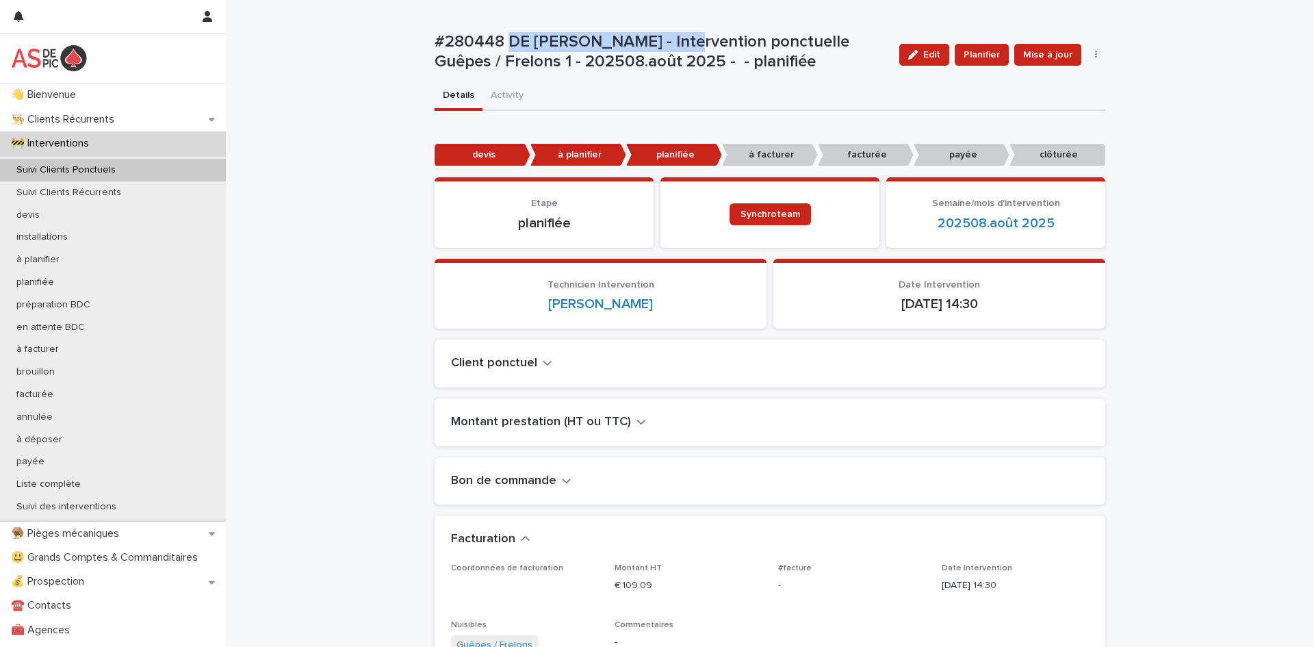
drag, startPoint x: 711, startPoint y: 39, endPoint x: 519, endPoint y: 39, distance: 192.4
click at [509, 42] on p "#280448 DE BAZELAIRE STEPHANIE - Intervention ponctuelle Guêpes / Frelons 1 - 2…" at bounding box center [662, 52] width 454 height 40
copy p "DE [PERSON_NAME]"
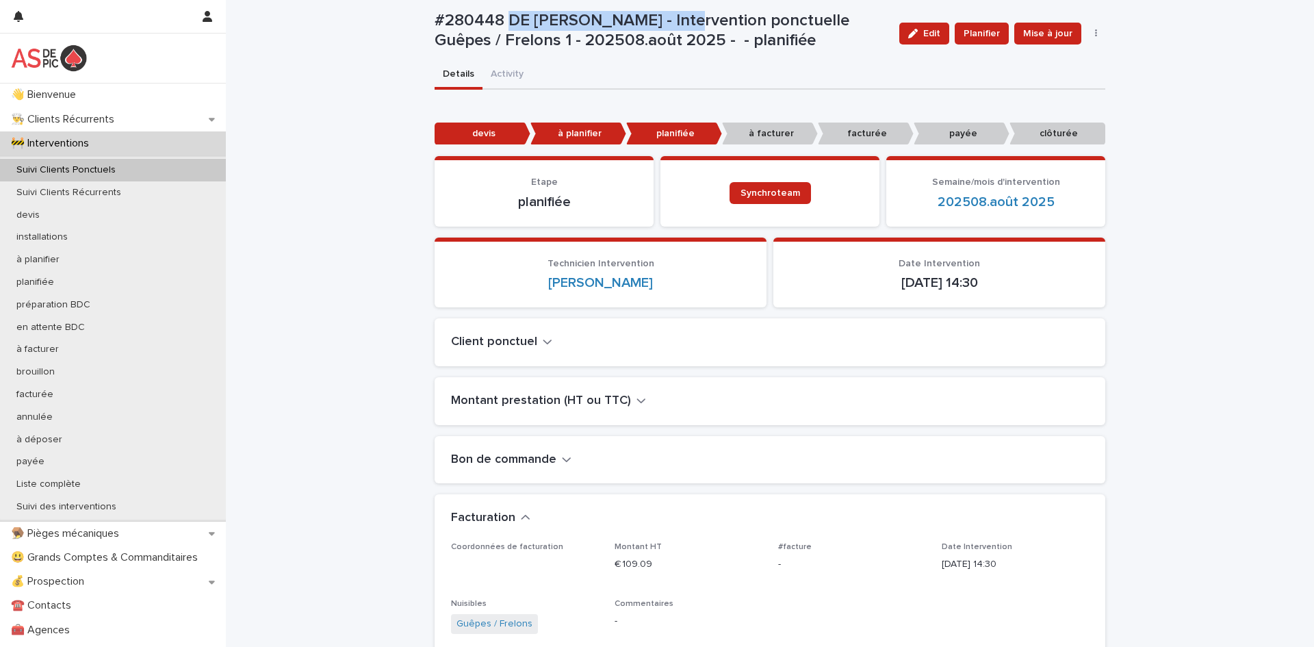
click at [614, 398] on h2 "Montant prestation (HT ou TTC)" at bounding box center [541, 401] width 180 height 15
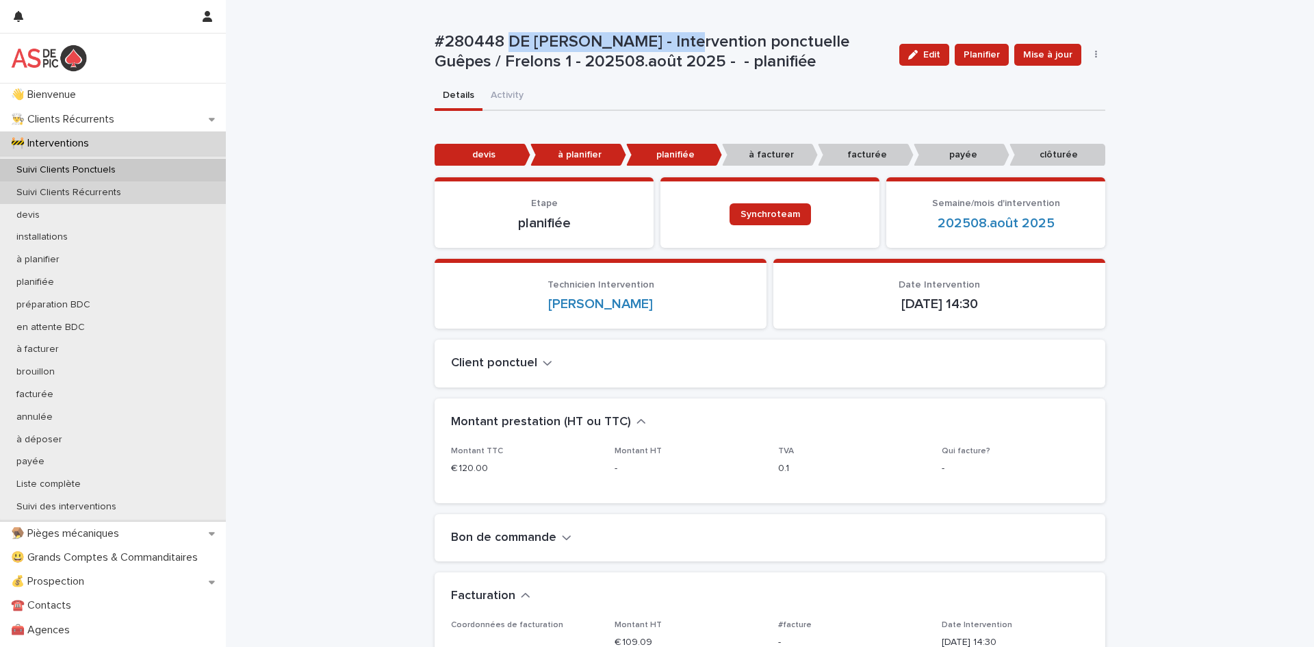
click at [138, 181] on div "Suivi Clients Récurrents" at bounding box center [113, 192] width 226 height 23
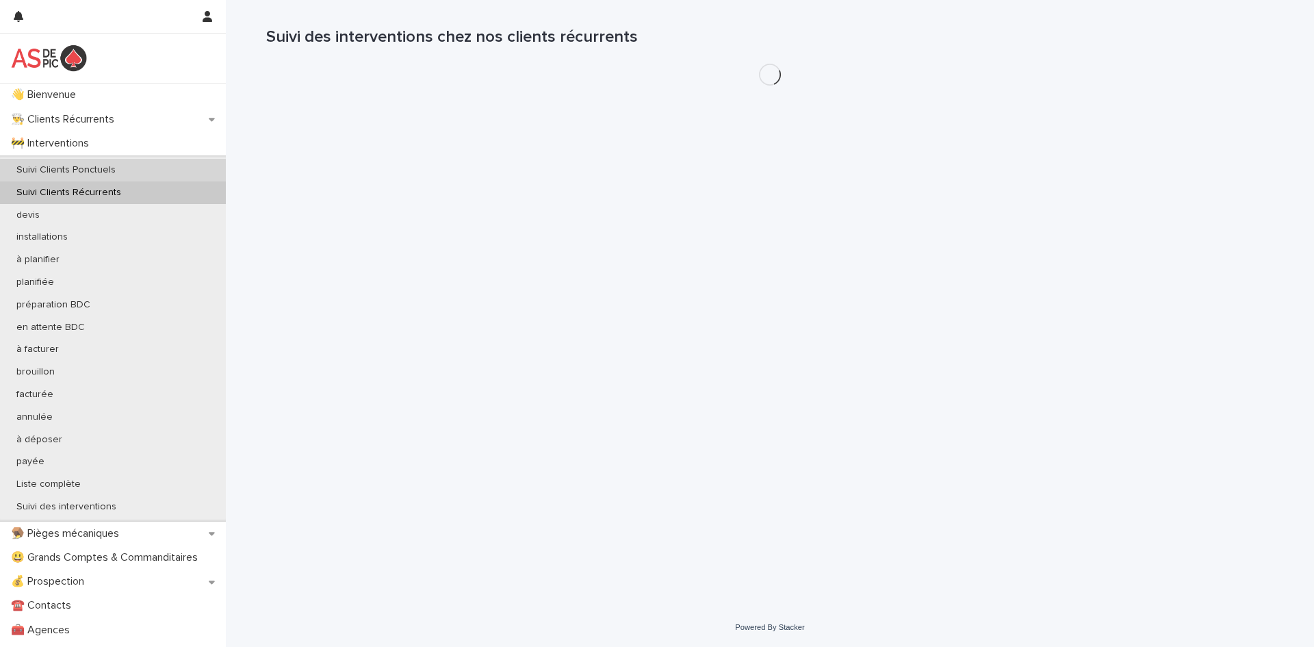
click at [147, 169] on div "Suivi Clients Ponctuels" at bounding box center [113, 170] width 226 height 23
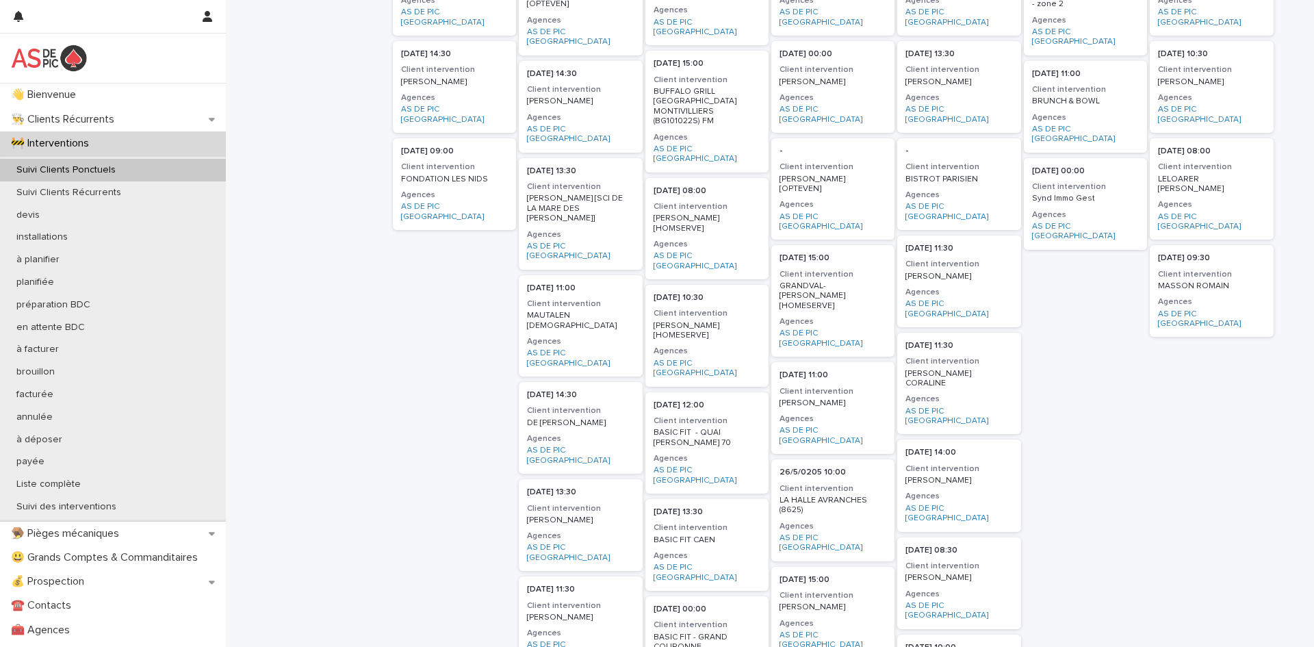
scroll to position [199, 0]
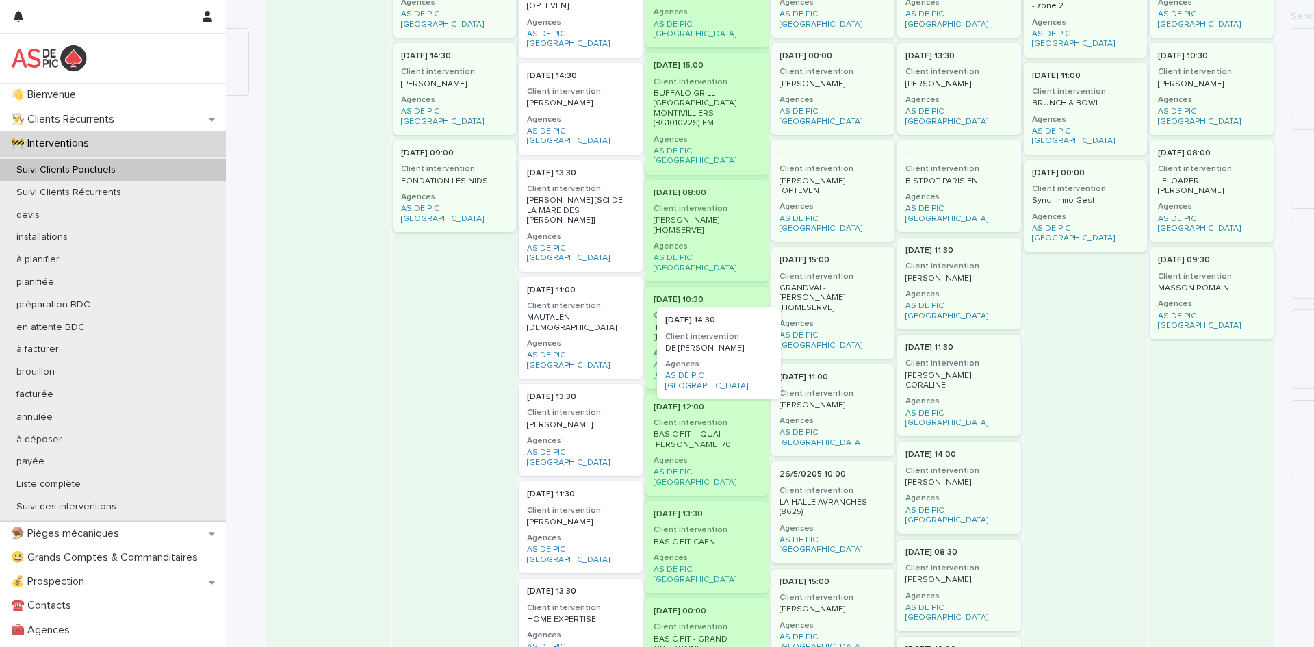
drag, startPoint x: 568, startPoint y: 361, endPoint x: 712, endPoint y: 355, distance: 143.9
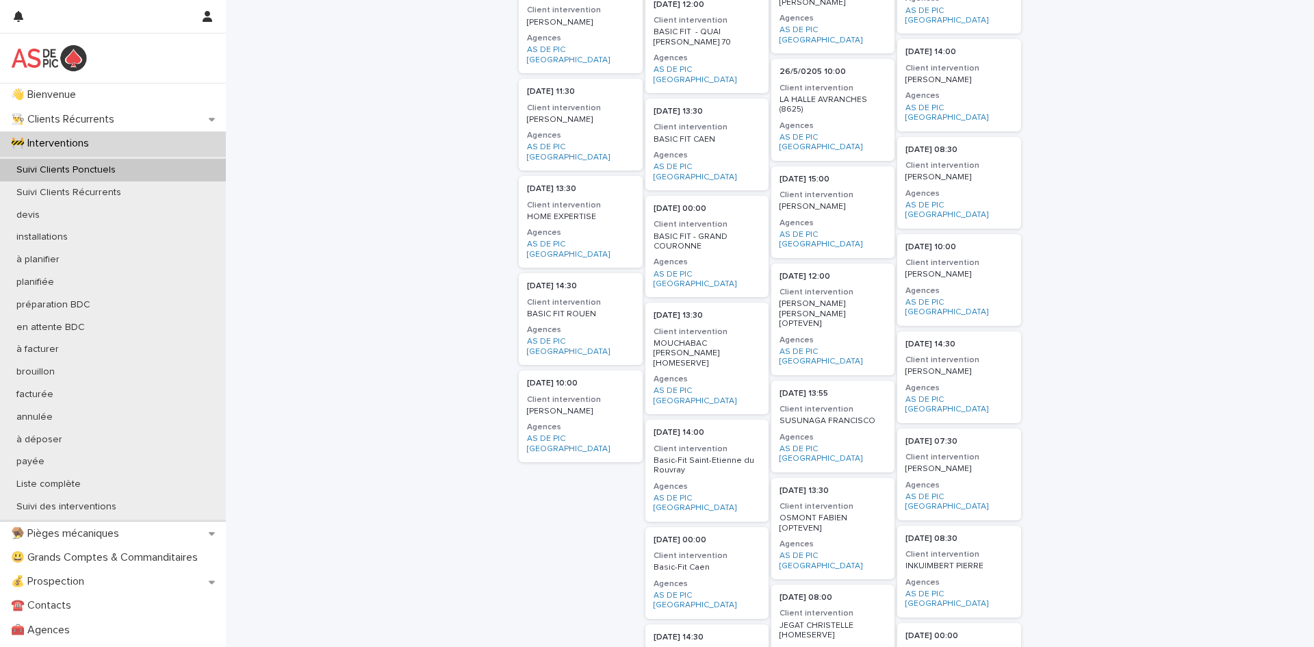
scroll to position [631, 0]
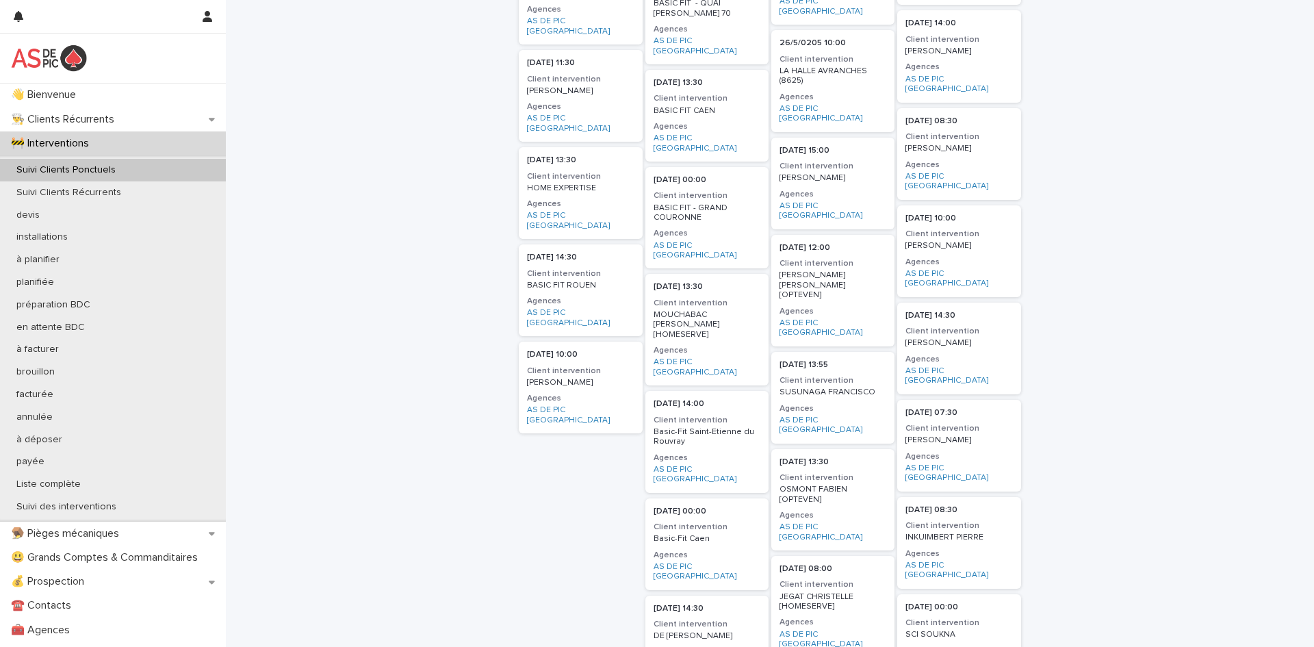
click at [691, 631] on p "DE [PERSON_NAME]" at bounding box center [707, 636] width 107 height 10
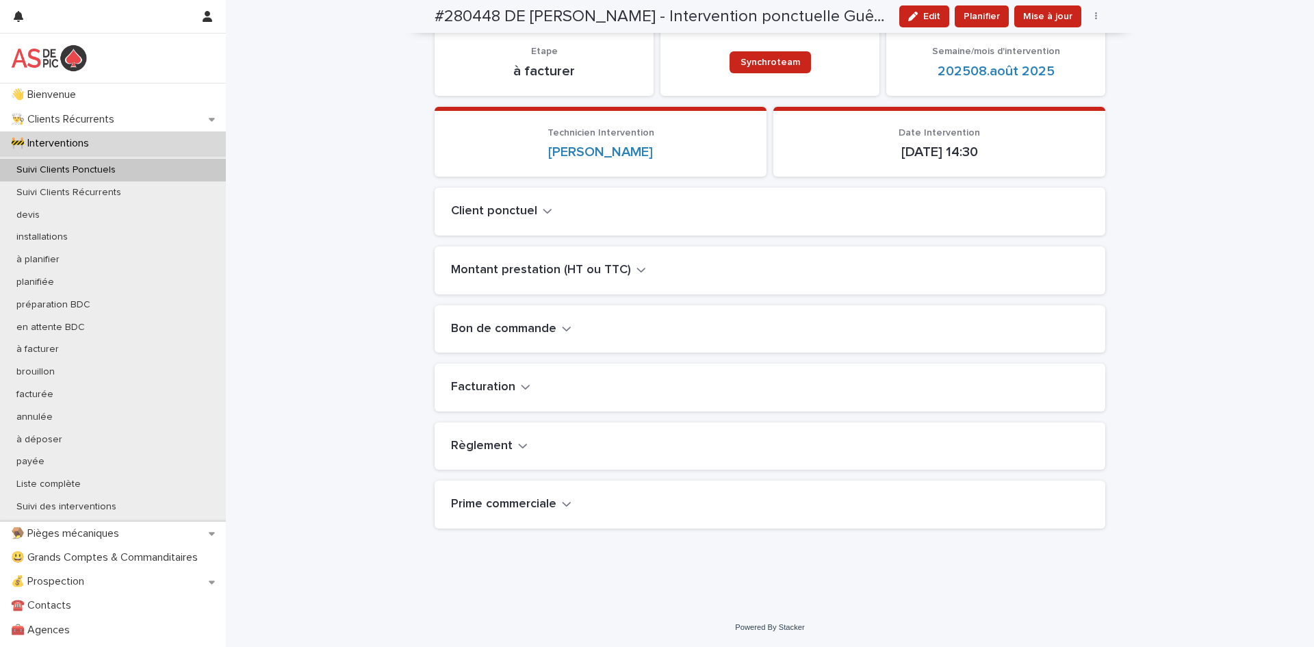
scroll to position [152, 0]
click at [933, 18] on span "Edit" at bounding box center [932, 17] width 17 height 10
click at [580, 270] on h2 "Montant prestation (HT ou TTC)" at bounding box center [541, 270] width 180 height 15
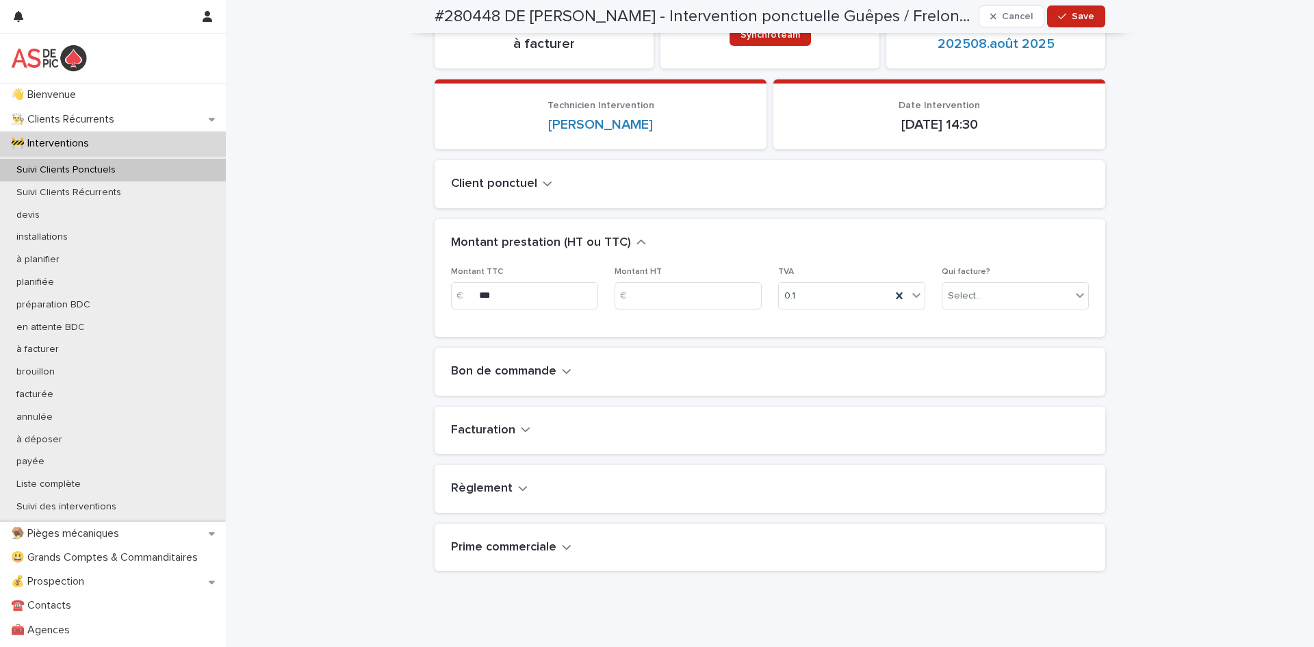
scroll to position [187, 0]
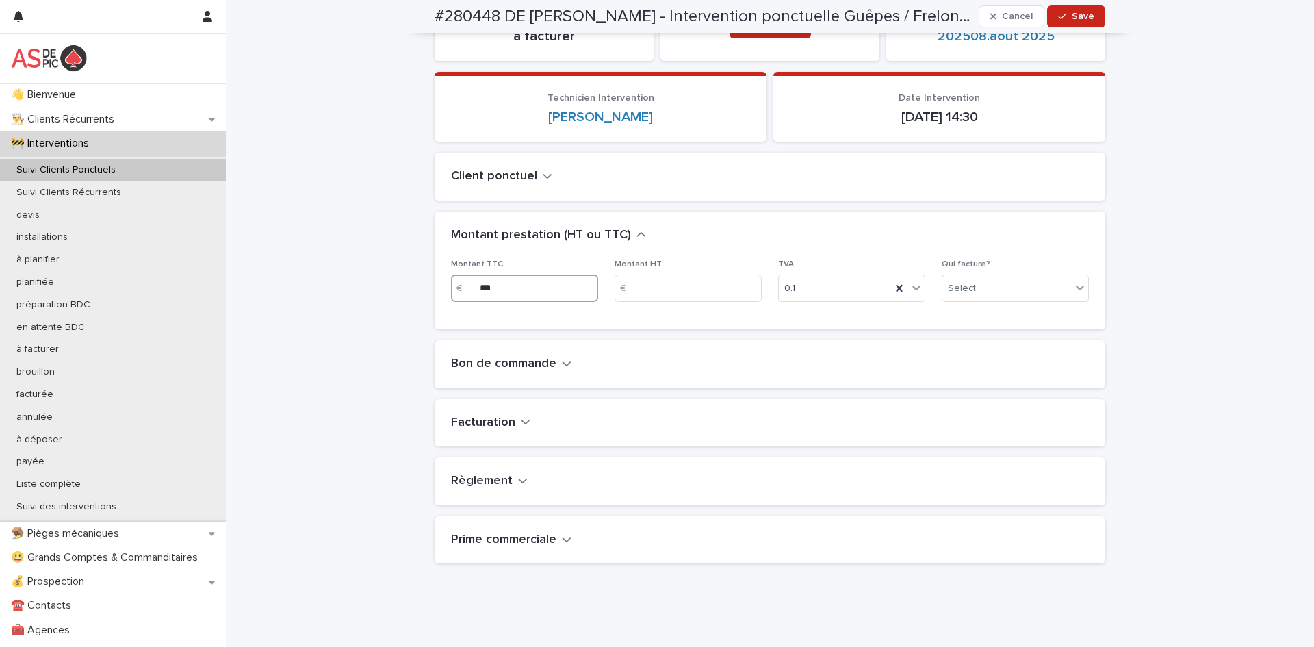
drag, startPoint x: 527, startPoint y: 296, endPoint x: 443, endPoint y: 286, distance: 84.7
click at [443, 286] on div "Montant TTC € *** Montant HT € TVA 0.1 Qui facture? Select..." at bounding box center [770, 294] width 671 height 70
type input "**"
click at [508, 422] on h2 "Facturation" at bounding box center [483, 423] width 64 height 15
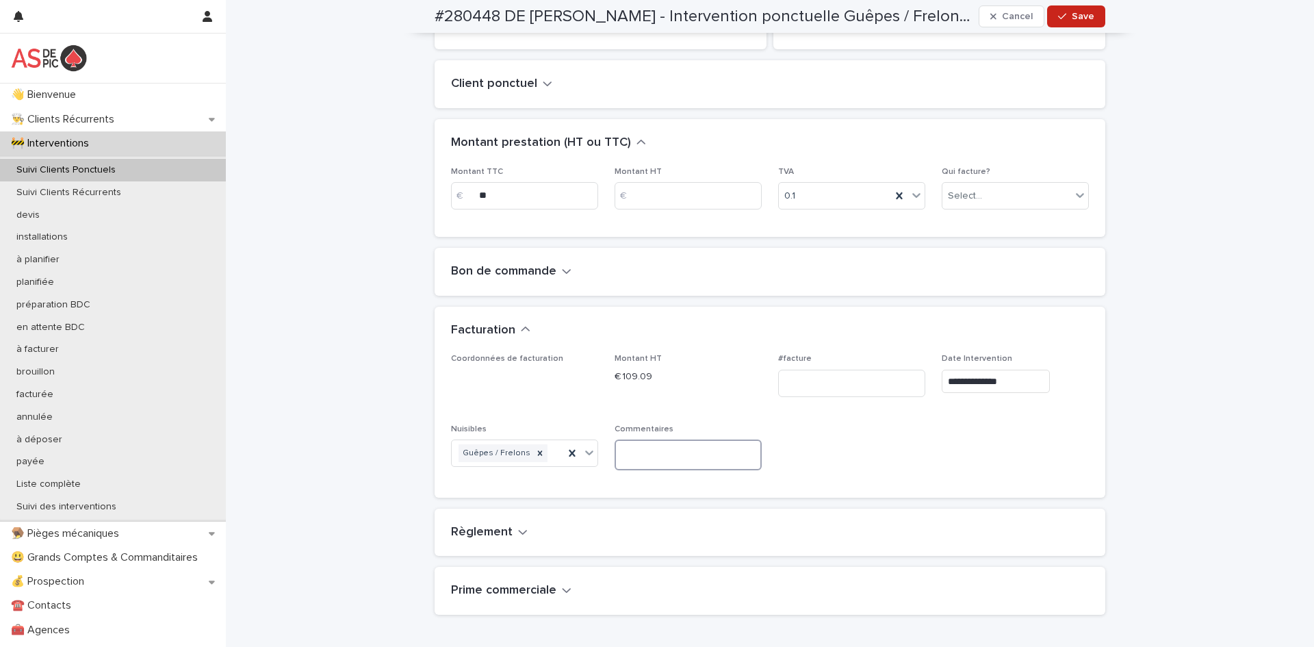
click at [674, 457] on textarea at bounding box center [688, 455] width 147 height 31
type textarea "**********"
click at [1062, 19] on icon "button" at bounding box center [1062, 17] width 8 height 10
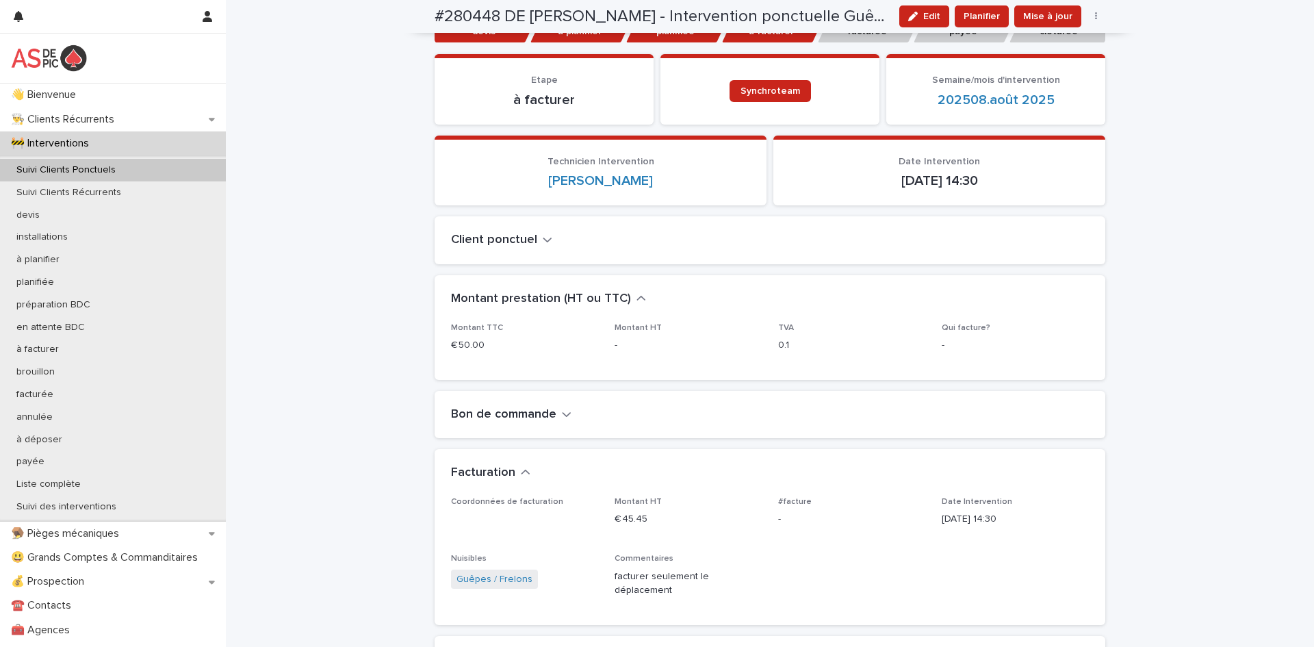
scroll to position [0, 0]
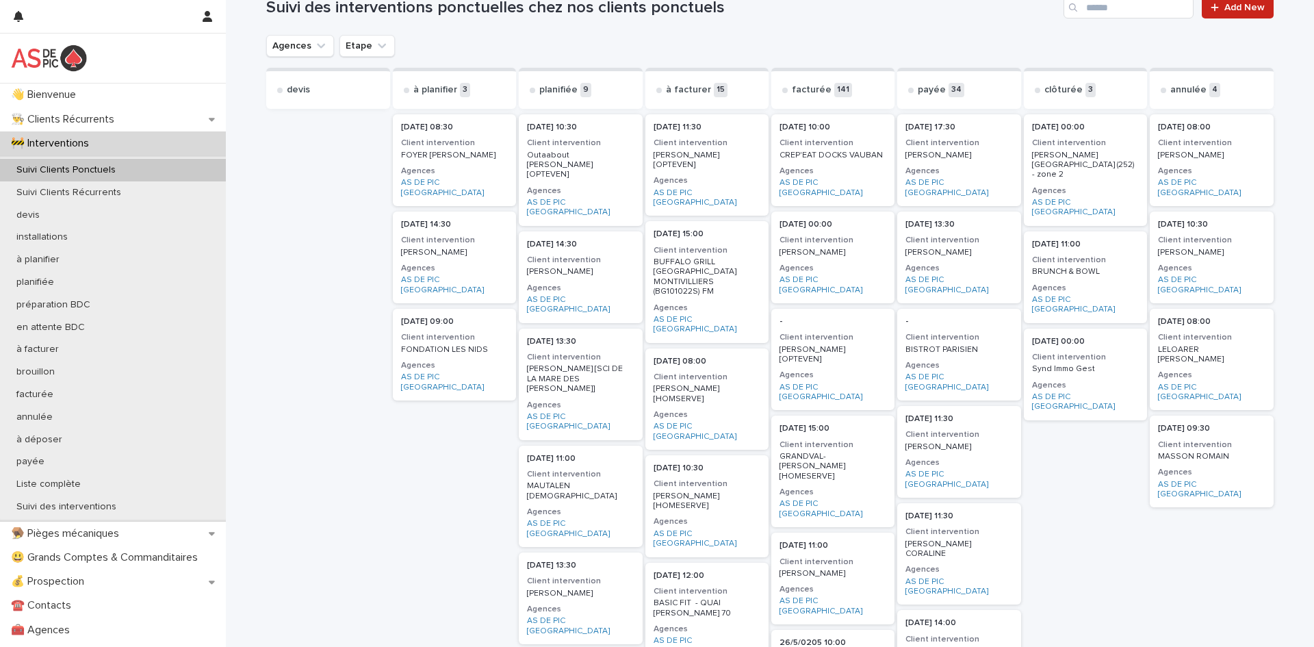
scroll to position [30, 0]
click at [600, 470] on h3 "Client intervention" at bounding box center [580, 475] width 107 height 11
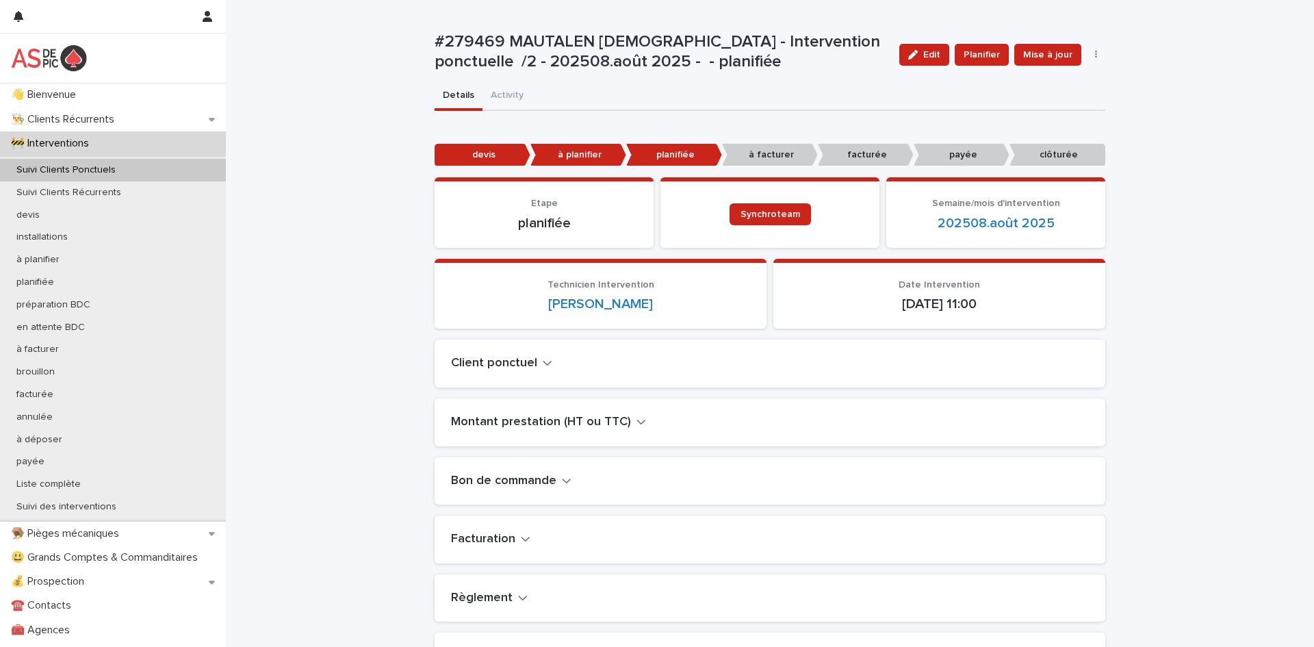
click at [558, 416] on h2 "Montant prestation (HT ou TTC)" at bounding box center [541, 422] width 180 height 15
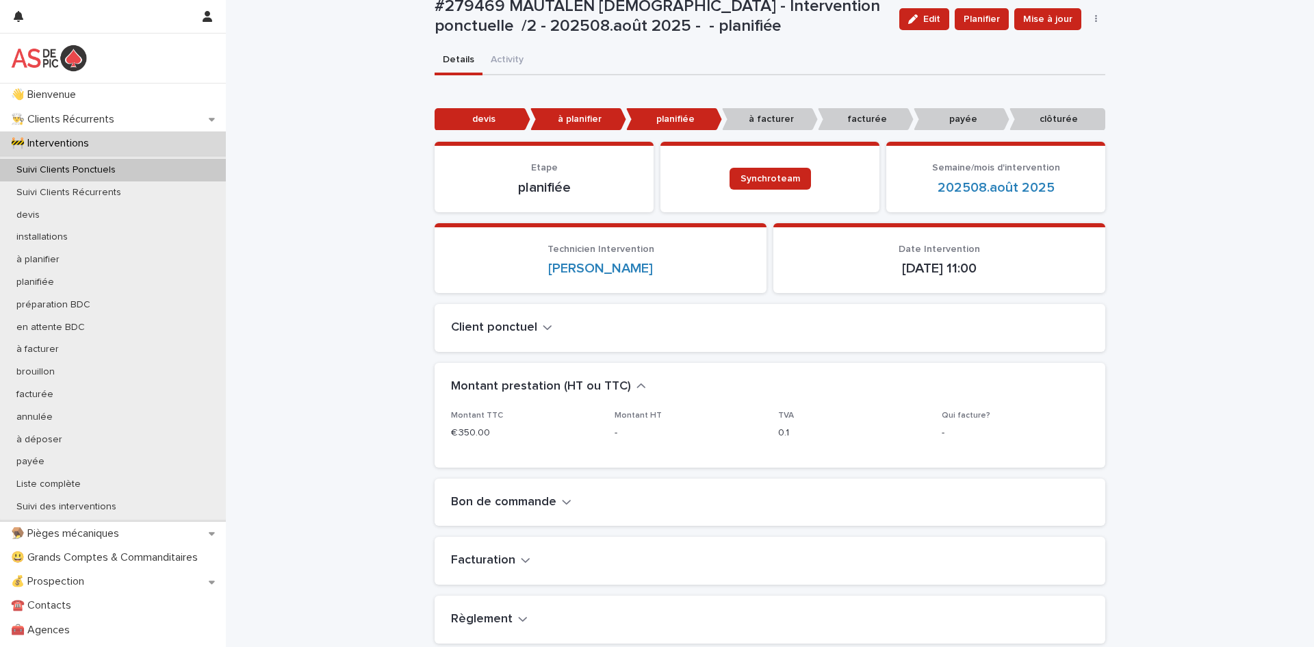
scroll to position [209, 0]
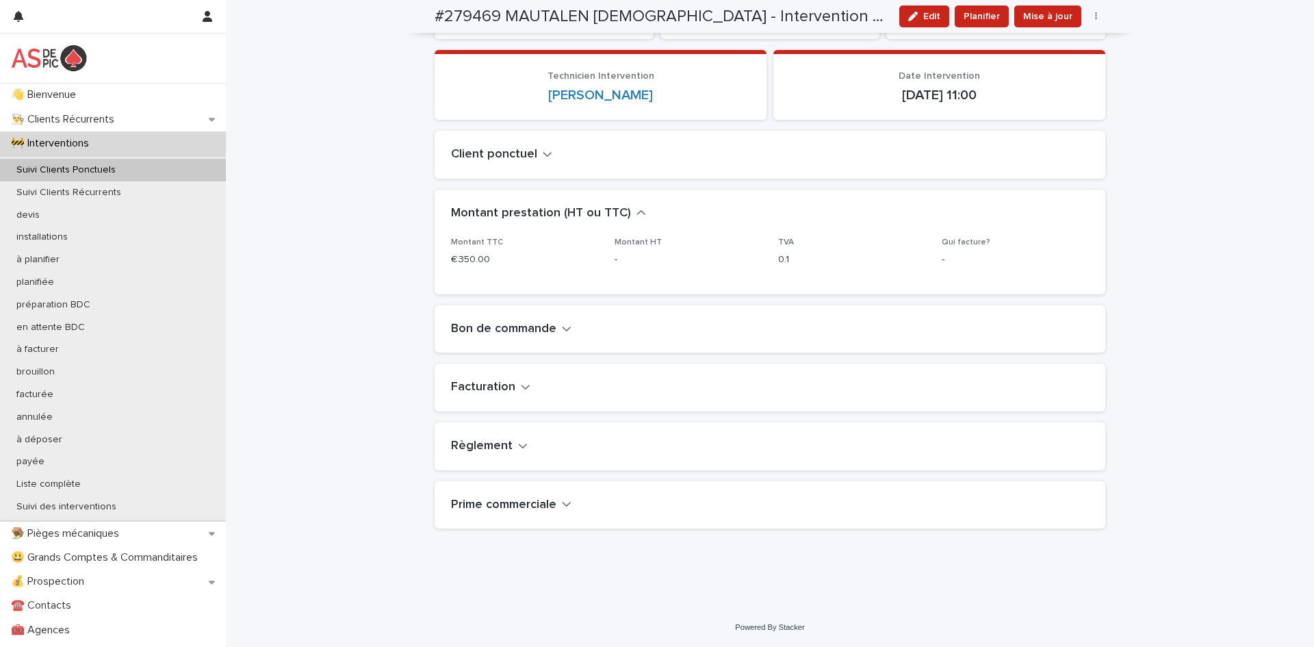
click at [506, 386] on h2 "Facturation" at bounding box center [483, 387] width 64 height 15
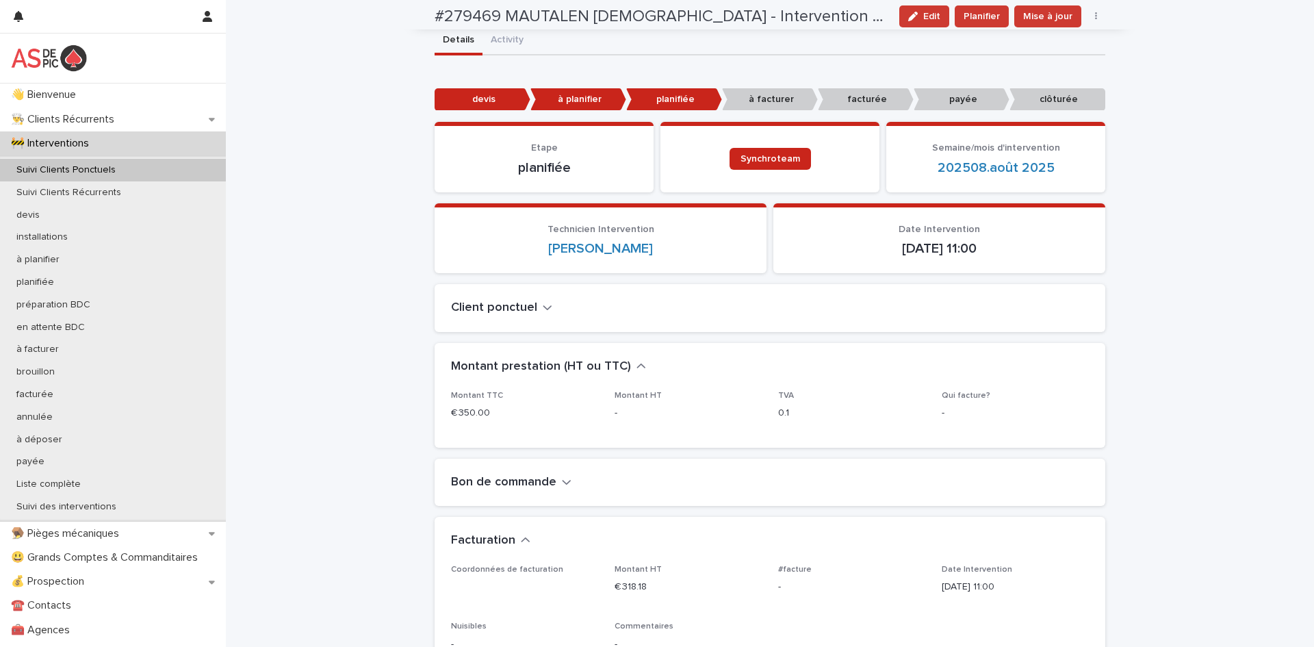
scroll to position [39, 0]
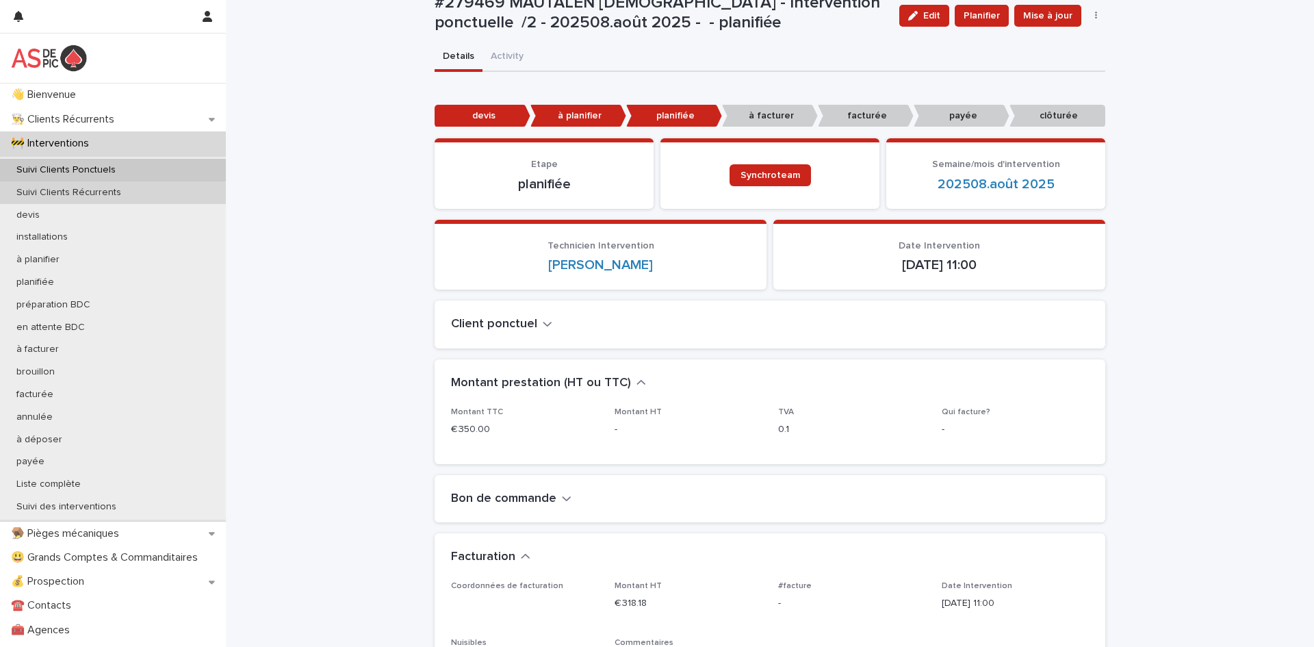
click at [178, 192] on div "Suivi Clients Récurrents" at bounding box center [113, 192] width 226 height 23
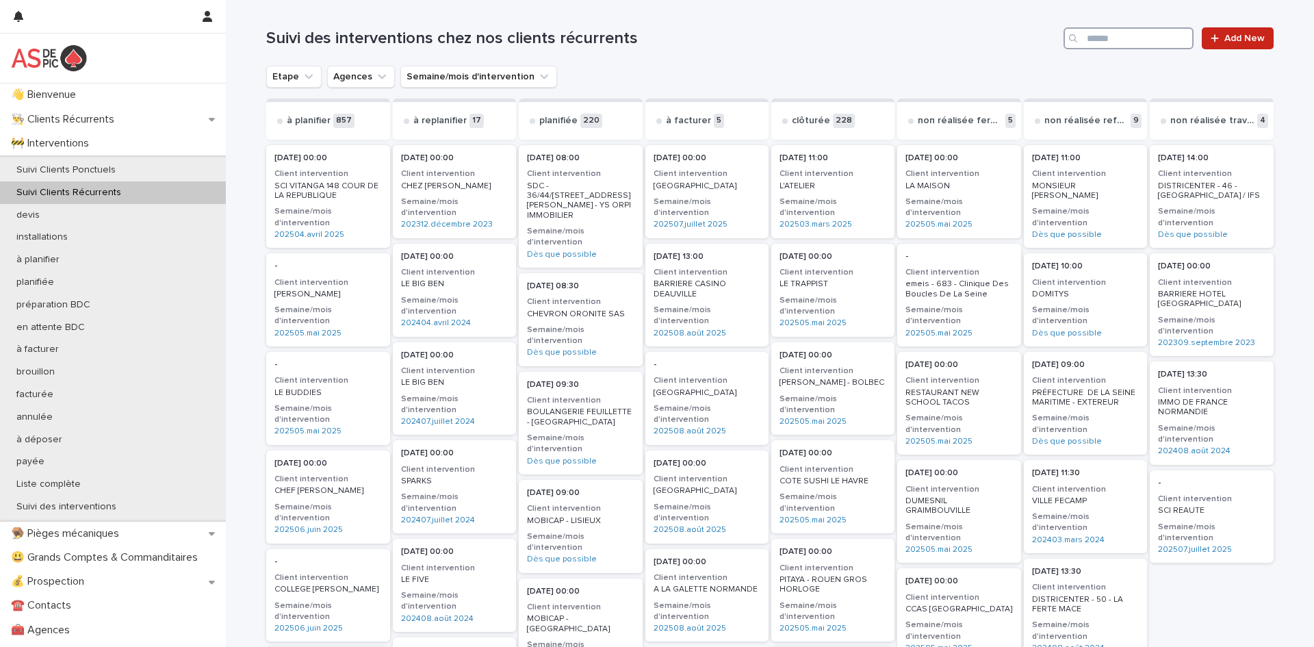
click at [1140, 40] on input "Search" at bounding box center [1129, 38] width 130 height 22
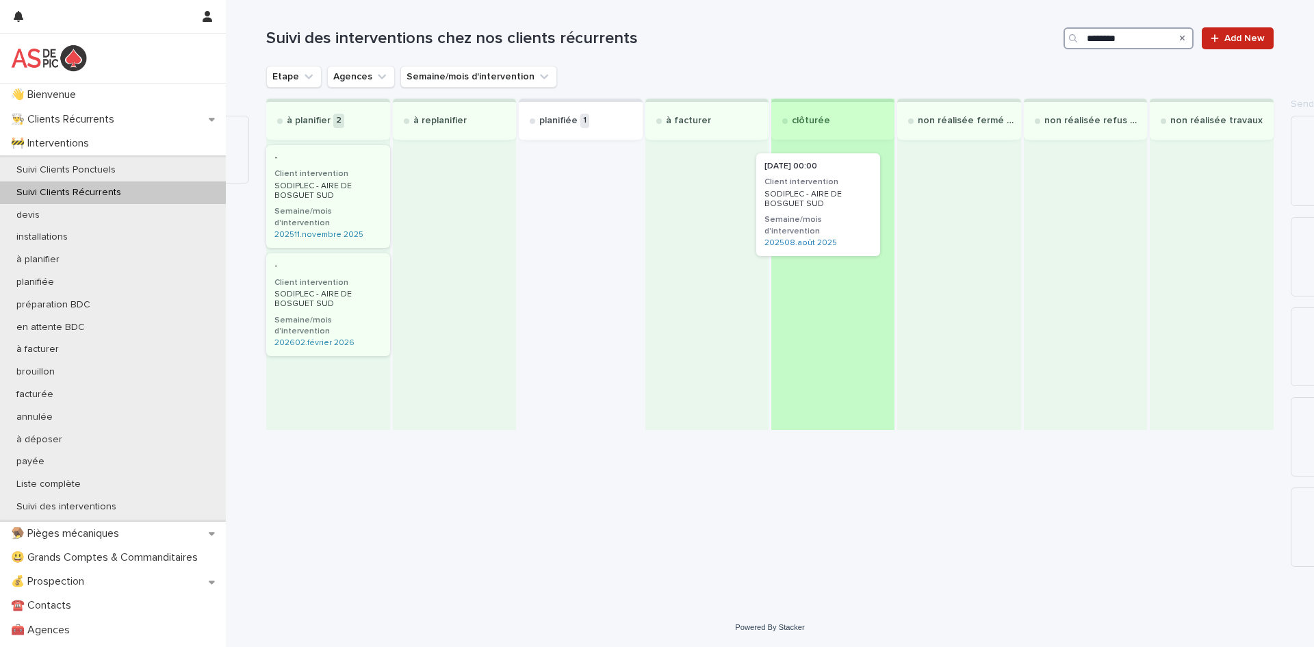
click at [830, 200] on div "à planifier 2 - Client intervention SODIPLEC - AIRE DE BOSGUET SUD Semaine/mois…" at bounding box center [770, 264] width 1008 height 331
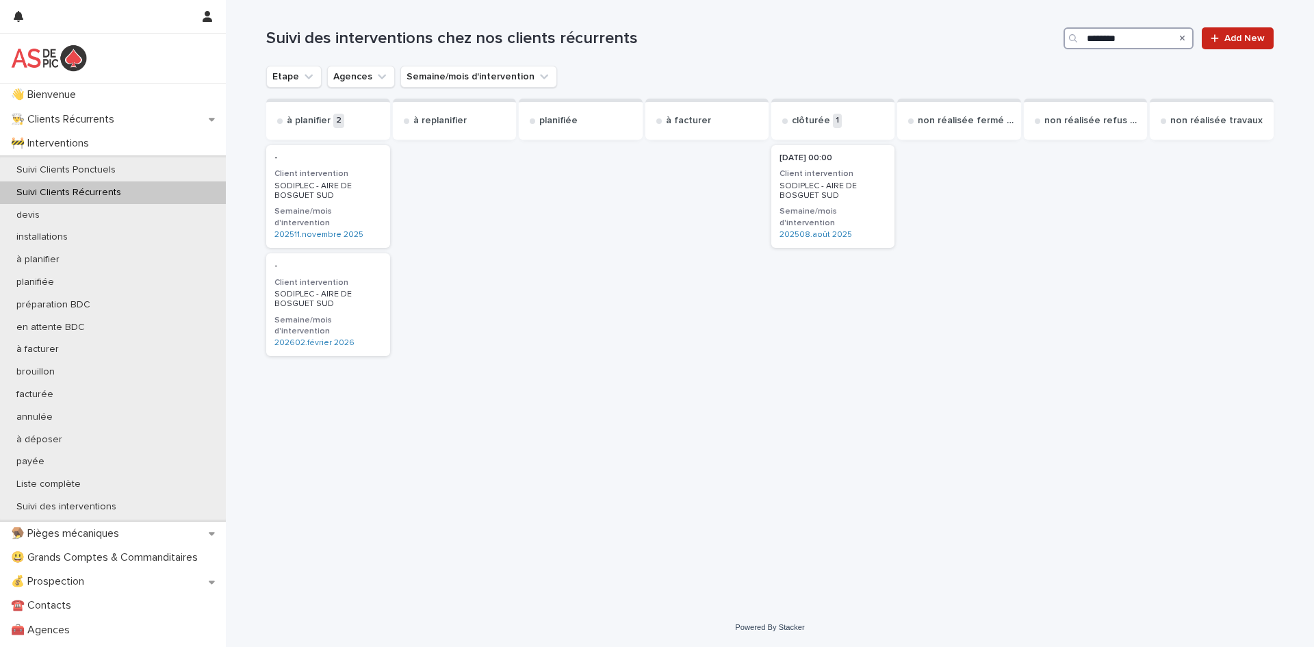
type input "********"
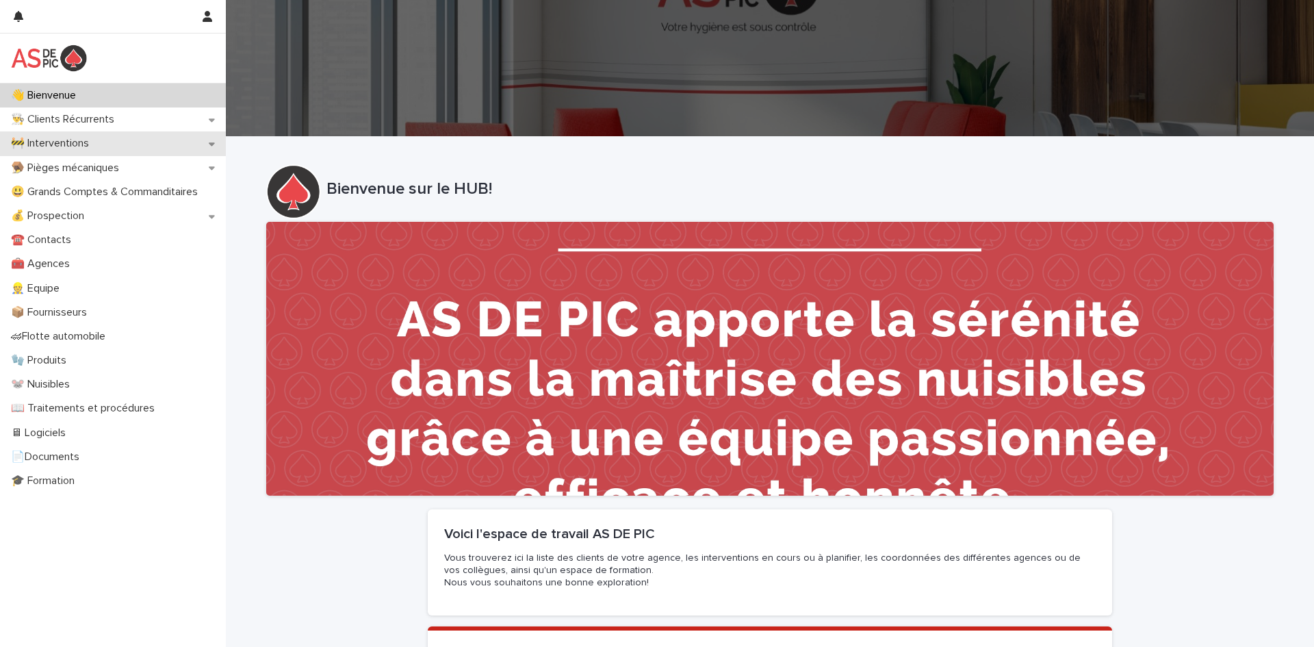
click at [153, 148] on div "🚧 Interventions" at bounding box center [113, 143] width 226 height 24
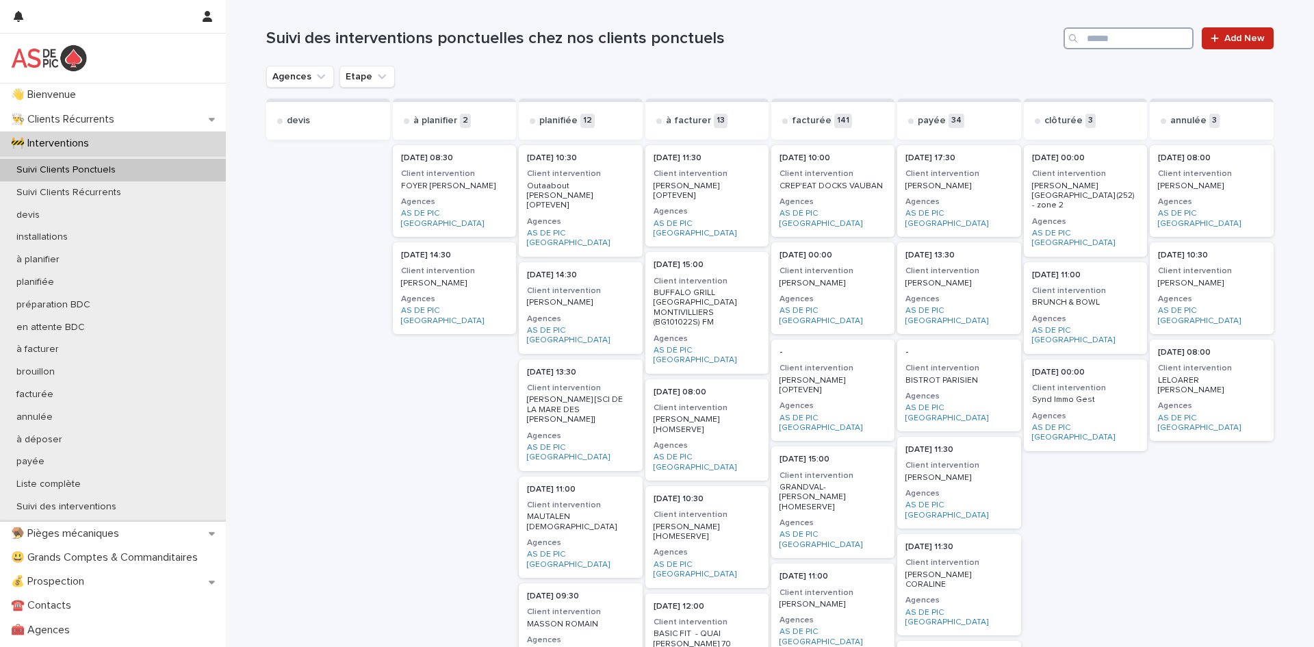
click at [1128, 42] on input "Search" at bounding box center [1129, 38] width 130 height 22
type input "*******"
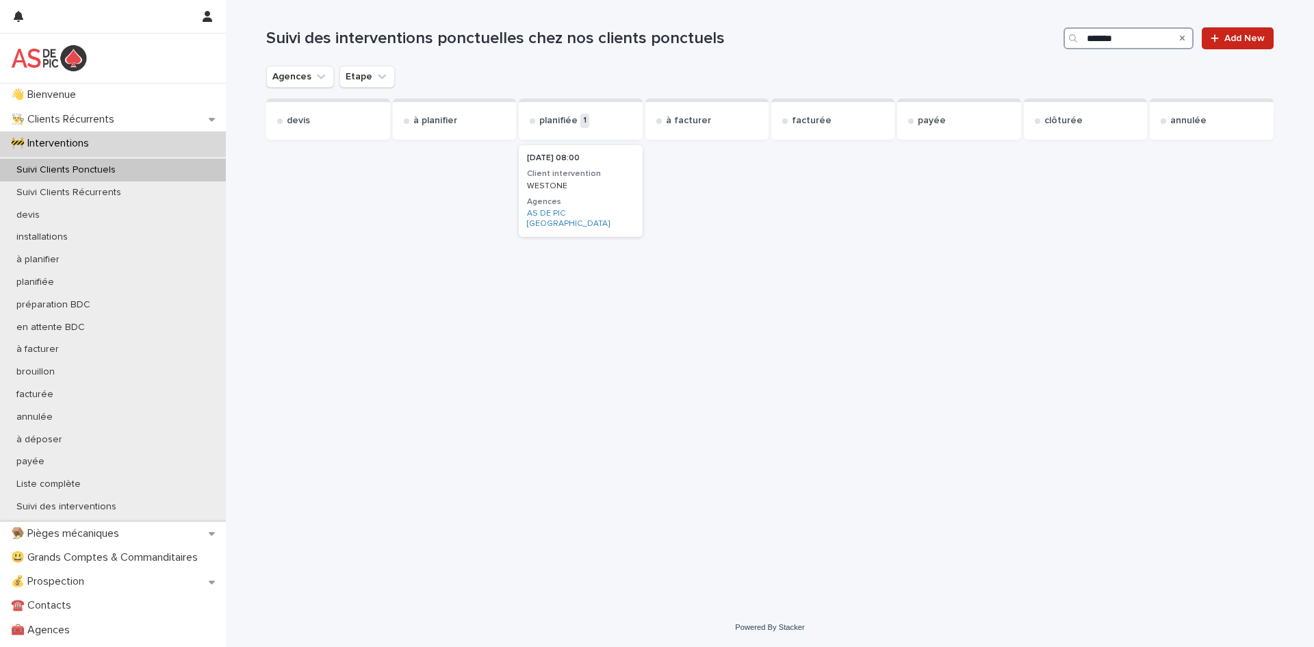
click at [563, 159] on p "[DATE] 08:00" at bounding box center [580, 158] width 107 height 10
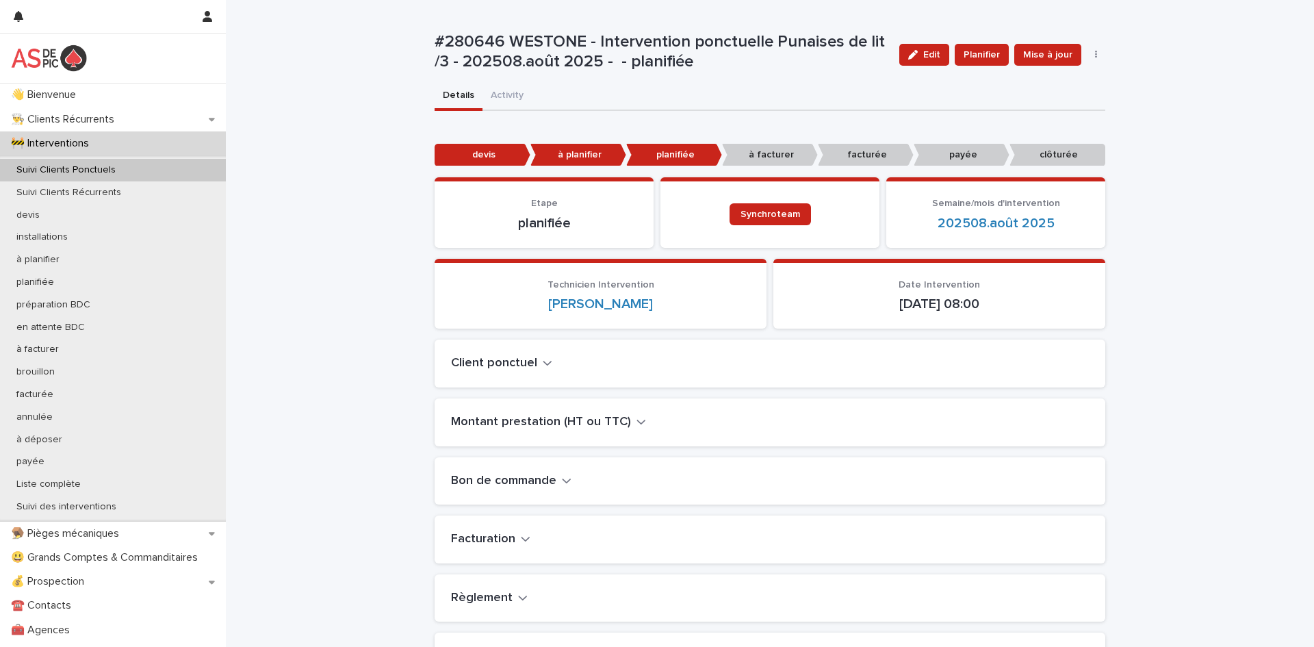
click at [581, 427] on h2 "Montant prestation (HT ou TTC)" at bounding box center [541, 422] width 180 height 15
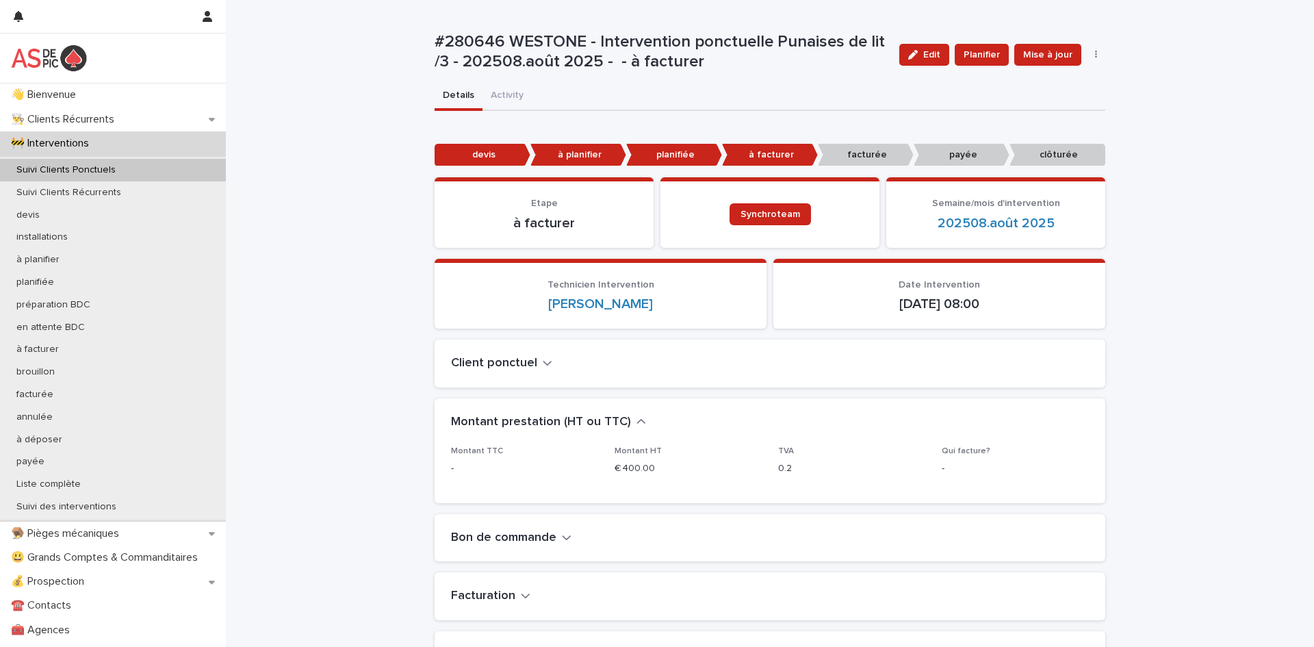
click at [118, 175] on p "Suivi Clients Ponctuels" at bounding box center [65, 170] width 121 height 12
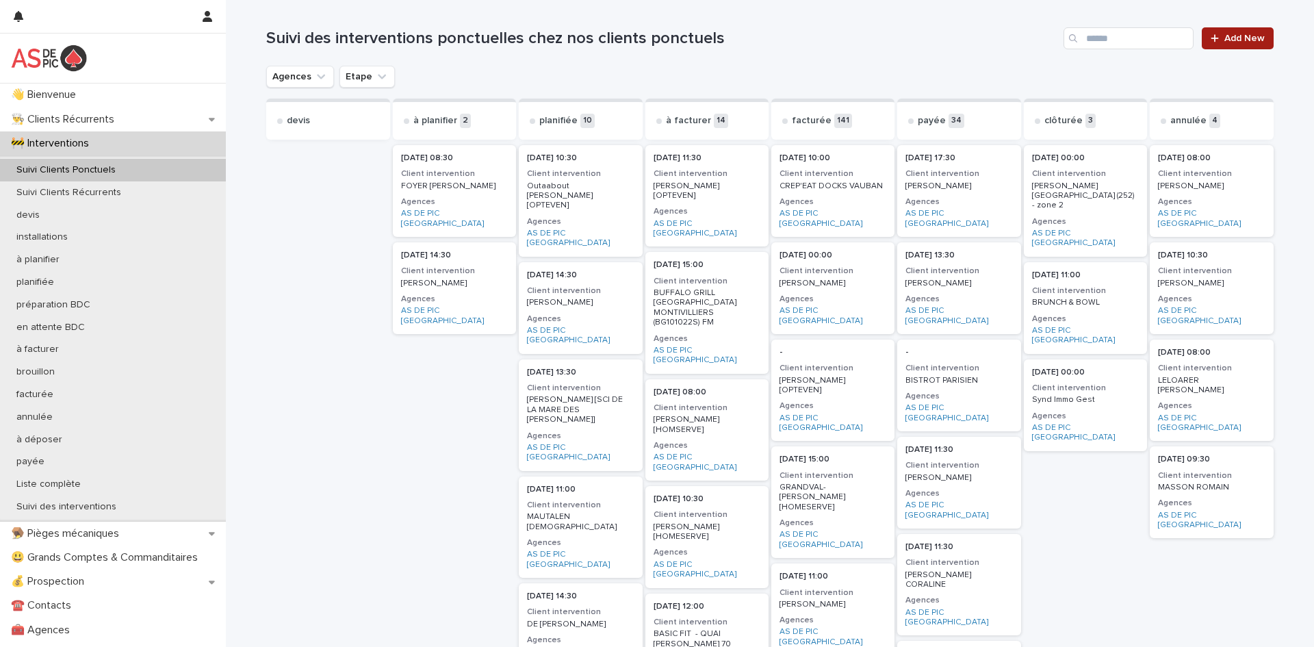
click at [1245, 39] on span "Add New" at bounding box center [1245, 39] width 40 height 10
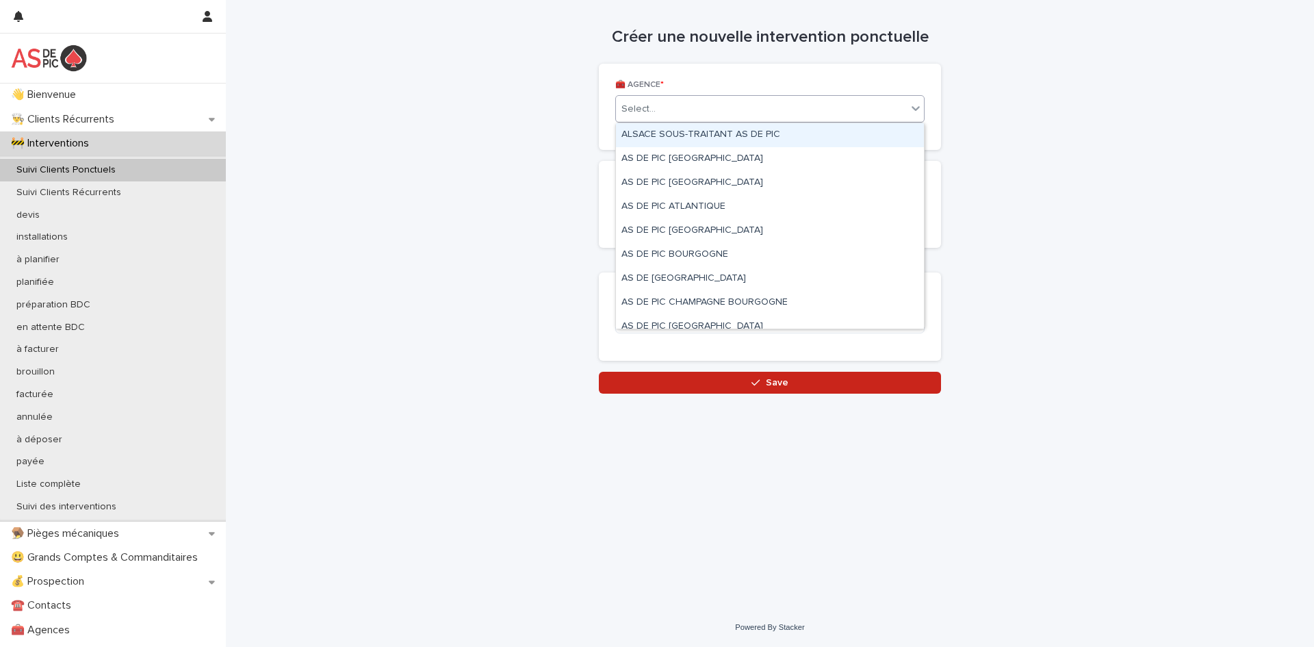
click at [785, 109] on div "Select..." at bounding box center [761, 109] width 291 height 23
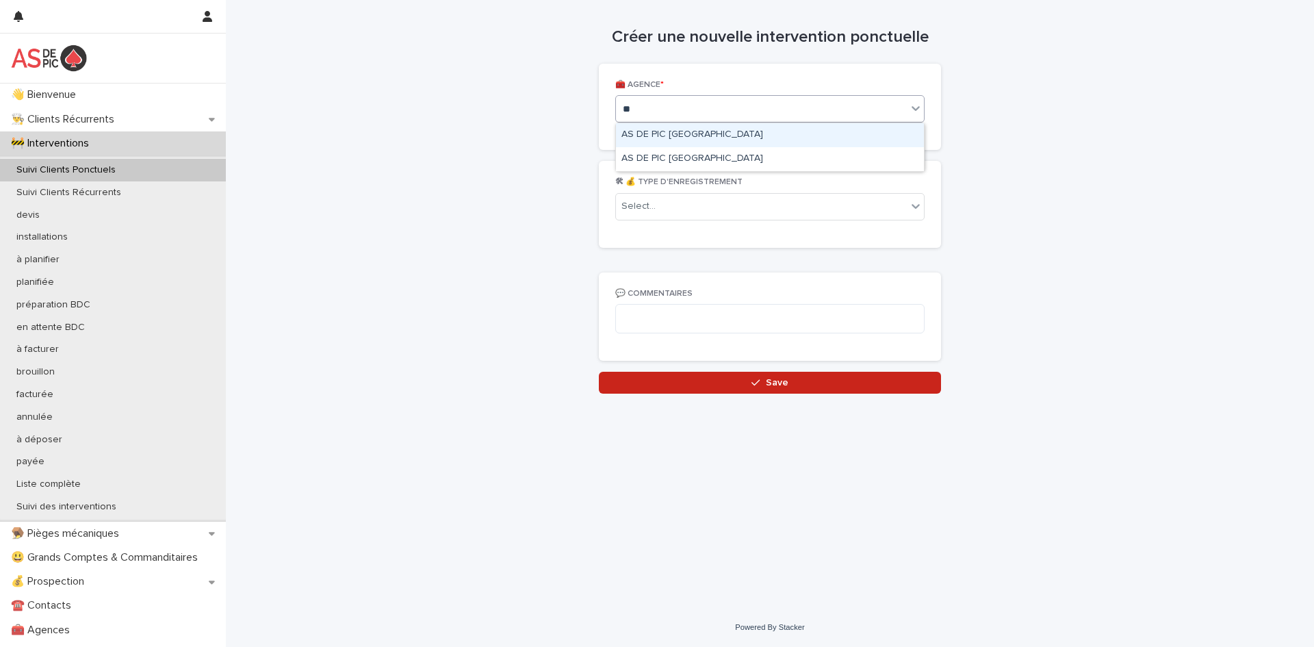
type input "***"
click at [720, 140] on div "AS DE PIC [GEOGRAPHIC_DATA]" at bounding box center [770, 135] width 308 height 24
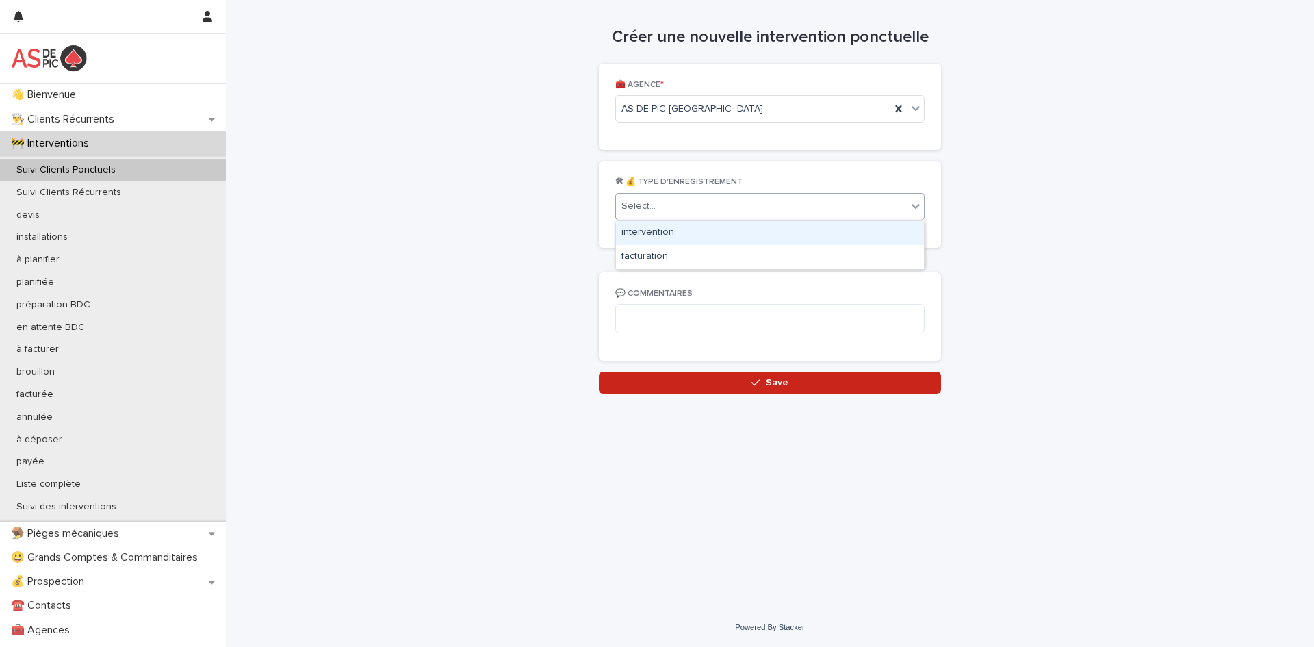
click at [687, 212] on div "Select..." at bounding box center [761, 206] width 291 height 23
click at [681, 230] on div "intervention" at bounding box center [770, 233] width 308 height 24
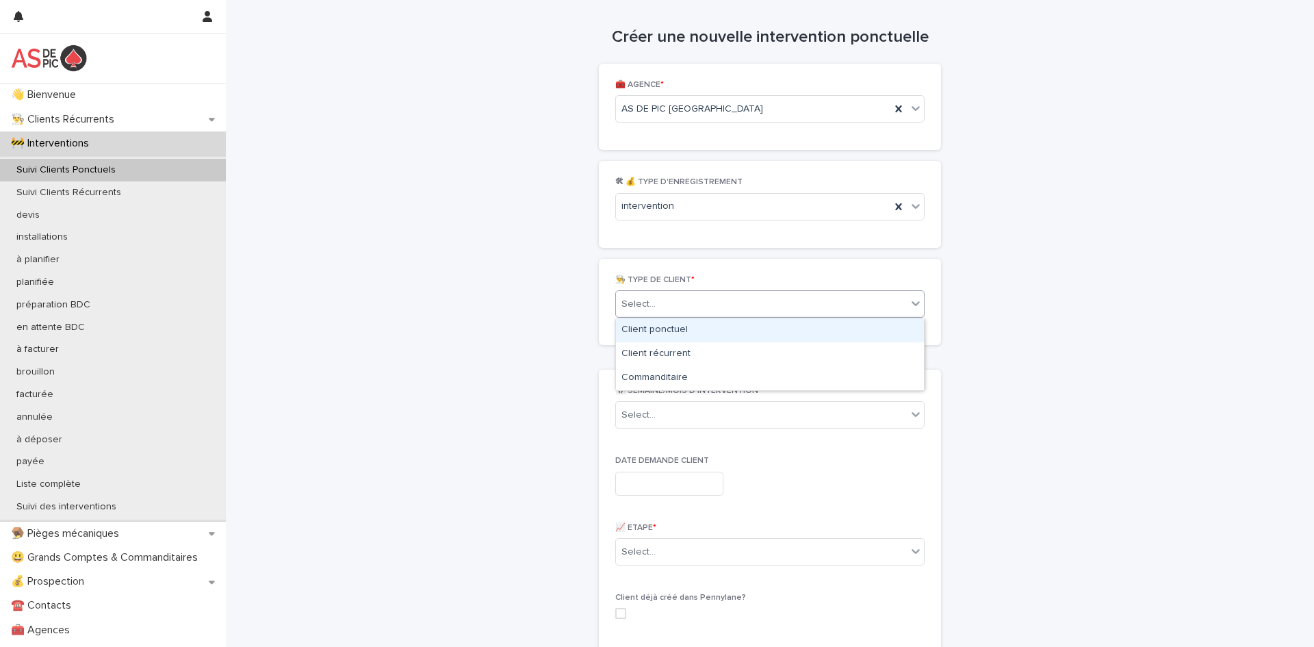
click at [689, 302] on div "Select..." at bounding box center [761, 304] width 291 height 23
click at [674, 333] on div "Client ponctuel" at bounding box center [770, 330] width 308 height 24
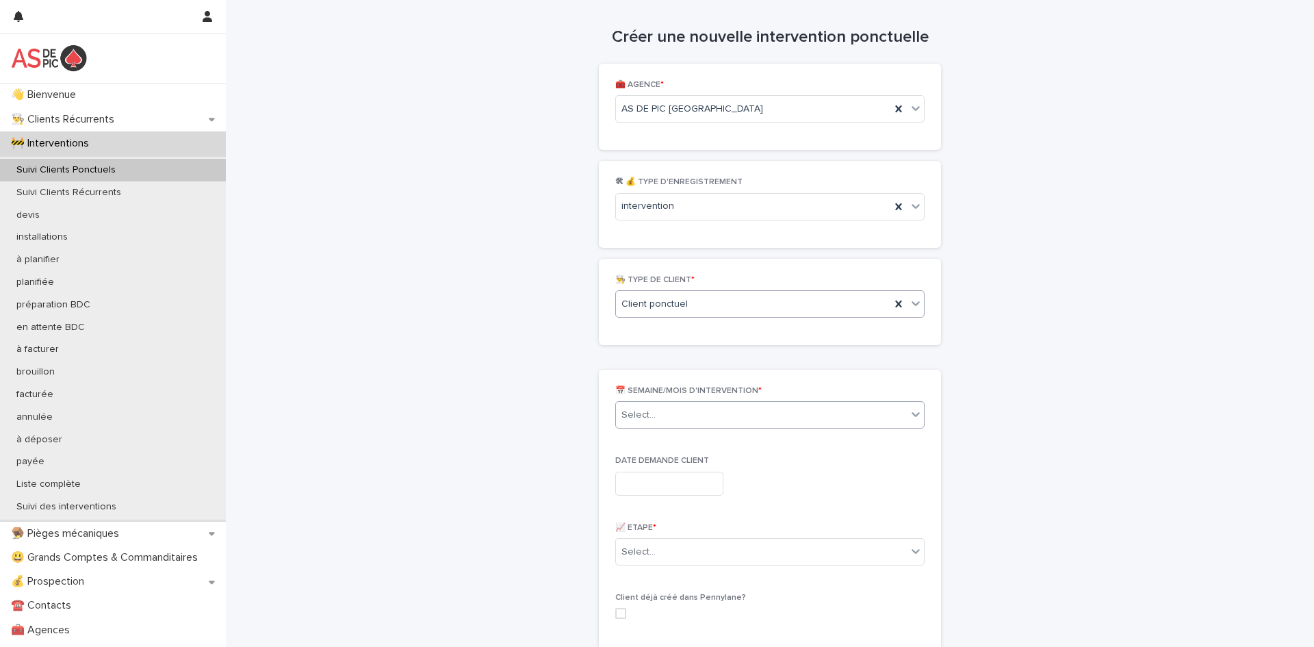
click at [687, 418] on div "Select..." at bounding box center [761, 415] width 291 height 23
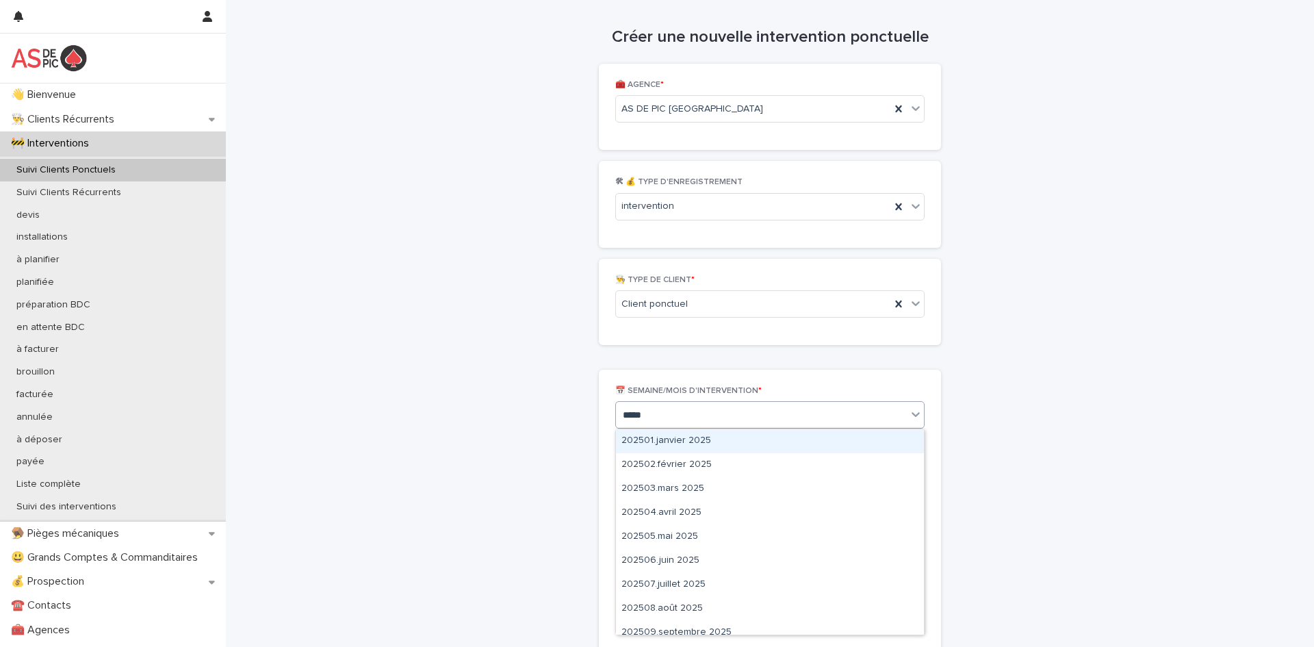
type input "******"
click at [768, 442] on div "202508.août 2025" at bounding box center [770, 441] width 308 height 24
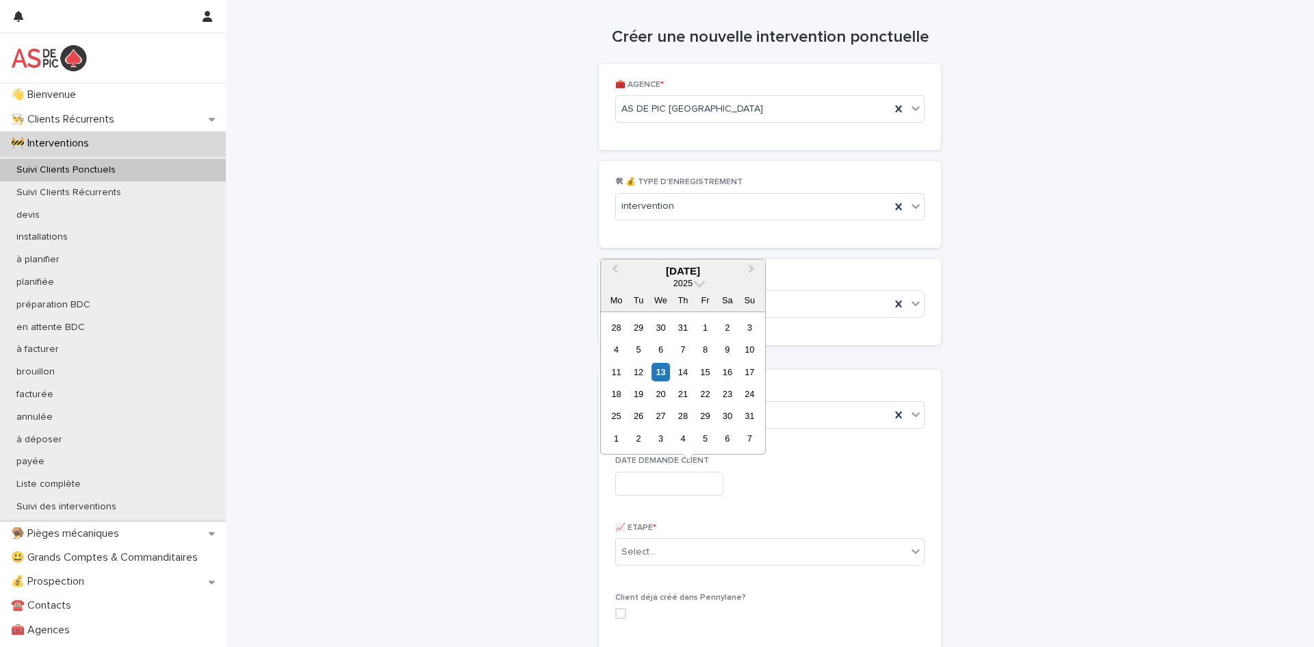
click at [724, 480] on input "text" at bounding box center [669, 484] width 108 height 24
click at [664, 370] on div "13" at bounding box center [661, 372] width 18 height 18
type input "**********"
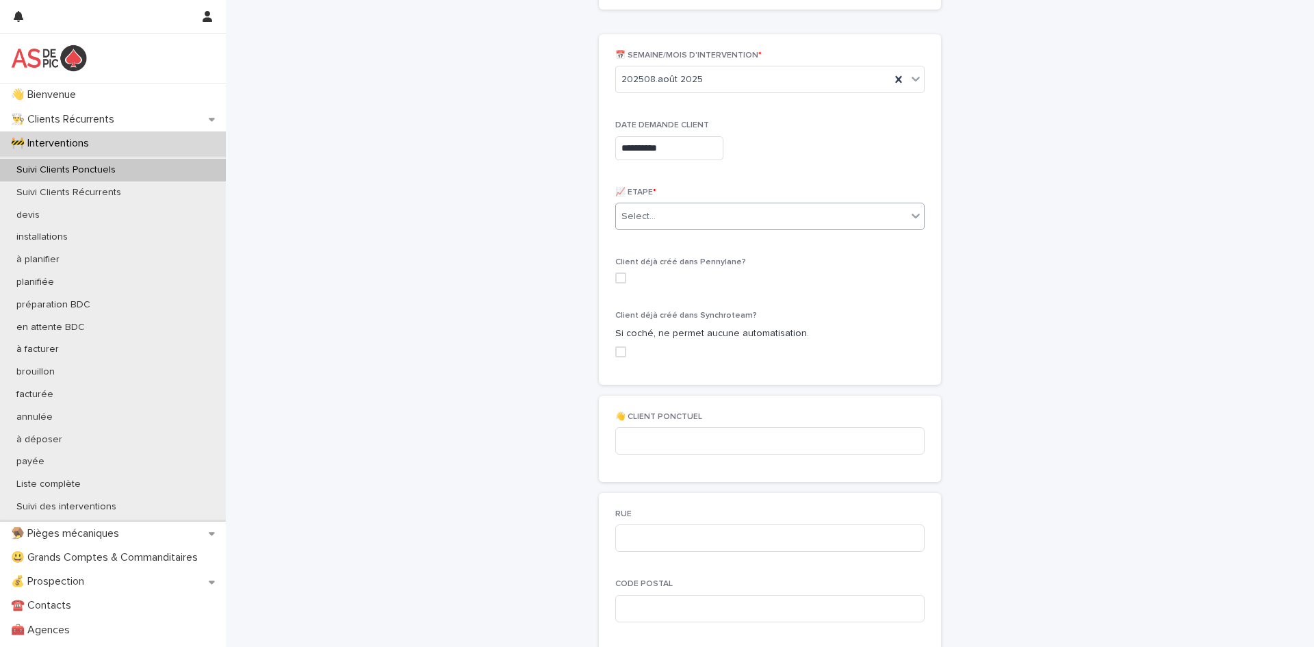
click at [734, 224] on div "Select..." at bounding box center [761, 216] width 291 height 23
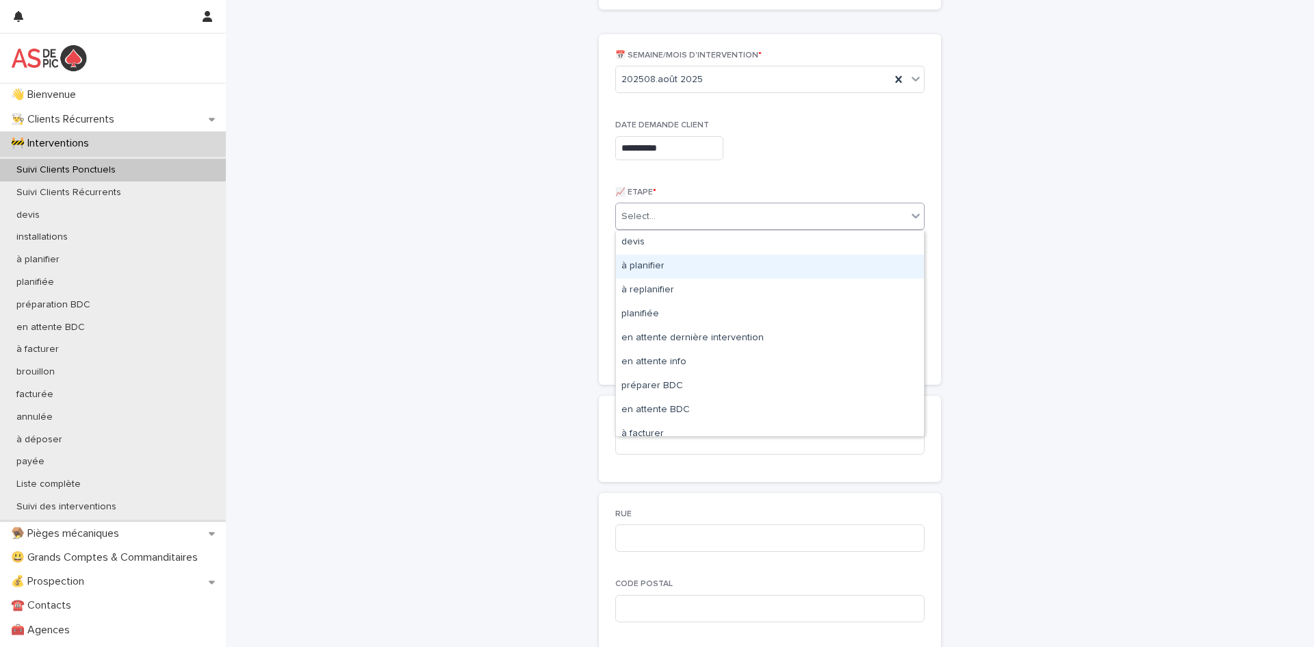
click at [703, 264] on div "à planifier" at bounding box center [770, 267] width 308 height 24
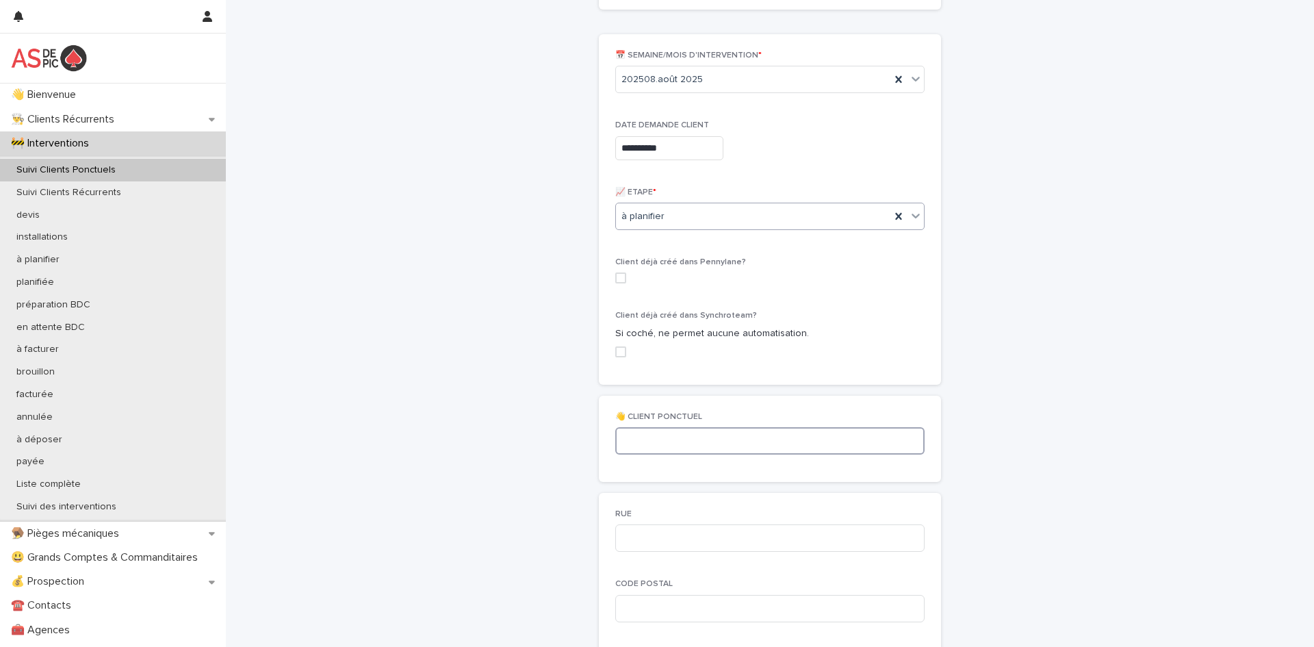
click at [681, 448] on input at bounding box center [769, 440] width 309 height 27
click at [745, 450] on input at bounding box center [769, 440] width 309 height 27
type input "**********"
type input "*****"
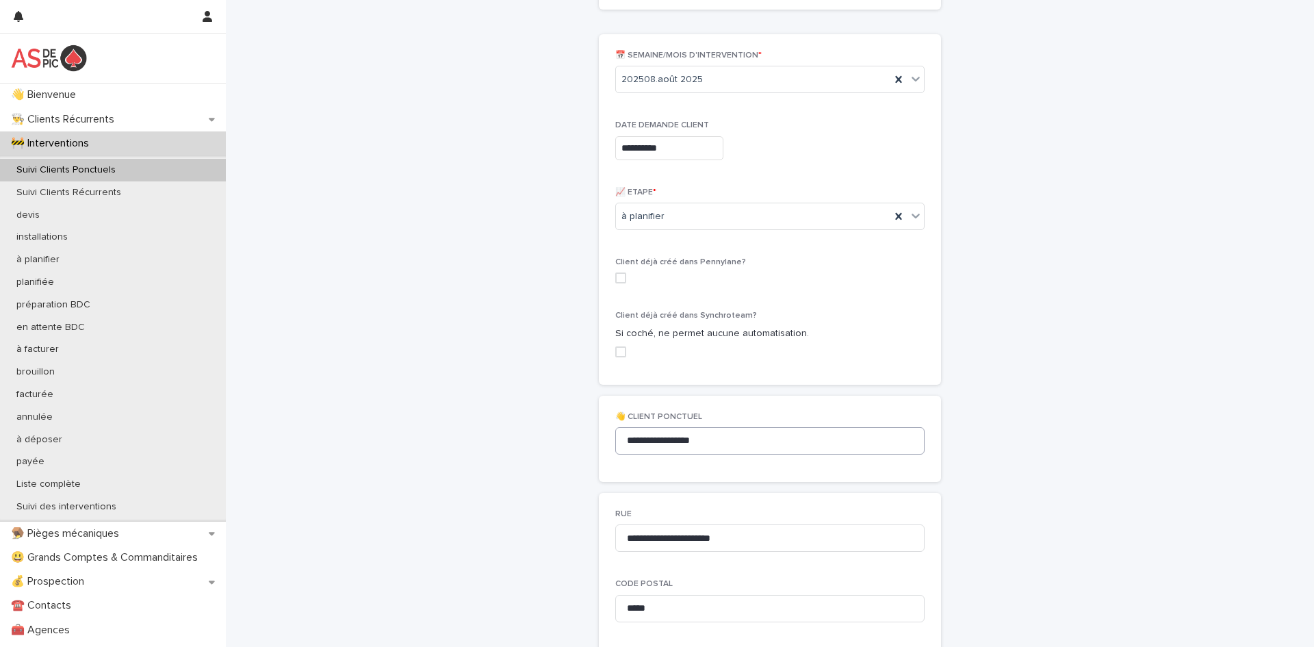
scroll to position [691, 0]
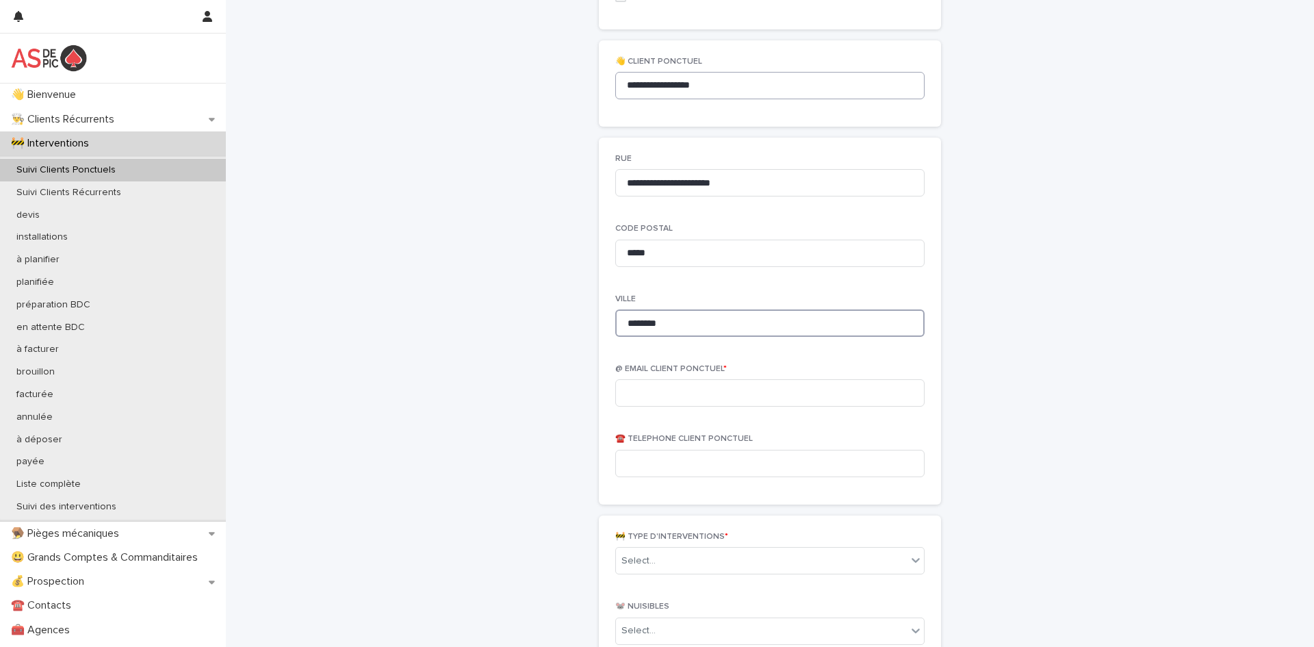
type input "********"
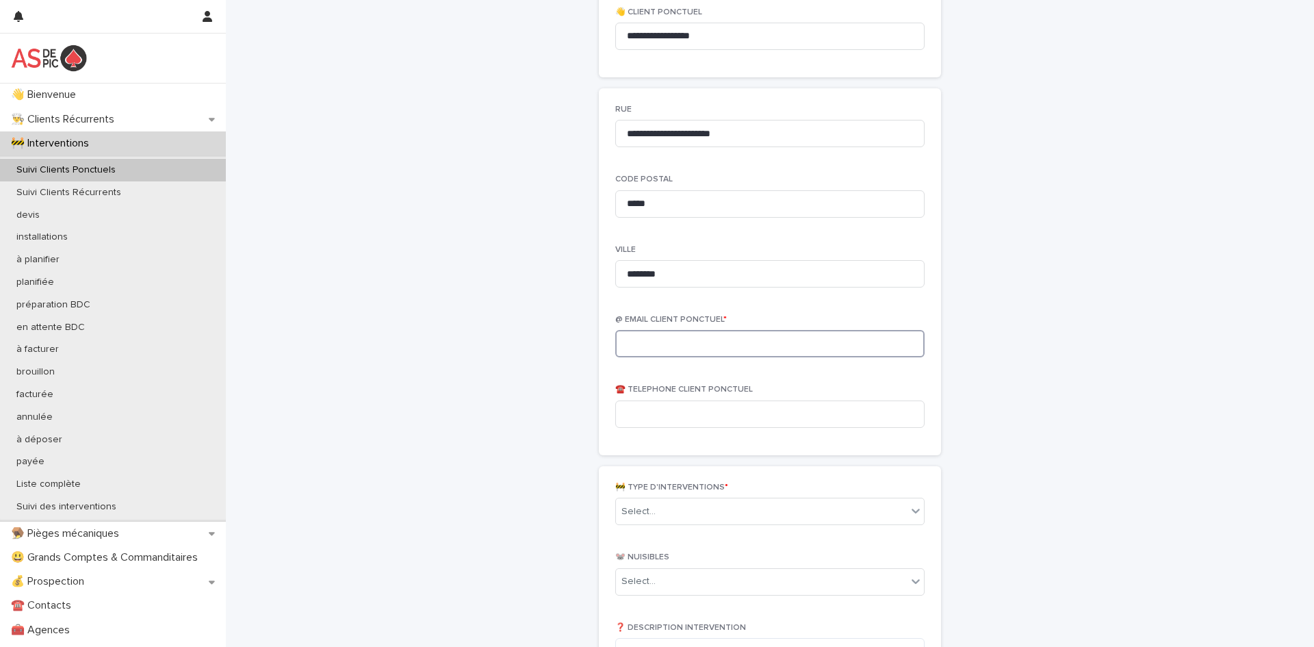
scroll to position [750, 0]
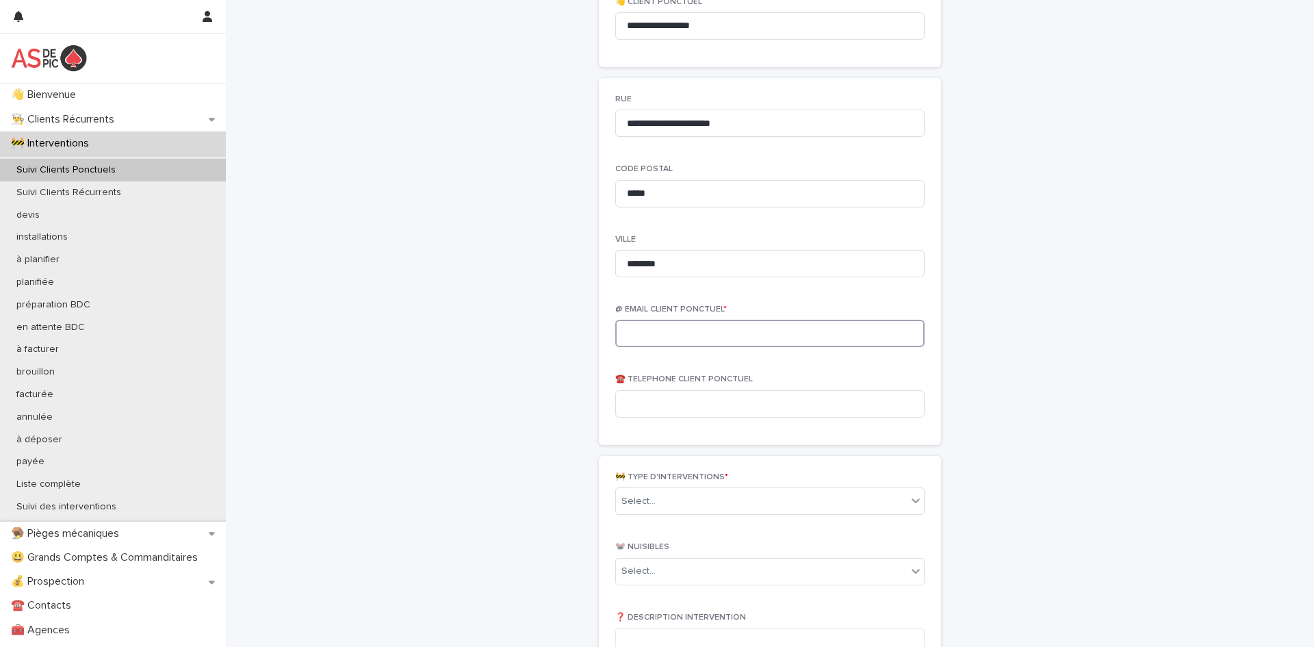
paste input "**********"
type input "**********"
click at [700, 411] on input at bounding box center [769, 403] width 309 height 27
type input "**********"
click at [672, 517] on div "🚧 TYPE D'INTERVENTIONS * 0 results available. Select is focused ,type to refine…" at bounding box center [769, 498] width 309 height 53
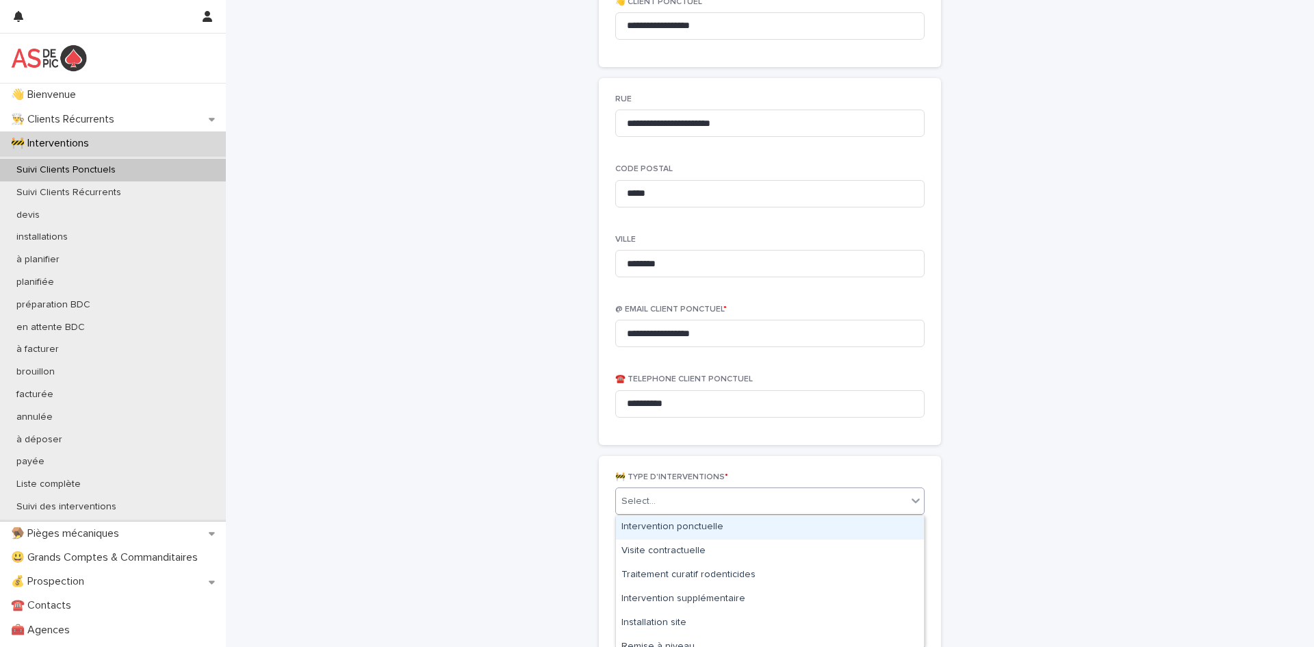
click at [684, 505] on div "Select..." at bounding box center [761, 501] width 291 height 23
click at [697, 533] on div "Intervention ponctuelle" at bounding box center [770, 528] width 308 height 24
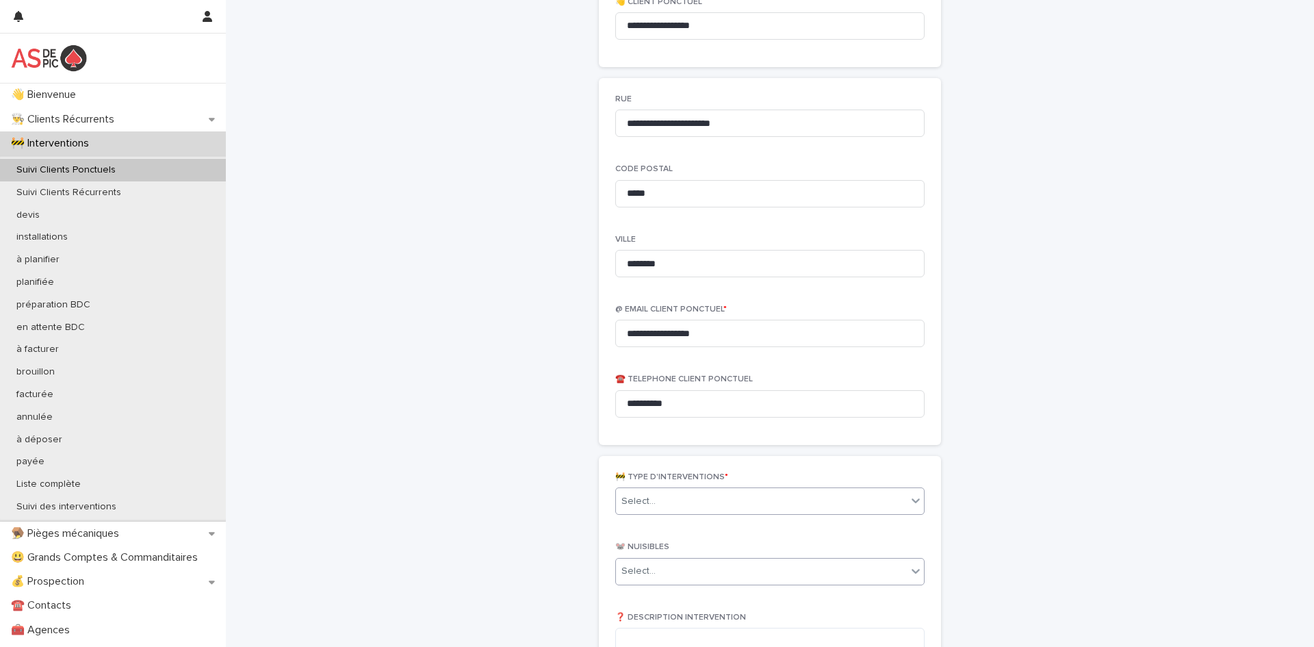
click at [689, 569] on div "Select..." at bounding box center [761, 571] width 291 height 23
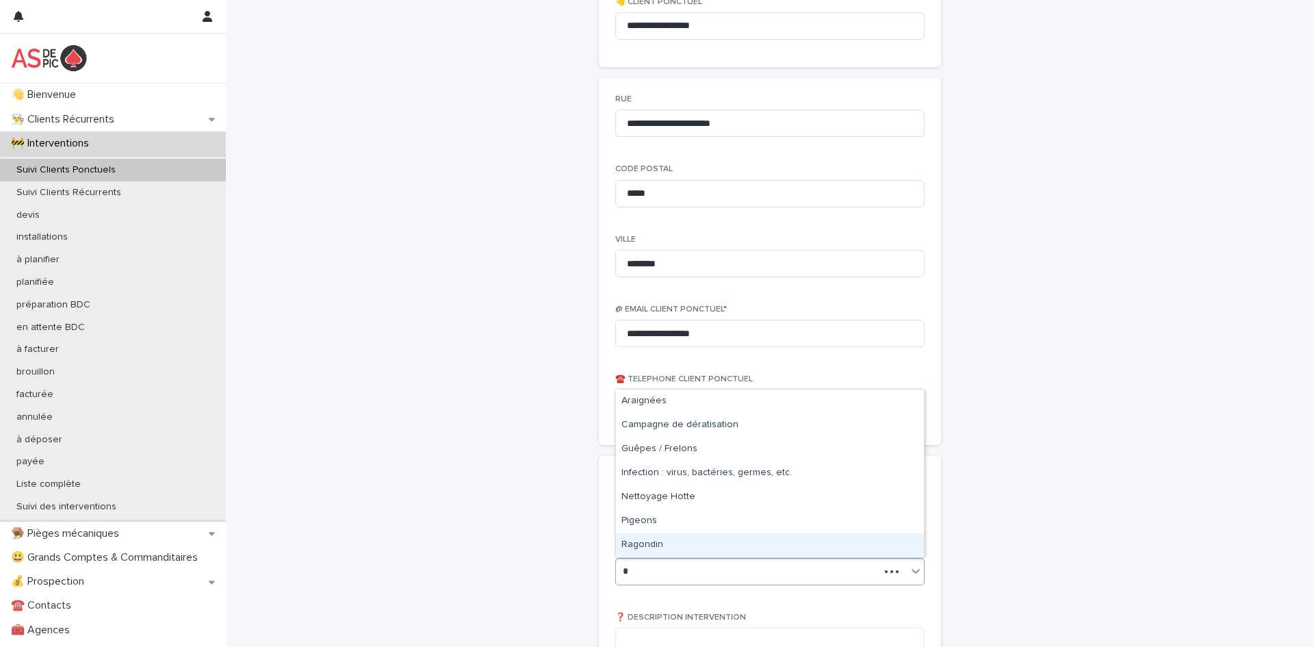
type input "**"
click at [671, 534] on div "Guêpes / Frelons" at bounding box center [770, 545] width 308 height 24
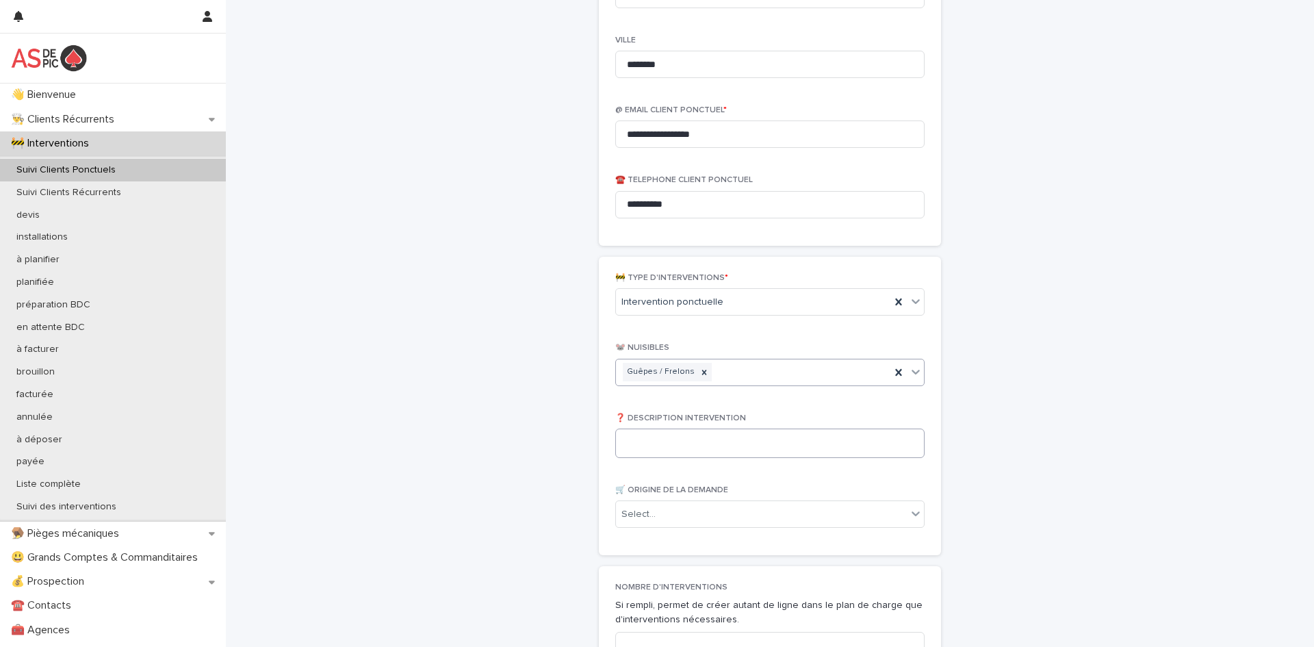
scroll to position [1019, 0]
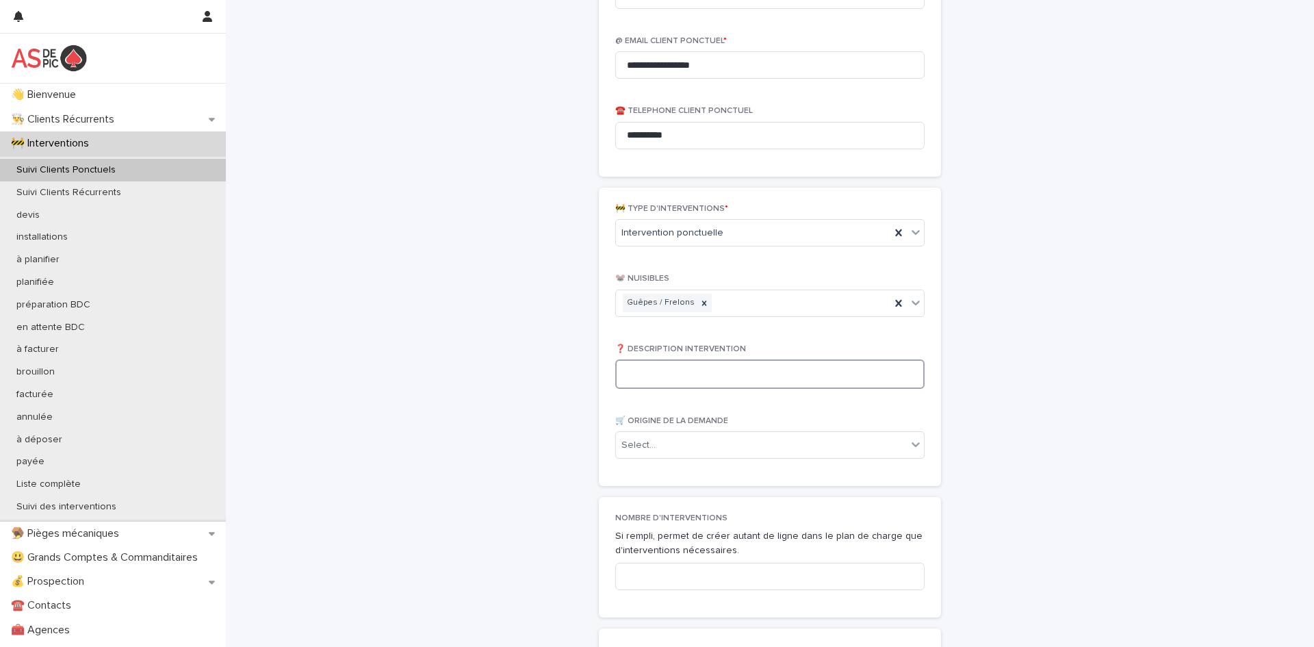
click at [685, 378] on textarea at bounding box center [769, 373] width 309 height 29
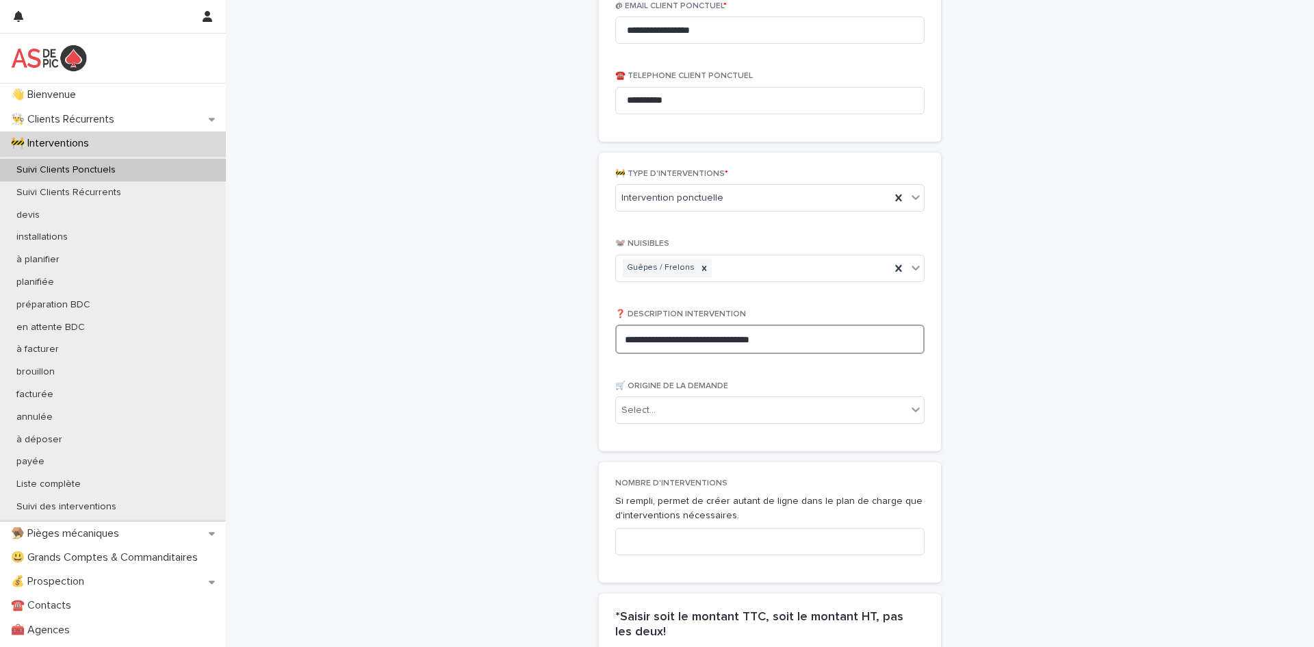
scroll to position [1074, 0]
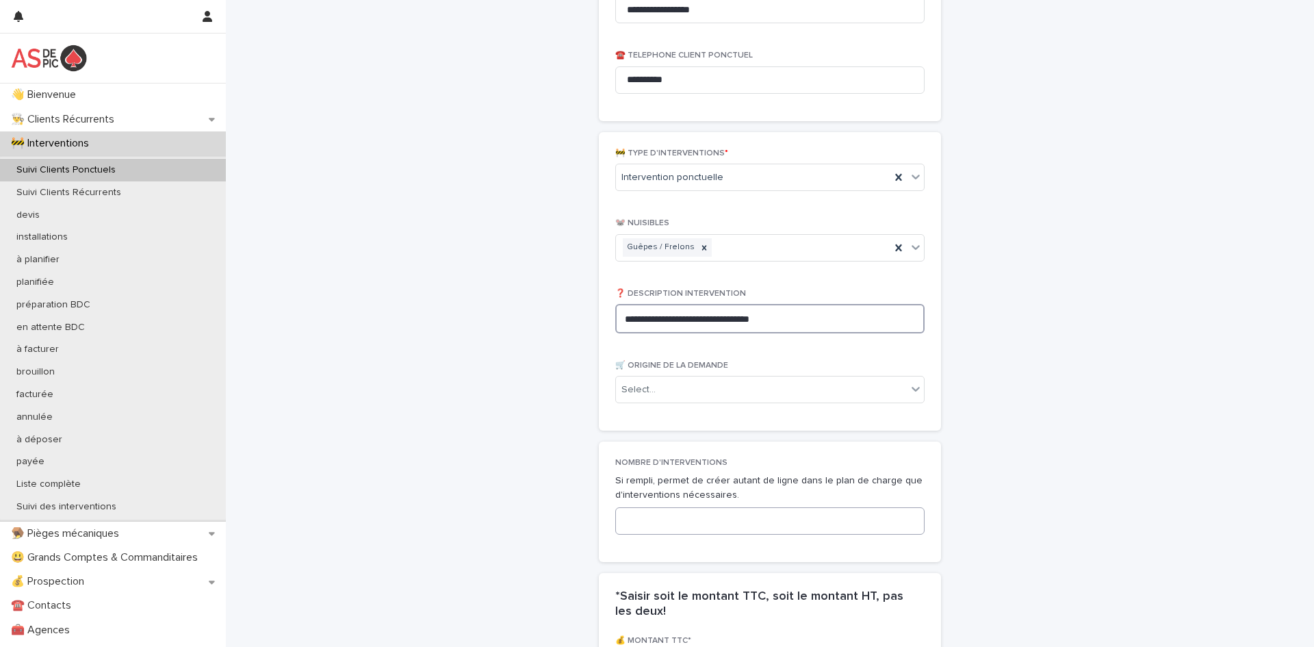
type textarea "**********"
click at [681, 524] on input at bounding box center [769, 520] width 309 height 27
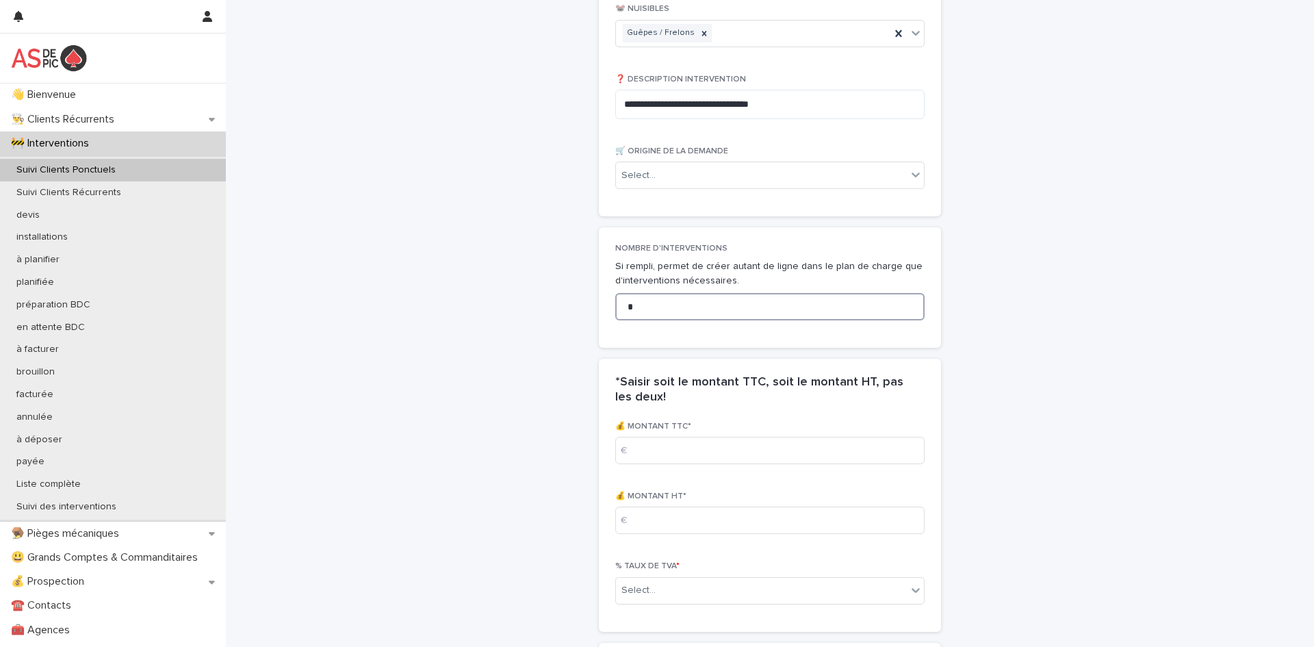
scroll to position [1481, 0]
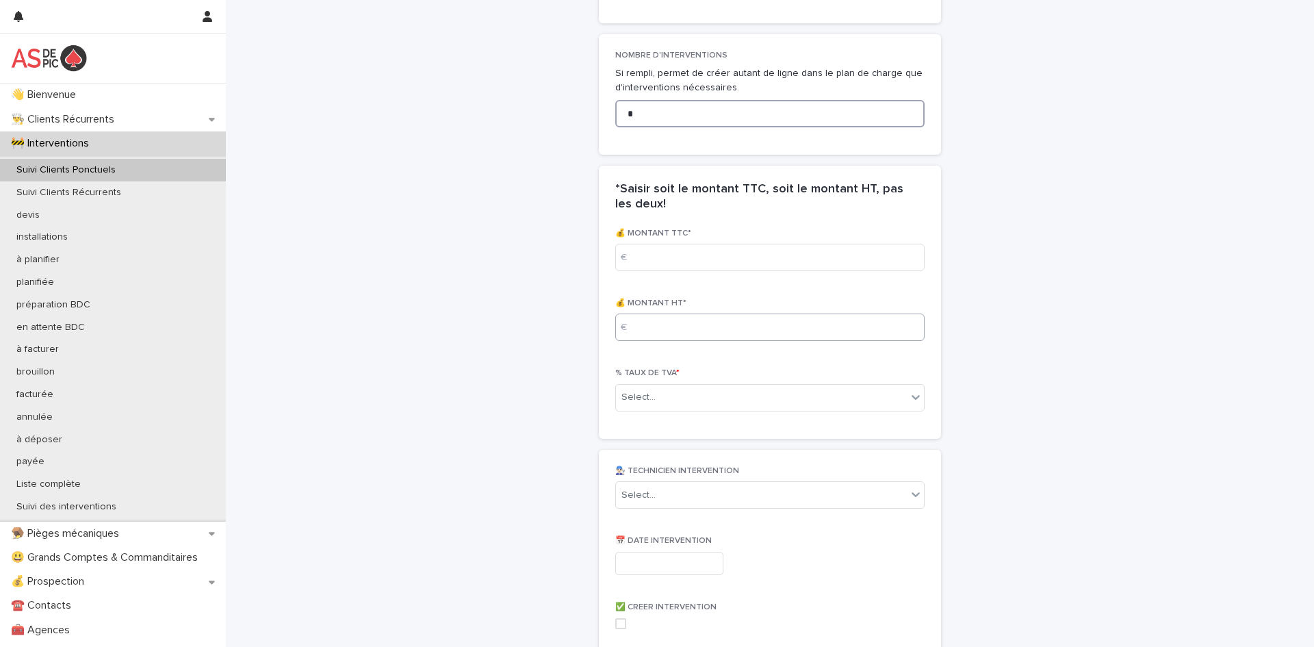
type input "*"
click at [659, 324] on input at bounding box center [769, 327] width 309 height 27
type input "***"
click at [654, 397] on div "Select..." at bounding box center [761, 397] width 291 height 23
click at [648, 441] on div "0.2" at bounding box center [770, 448] width 308 height 24
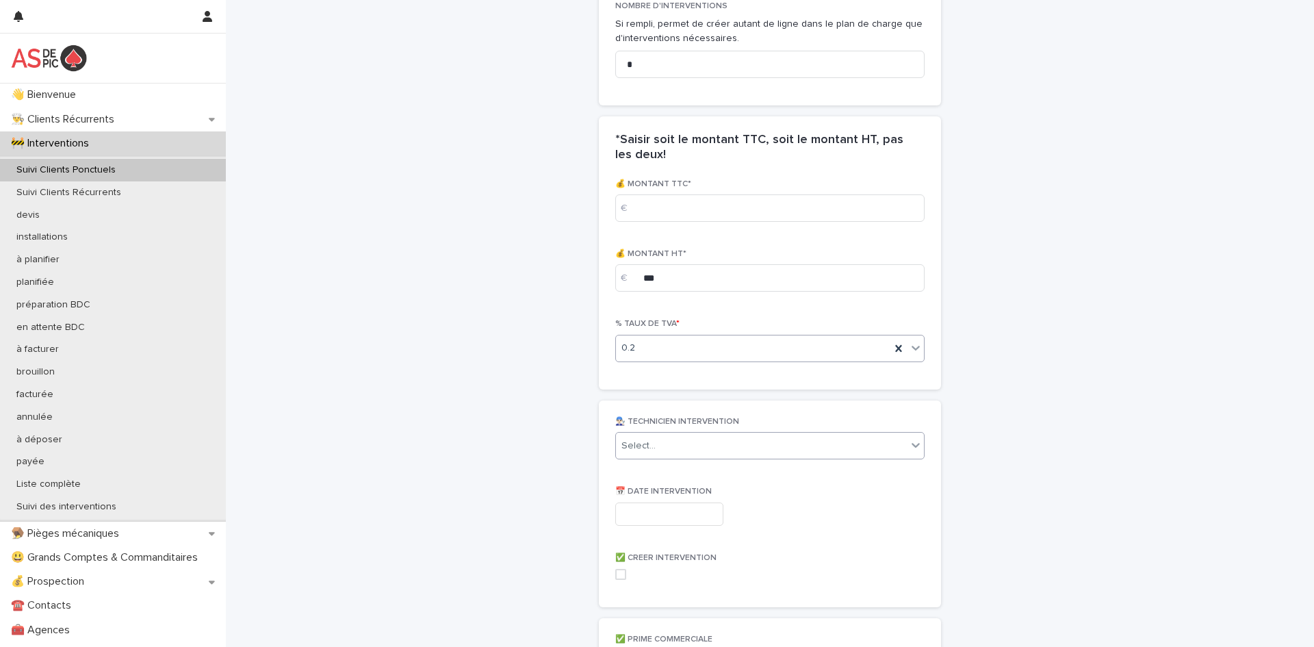
scroll to position [1538, 0]
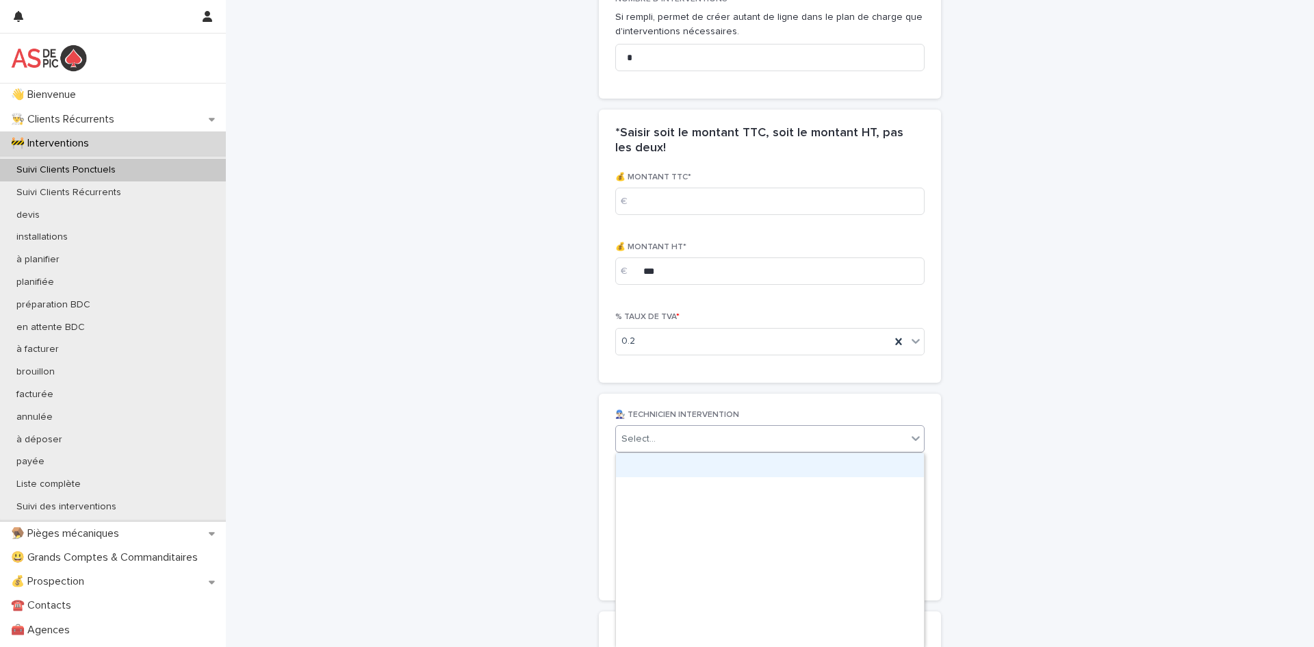
click at [691, 437] on div "Select..." at bounding box center [761, 439] width 291 height 23
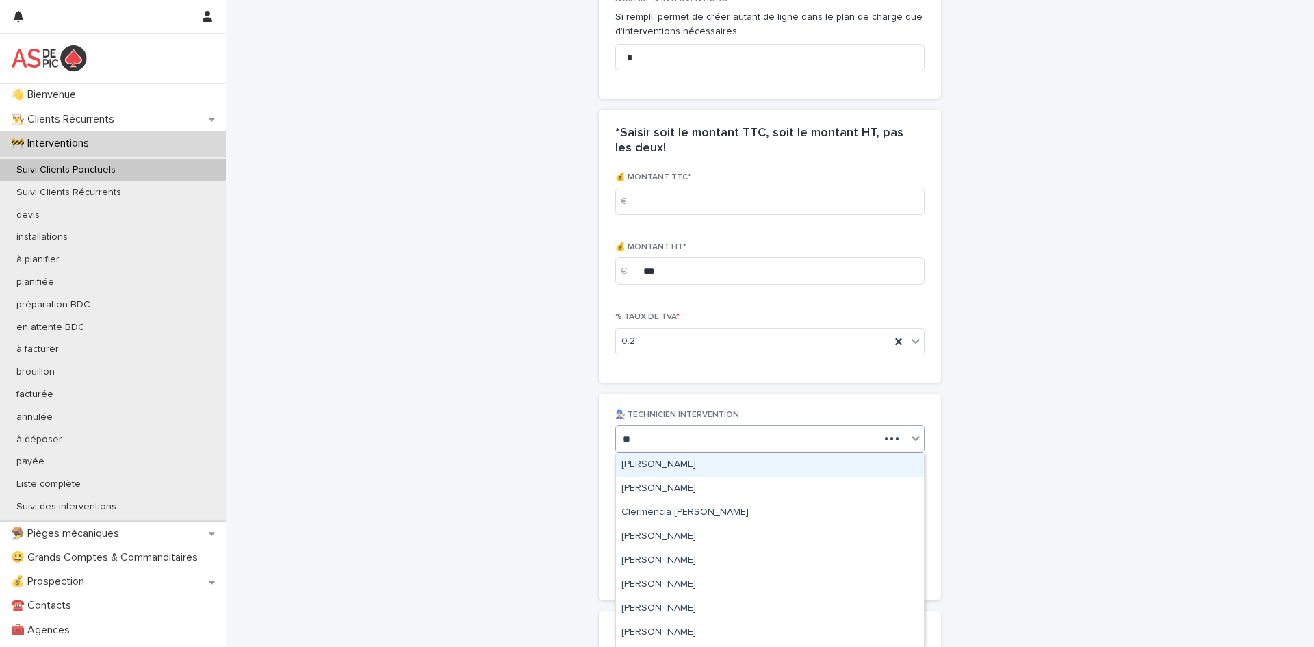
type input "***"
click at [673, 463] on div "[PERSON_NAME]" at bounding box center [770, 465] width 308 height 24
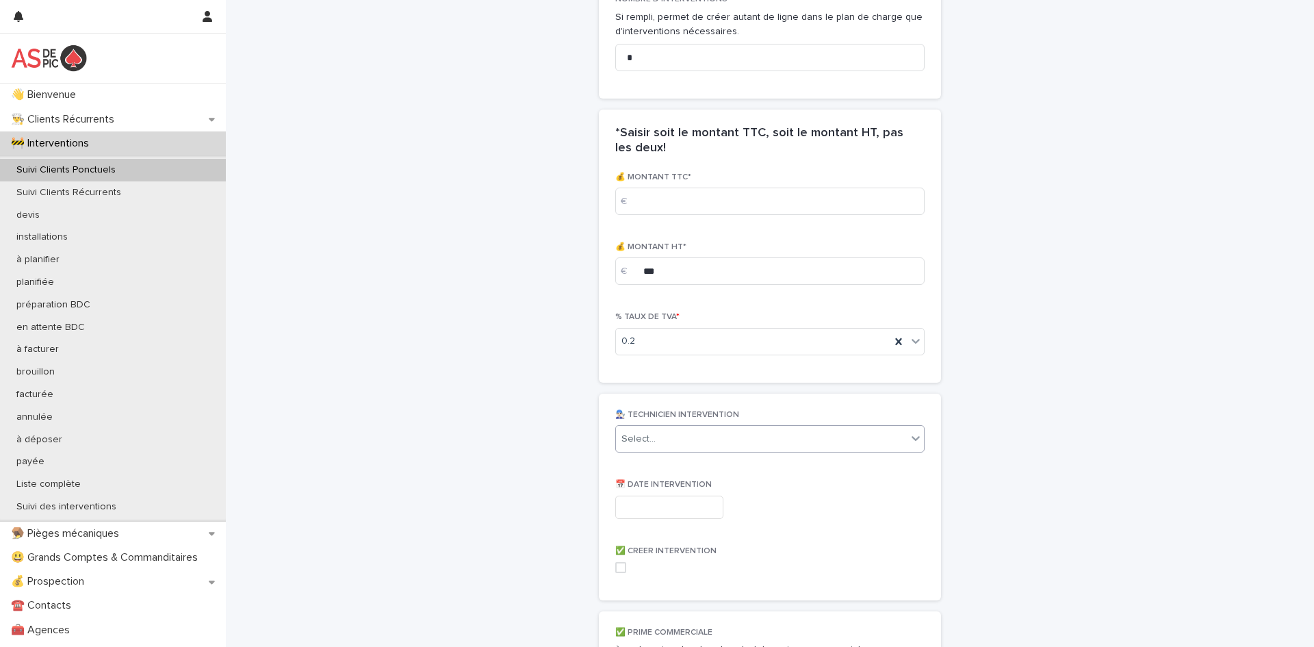
click at [676, 505] on input "text" at bounding box center [669, 508] width 108 height 24
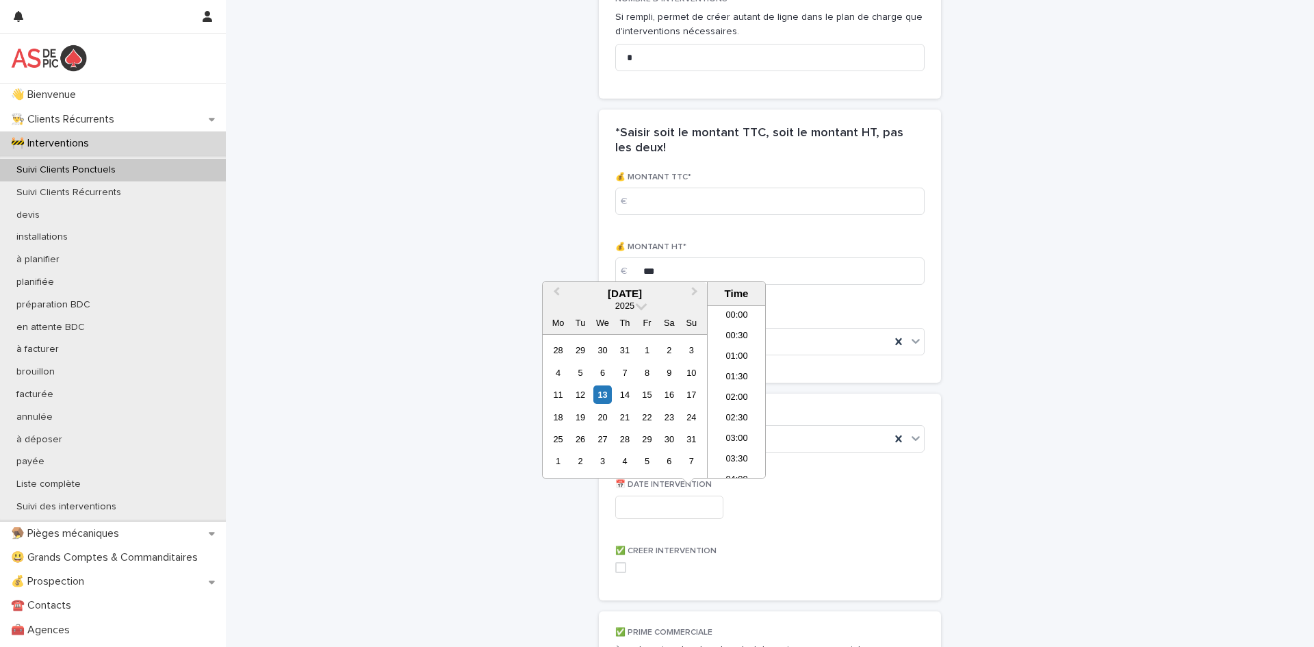
scroll to position [294, 0]
click at [623, 392] on div "14" at bounding box center [624, 394] width 18 height 18
click at [745, 390] on li "09:00" at bounding box center [737, 391] width 58 height 21
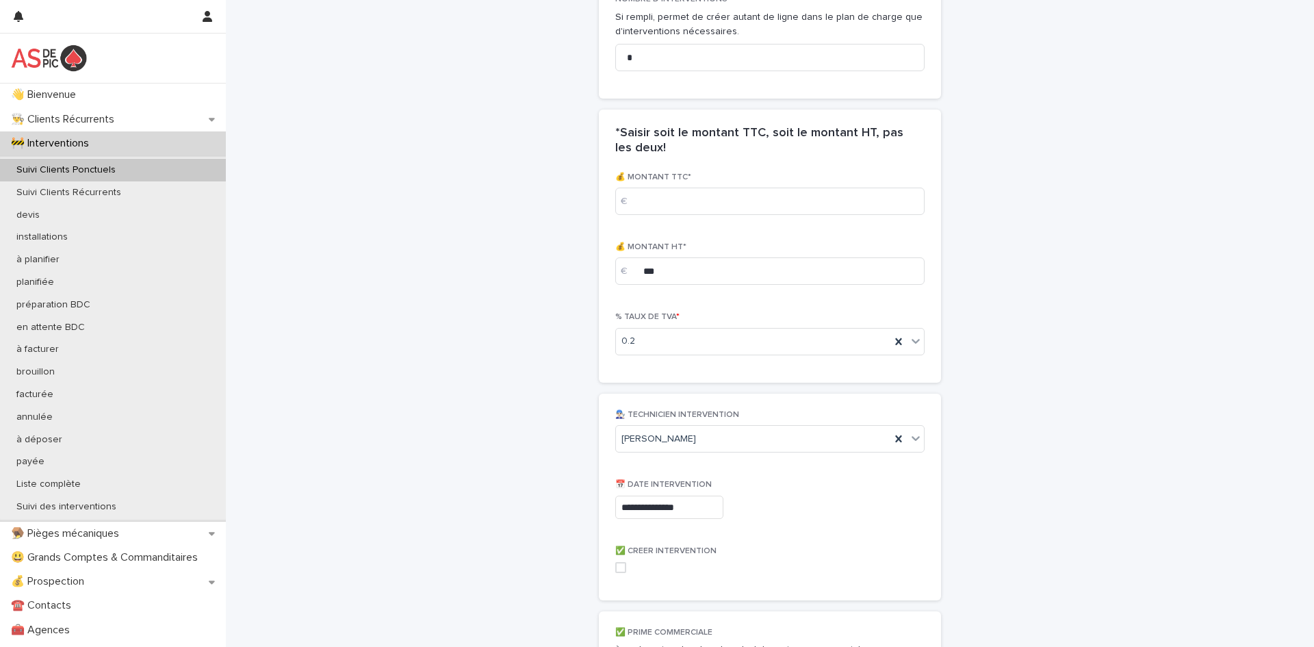
type input "**********"
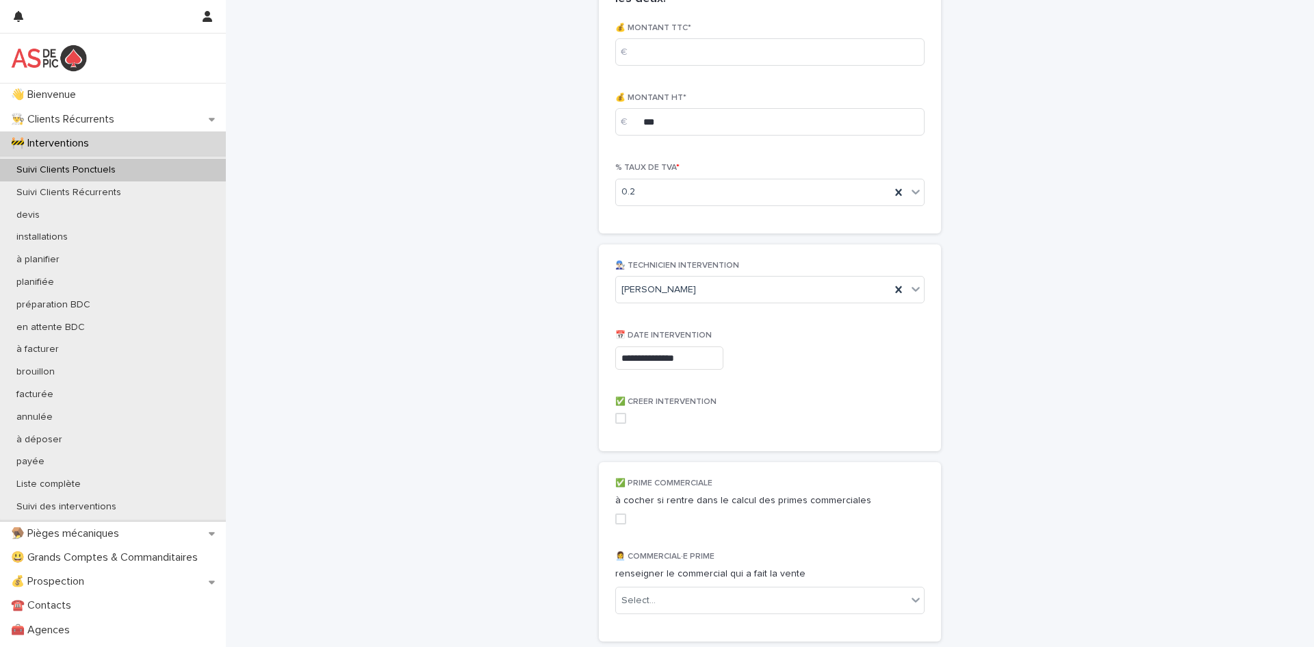
scroll to position [1698, 0]
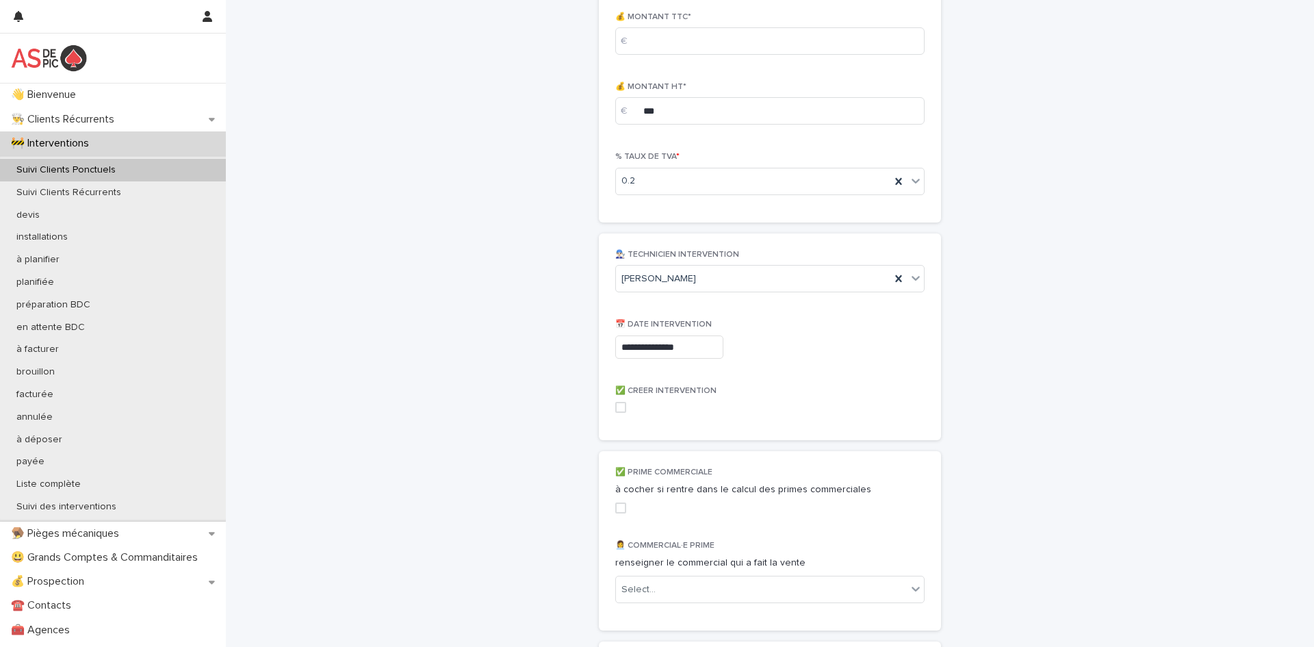
click at [621, 405] on span at bounding box center [620, 407] width 11 height 11
click at [620, 511] on span at bounding box center [620, 507] width 11 height 11
click at [675, 587] on div "Select..." at bounding box center [761, 589] width 291 height 23
type input "***"
click at [685, 543] on div "[PERSON_NAME]" at bounding box center [770, 539] width 308 height 24
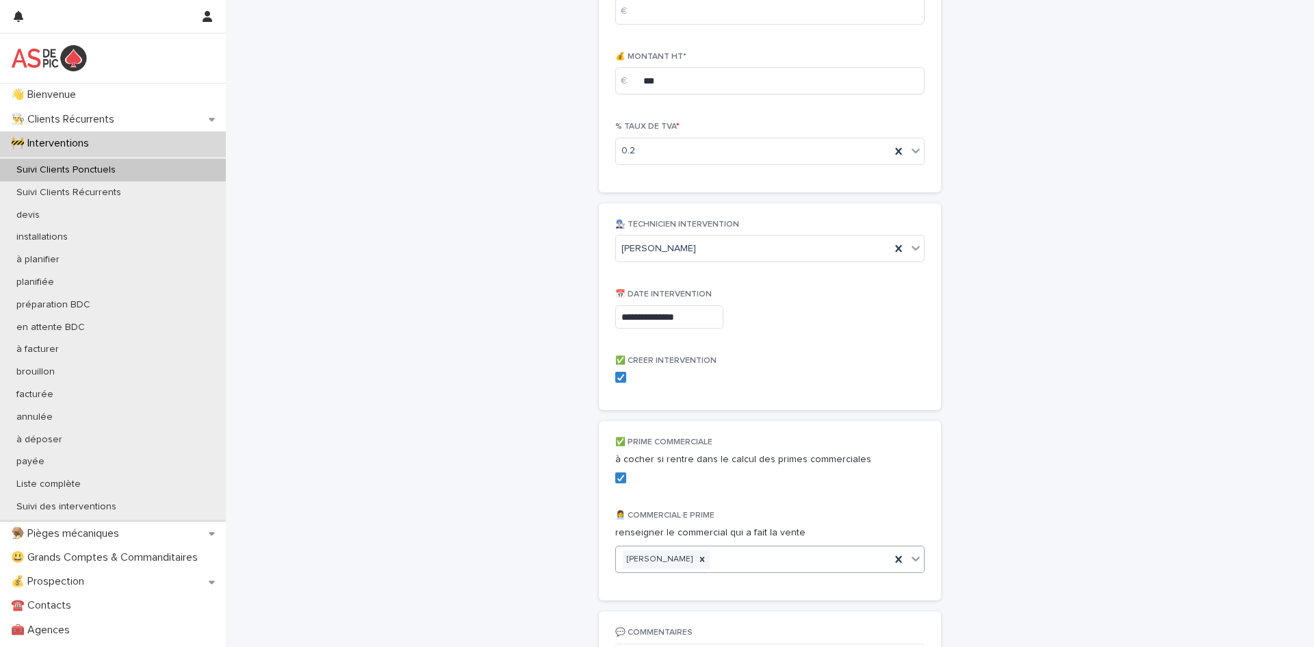
scroll to position [1921, 0]
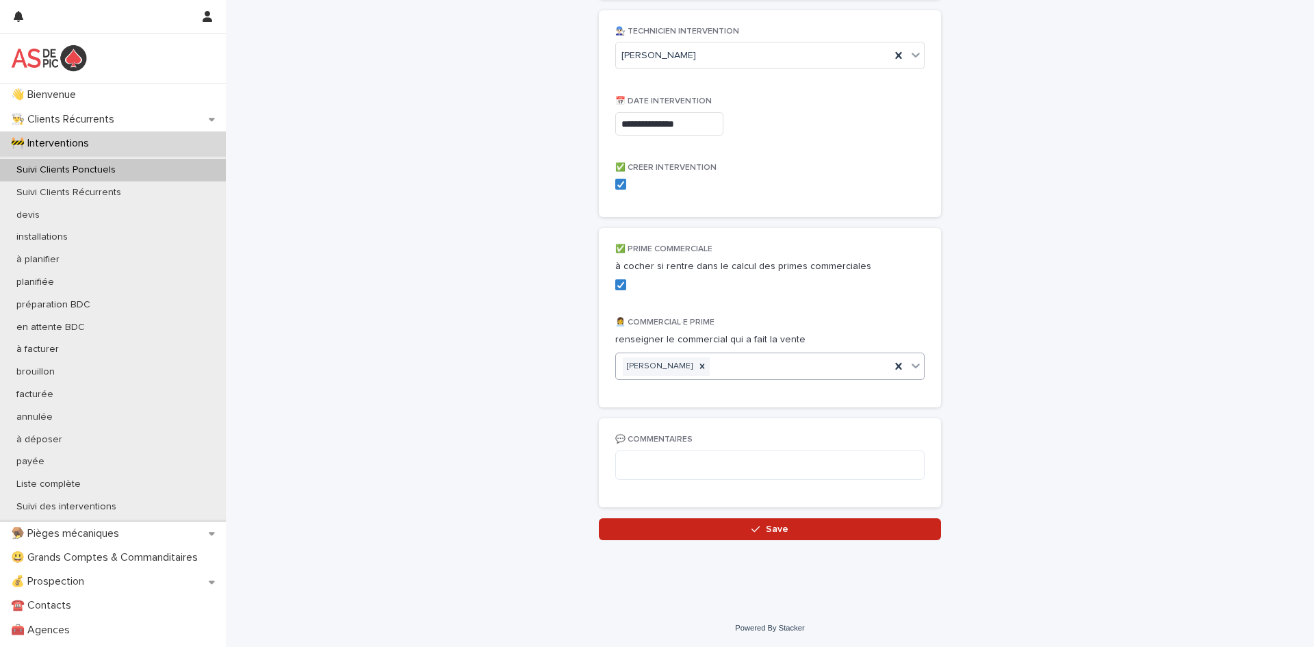
click at [711, 535] on button "Save" at bounding box center [770, 529] width 342 height 22
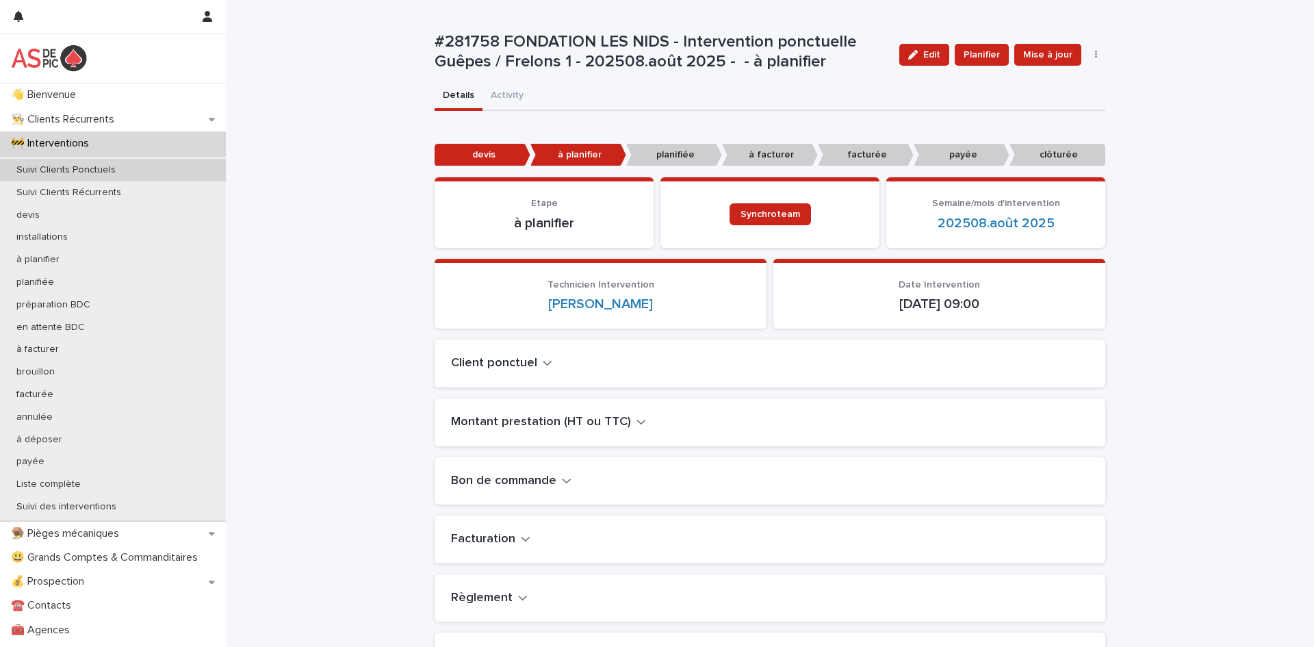
click at [122, 170] on p "Suivi Clients Ponctuels" at bounding box center [65, 170] width 121 height 12
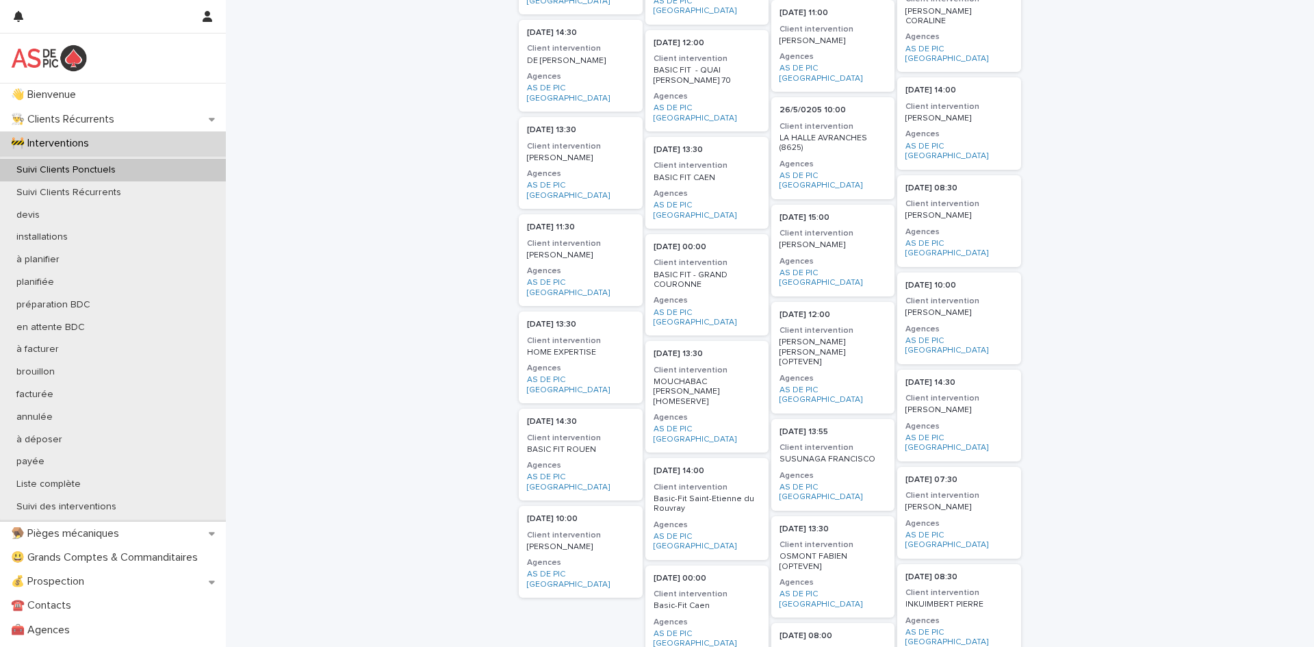
scroll to position [563, 0]
click at [582, 531] on h3 "Client intervention" at bounding box center [580, 536] width 107 height 11
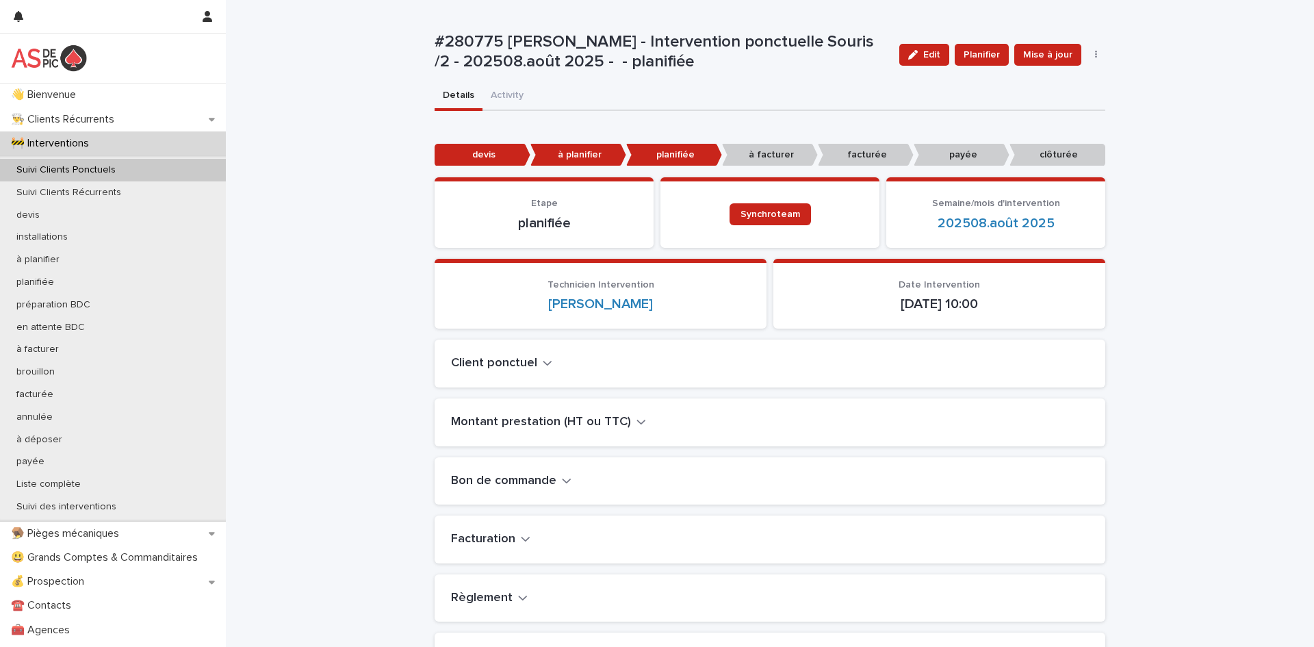
click at [586, 433] on div "Montant prestation (HT ou TTC)" at bounding box center [770, 422] width 671 height 48
click at [588, 422] on h2 "Montant prestation (HT ou TTC)" at bounding box center [541, 422] width 180 height 15
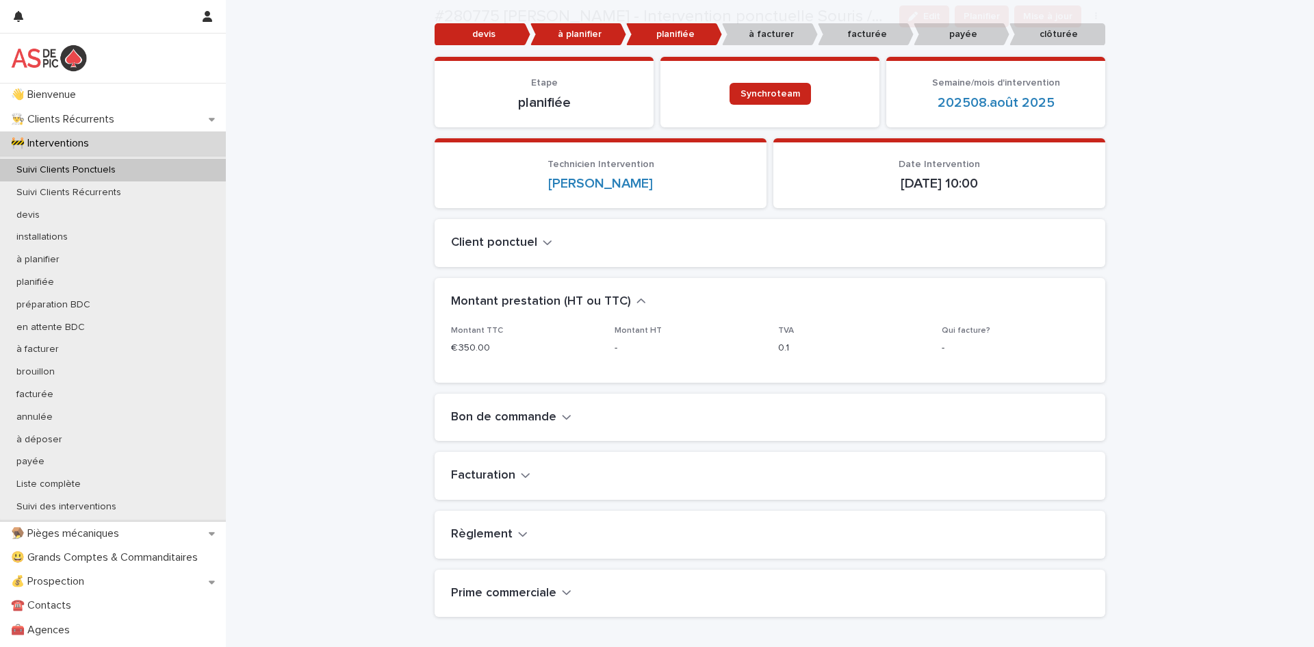
scroll to position [127, 0]
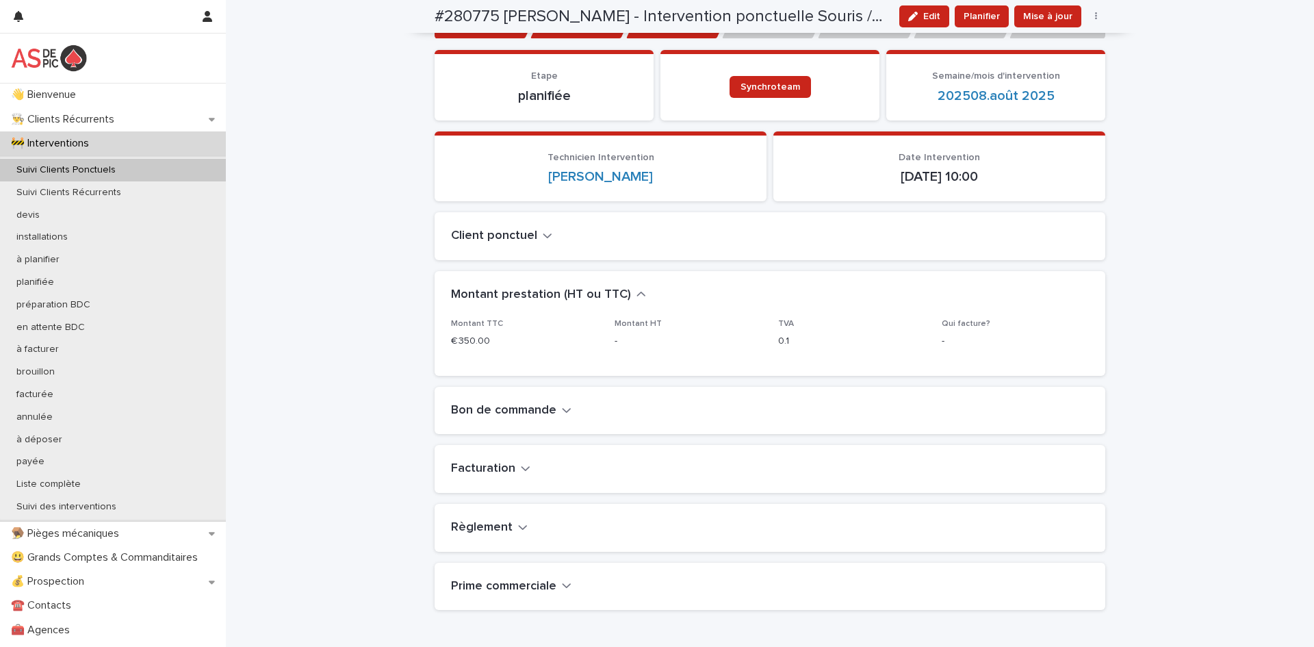
click at [498, 465] on h2 "Facturation" at bounding box center [483, 468] width 64 height 15
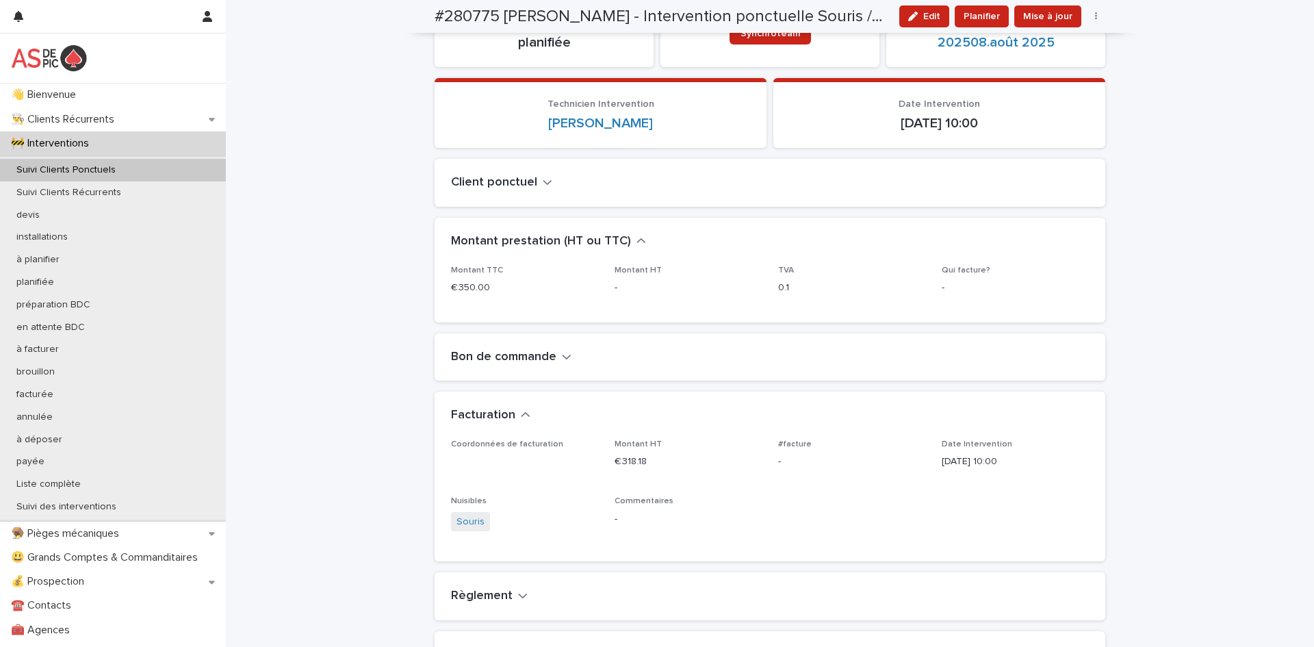
scroll to position [167, 0]
